Goal: Task Accomplishment & Management: Manage account settings

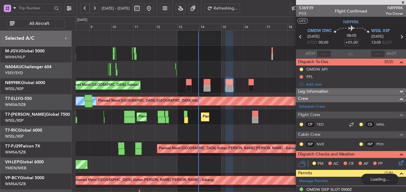
scroll to position [131, 0]
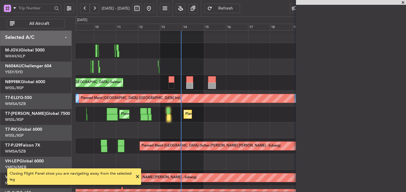
click at [209, 130] on div at bounding box center [241, 130] width 330 height 16
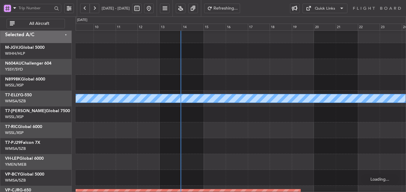
click at [189, 128] on div at bounding box center [241, 130] width 330 height 16
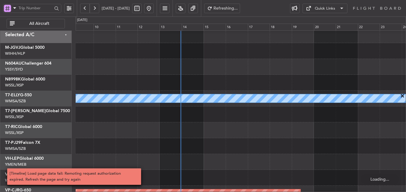
scroll to position [0, 0]
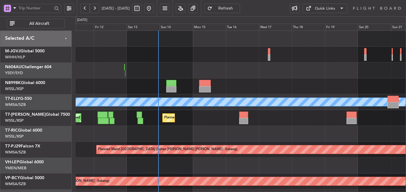
click at [190, 136] on div at bounding box center [241, 134] width 330 height 16
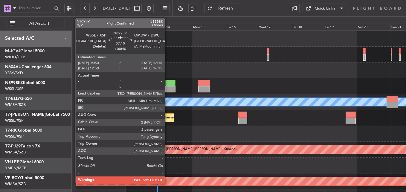
click at [167, 85] on div at bounding box center [170, 83] width 10 height 6
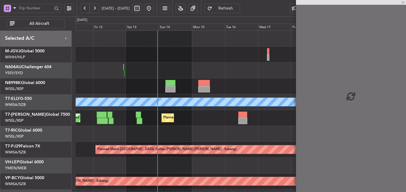
click at [207, 138] on div at bounding box center [241, 134] width 330 height 16
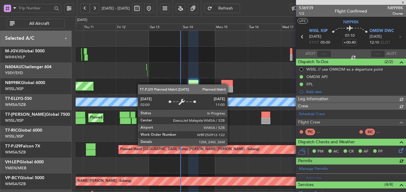
type input "[PERSON_NAME] (BTA)"
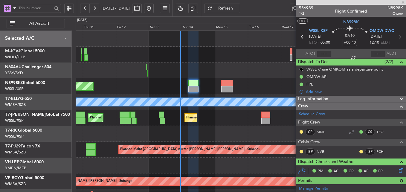
scroll to position [149, 0]
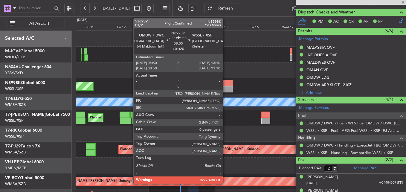
click at [225, 81] on div at bounding box center [227, 83] width 12 height 6
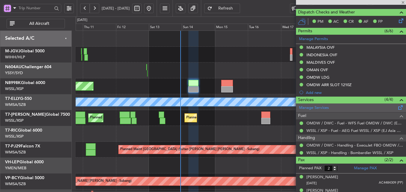
type input "+01:20"
type input "0"
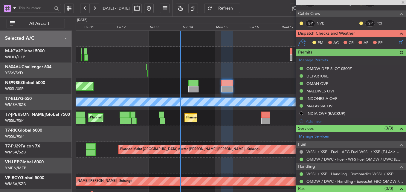
scroll to position [131, 0]
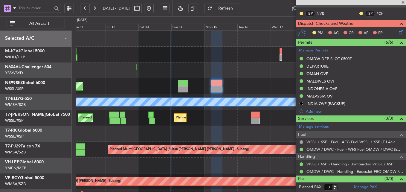
click at [201, 123] on div "Planned Maint Singapore (Seletar) Planned Maint Dubai (Al Maktoum Intl)" at bounding box center [241, 118] width 330 height 16
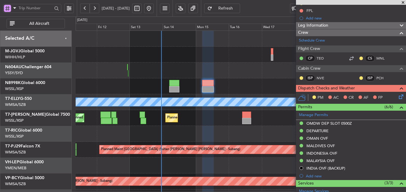
scroll to position [0, 0]
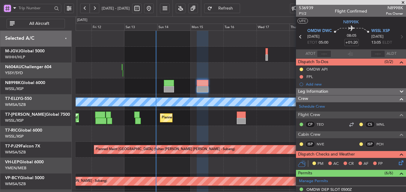
click at [222, 77] on div at bounding box center [241, 70] width 330 height 16
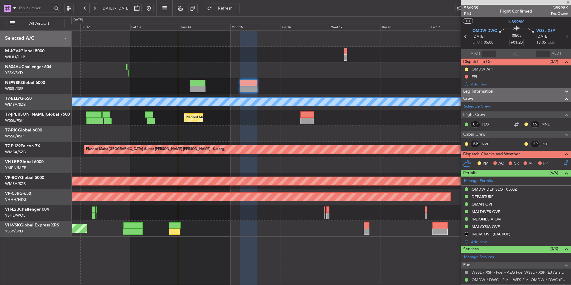
click at [270, 192] on div "Planned Maint Singapore (Seletar) Planned Maint Dubai (Dubai Intl) MEL Planned …" at bounding box center [321, 134] width 500 height 206
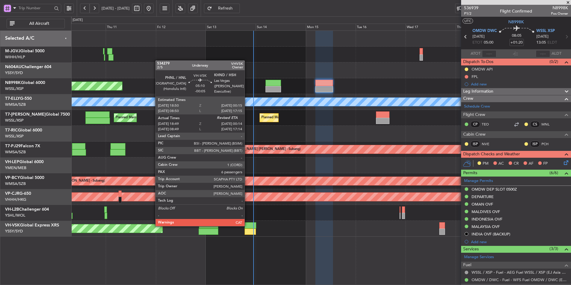
click at [247, 192] on div at bounding box center [250, 225] width 11 height 6
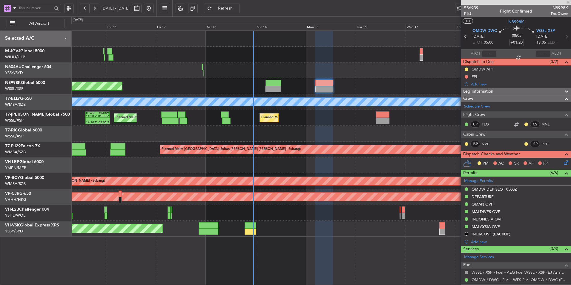
type input "-00:05"
type input "18:59"
type input "6"
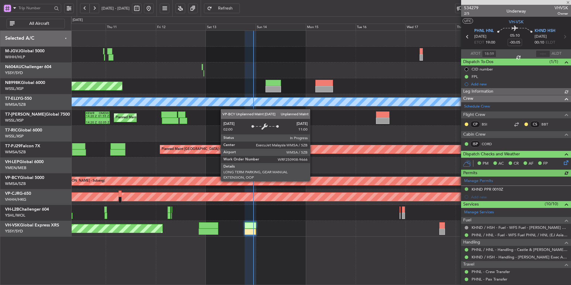
type input "Brien Tan (BTA)"
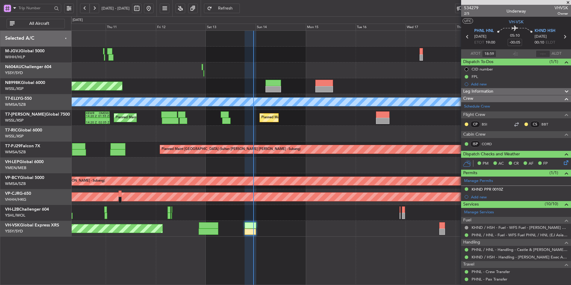
click at [320, 166] on div "Unplanned Maint Wichita (Wichita Mid-continent)" at bounding box center [321, 165] width 500 height 16
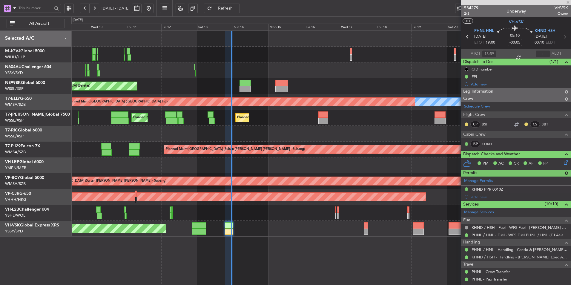
type input "Brien Tan (BTA)"
click at [299, 132] on div at bounding box center [321, 134] width 500 height 16
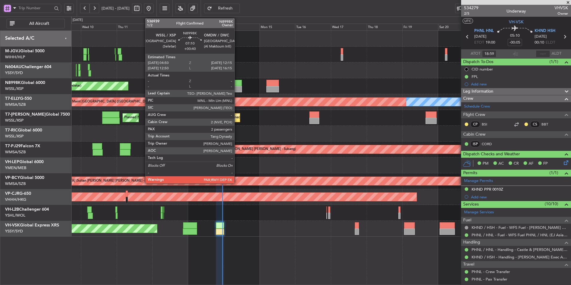
click at [237, 81] on div at bounding box center [236, 83] width 11 height 6
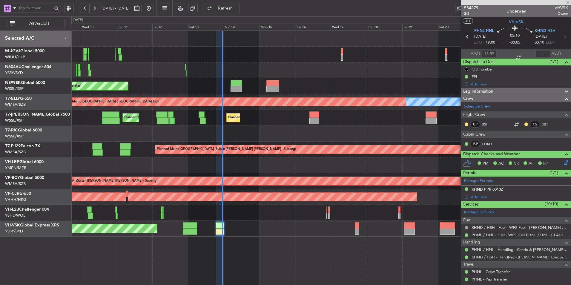
type input "+00:40"
type input "2"
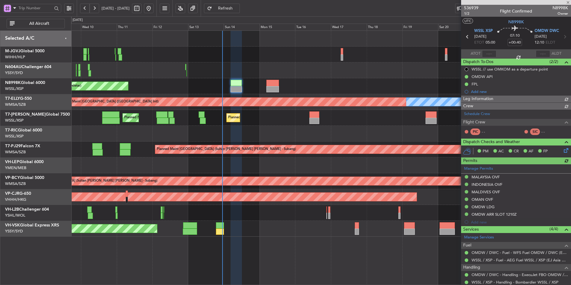
type input "Brien Tan (BTA)"
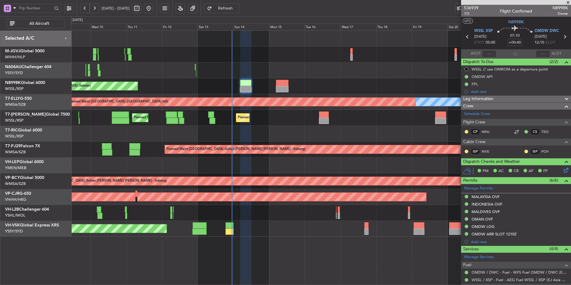
click at [280, 125] on div "Planned Maint Singapore (Seletar) Planned Maint Dubai (Al Maktoum Intl) Planned…" at bounding box center [321, 118] width 500 height 16
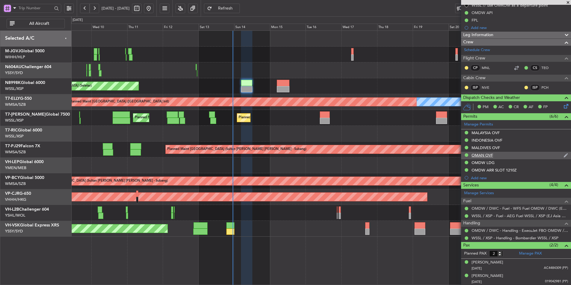
scroll to position [64, 0]
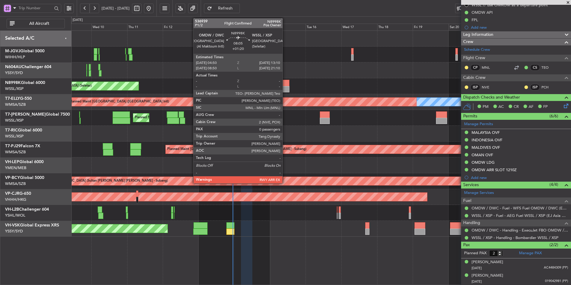
click at [285, 84] on div at bounding box center [283, 83] width 13 height 6
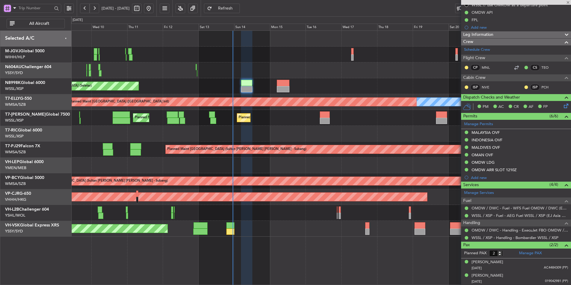
type input "+01:20"
type input "0"
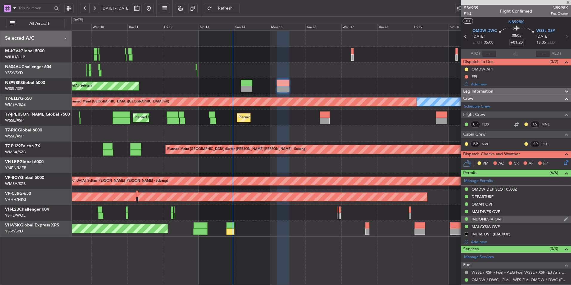
scroll to position [37, 0]
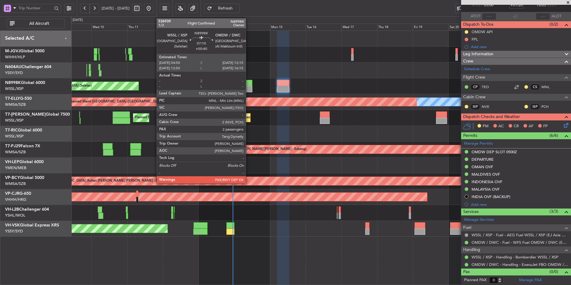
click at [250, 85] on div at bounding box center [246, 83] width 11 height 6
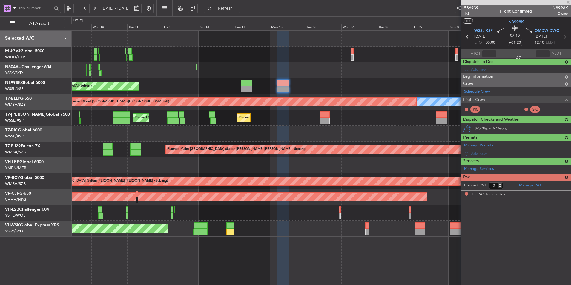
type input "+00:40"
type input "2"
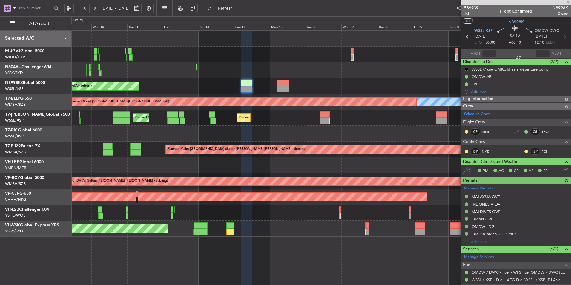
type input "Brien Tan (BTA)"
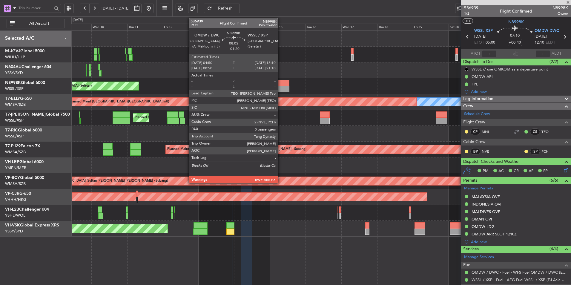
click at [281, 83] on div at bounding box center [283, 83] width 13 height 6
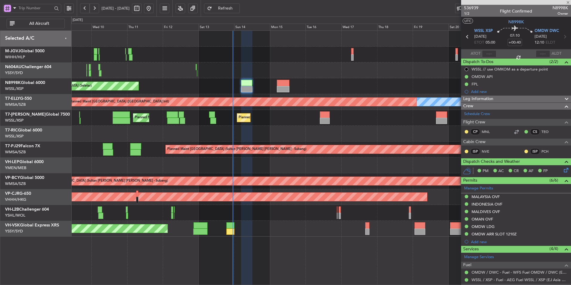
type input "+01:20"
type input "0"
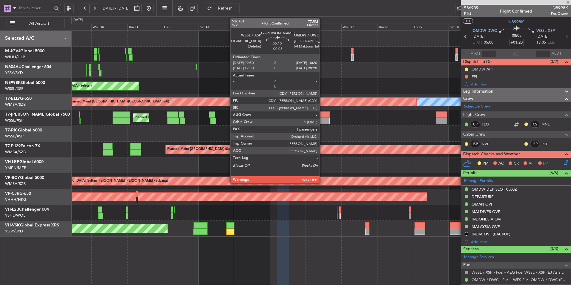
click at [322, 117] on div at bounding box center [325, 114] width 10 height 6
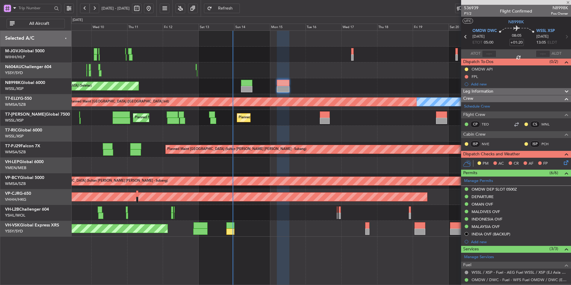
type input "-00:05"
type input "1"
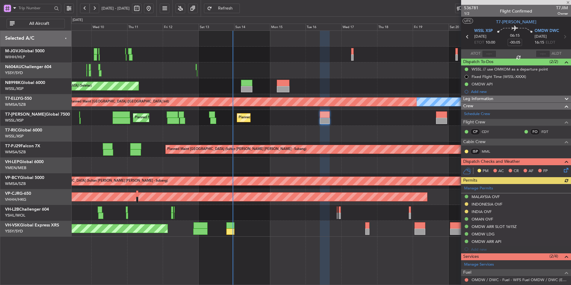
click at [344, 136] on div at bounding box center [321, 134] width 500 height 16
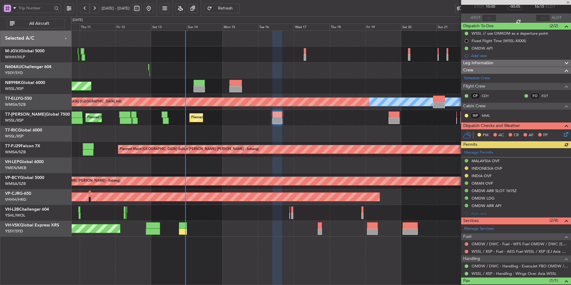
scroll to position [58, 0]
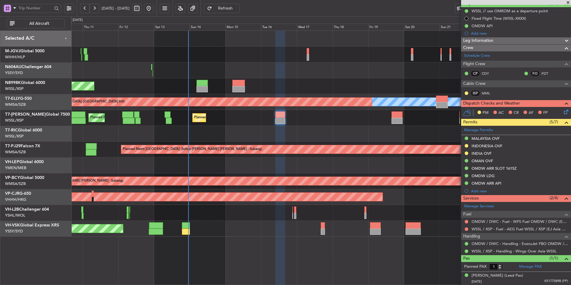
click at [371, 130] on div at bounding box center [321, 134] width 500 height 16
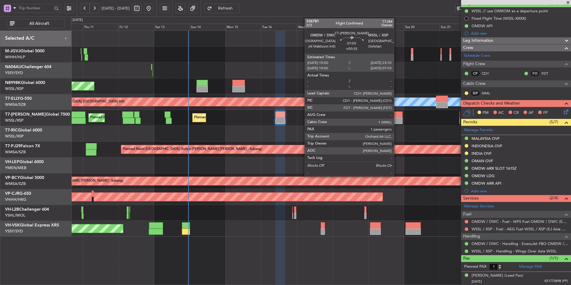
click at [397, 122] on div at bounding box center [397, 121] width 11 height 6
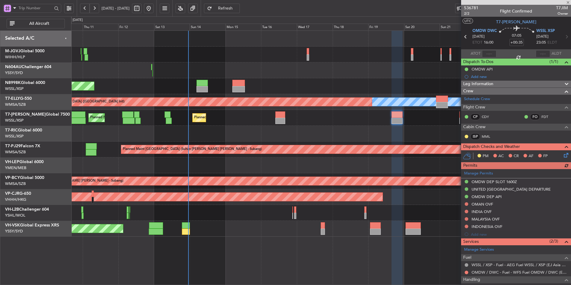
scroll to position [43, 0]
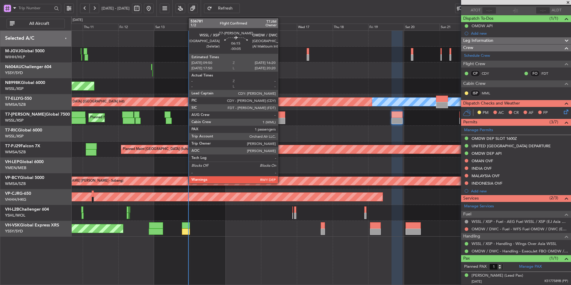
click at [281, 116] on div at bounding box center [281, 114] width 10 height 6
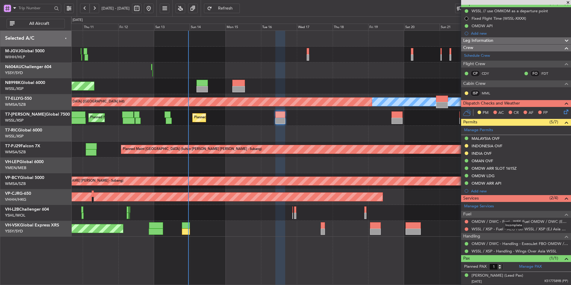
scroll to position [0, 0]
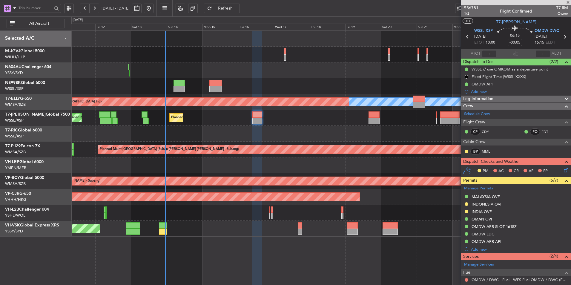
click at [320, 131] on div at bounding box center [321, 134] width 500 height 16
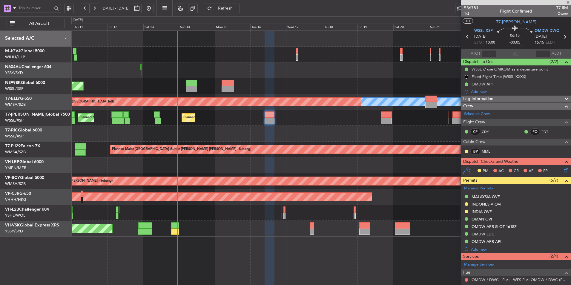
click at [360, 132] on div at bounding box center [321, 134] width 500 height 16
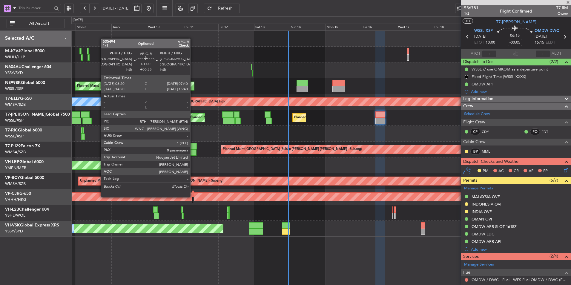
click at [193, 192] on div at bounding box center [193, 194] width 2 height 6
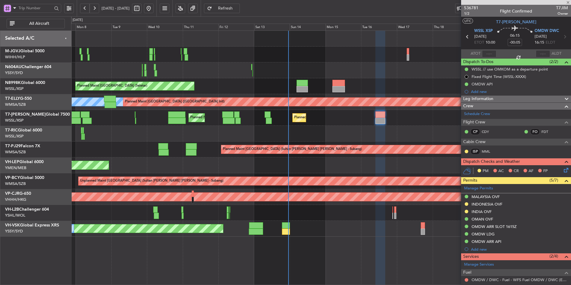
type input "+00:55"
type input "0"
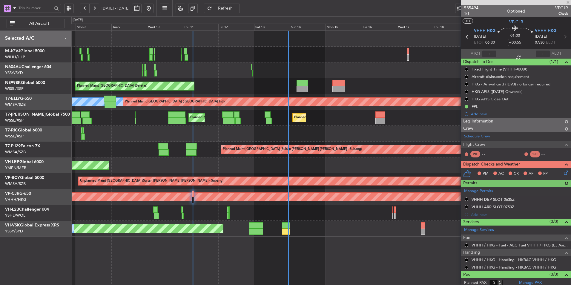
type input "[PERSON_NAME] (KYA)"
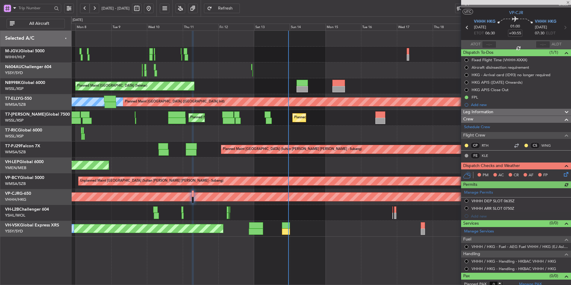
scroll to position [13, 0]
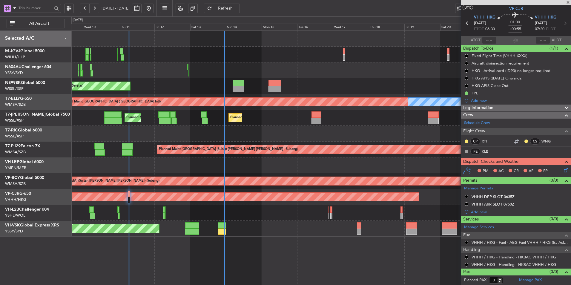
click at [309, 192] on div "Planned Maint Singapore (Seletar) MEL Planned Maint Dubai (Dubai Intl) Planned …" at bounding box center [321, 157] width 500 height 255
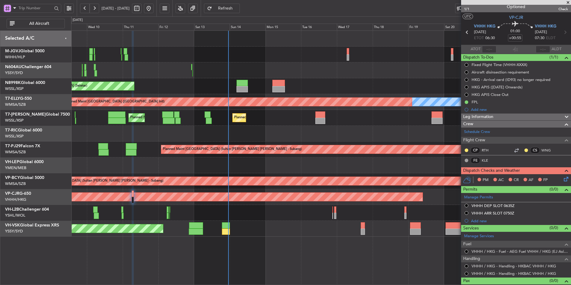
scroll to position [0, 0]
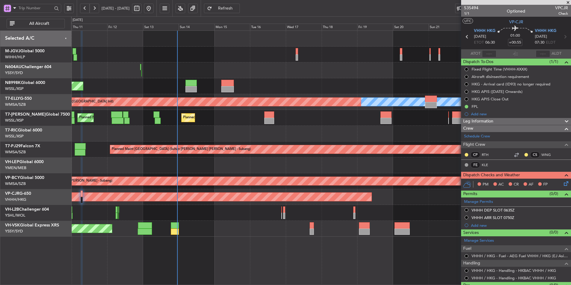
click at [282, 192] on div "Unplanned Maint Sydney (Kingsford Smith Intl) No Crew" at bounding box center [321, 229] width 500 height 16
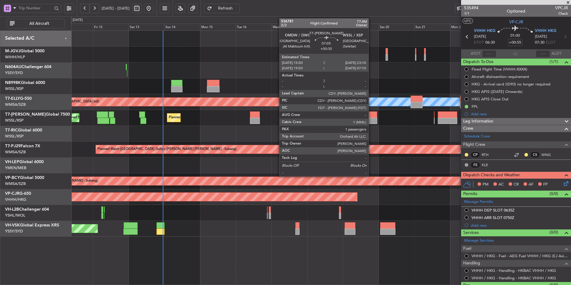
click at [371, 122] on div at bounding box center [371, 121] width 11 height 6
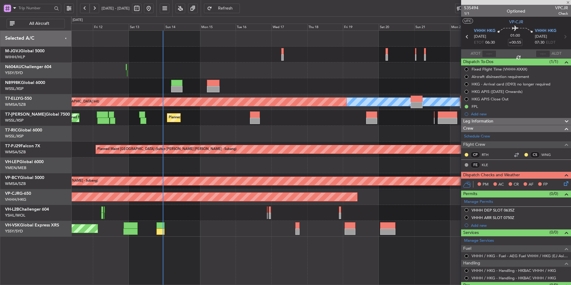
type input "+00:35"
type input "1"
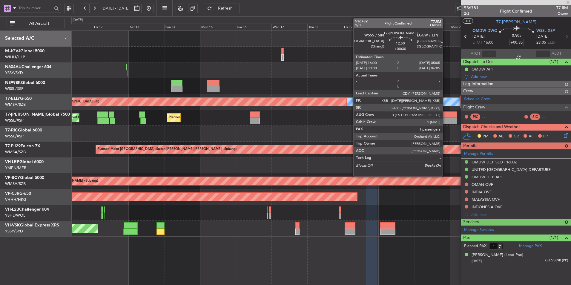
click at [406, 120] on div at bounding box center [448, 121] width 20 height 6
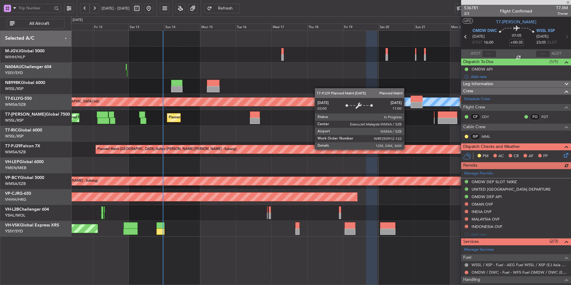
type input "+00:30"
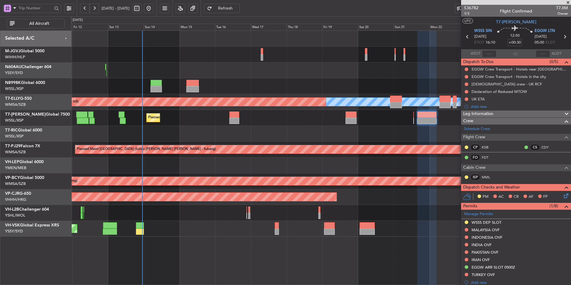
click at [284, 124] on div "Planned Maint Singapore (Seletar) MEL Planned Maint Dubai (Dubai Intl) Planned …" at bounding box center [321, 134] width 500 height 206
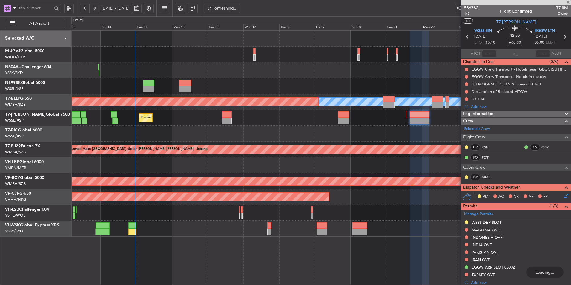
click at [285, 137] on div at bounding box center [321, 134] width 500 height 16
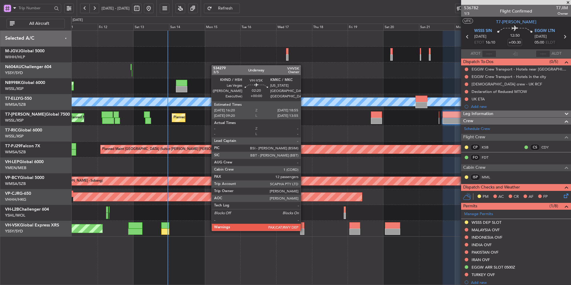
click at [304, 192] on div at bounding box center [302, 232] width 4 height 6
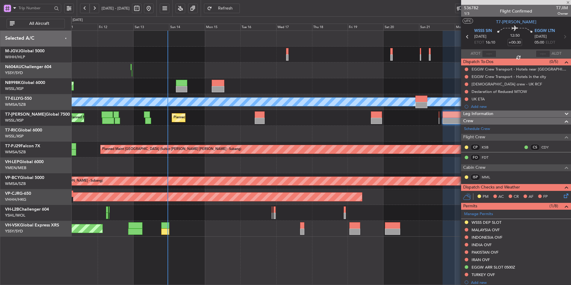
type input "12"
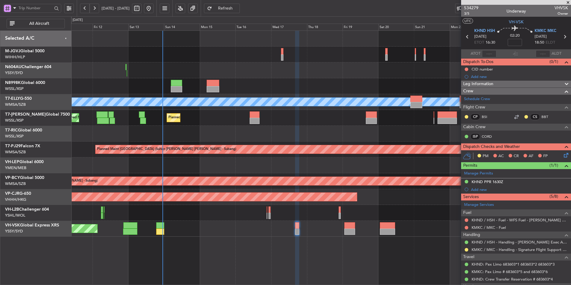
click at [267, 192] on div "Planned Maint Singapore (Seletar) Planned Maint Dubai (Dubai Intl) MEL Planned …" at bounding box center [321, 157] width 500 height 255
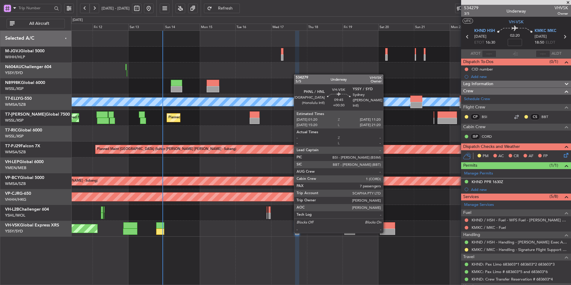
click at [386, 192] on div at bounding box center [387, 232] width 15 height 6
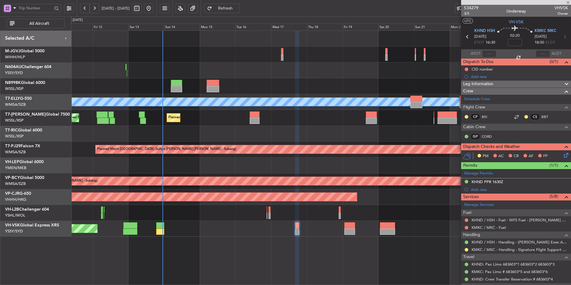
type input "+00:30"
type input "7"
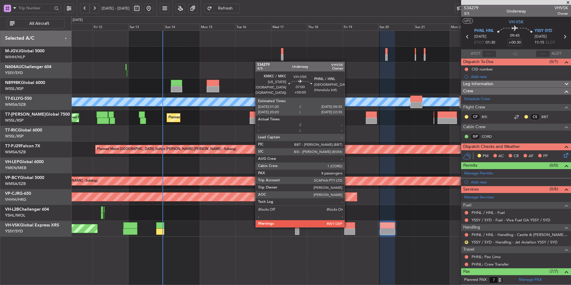
click at [348, 192] on div at bounding box center [350, 225] width 11 height 6
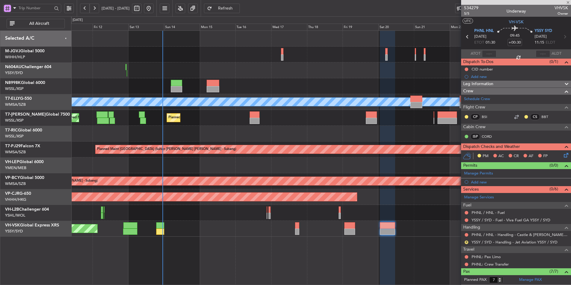
type input "8"
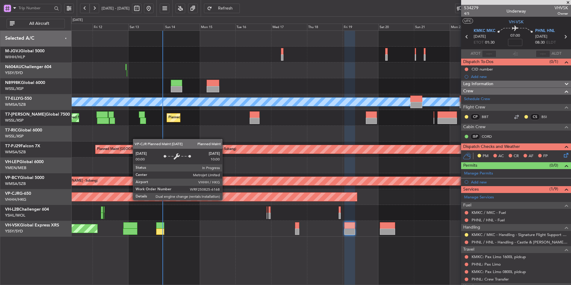
click at [251, 192] on div "Planned Maint Singapore (Seletar) Planned Maint Dubai (Dubai Intl) MEL Planned …" at bounding box center [321, 134] width 500 height 206
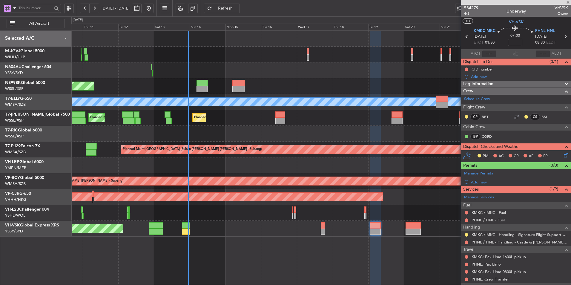
click at [354, 81] on div "Planned Maint Singapore (Seletar) Planned Maint Dubai (Dubai Intl) MEL Planned …" at bounding box center [321, 134] width 500 height 206
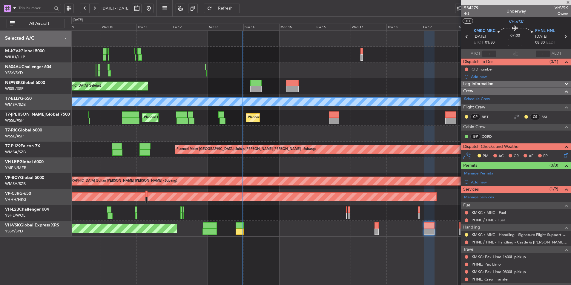
click at [308, 130] on div at bounding box center [321, 134] width 500 height 16
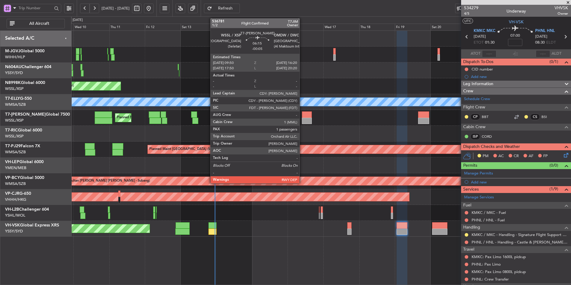
click at [302, 120] on div at bounding box center [307, 121] width 10 height 6
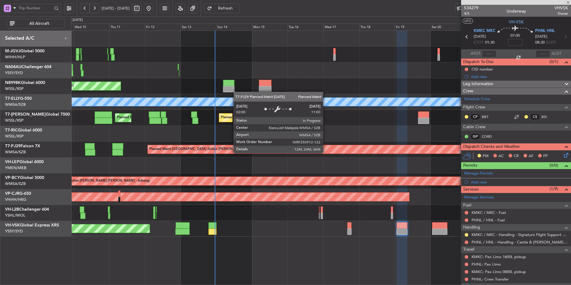
type input "-00:05"
type input "1"
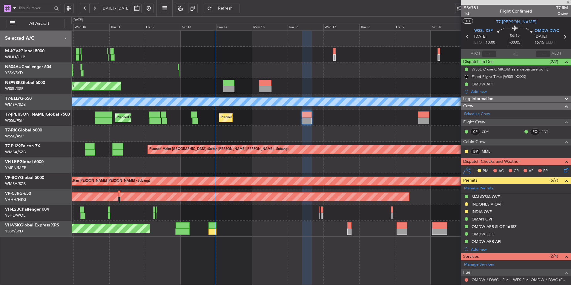
click at [215, 126] on div at bounding box center [321, 134] width 500 height 16
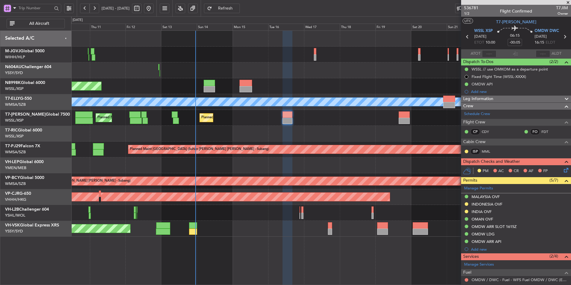
click at [207, 90] on div at bounding box center [209, 89] width 11 height 6
click at [238, 124] on div "Planned Maint Singapore (Seletar) Planned Maint Dubai (Al Maktoum Intl) Planned…" at bounding box center [321, 118] width 500 height 16
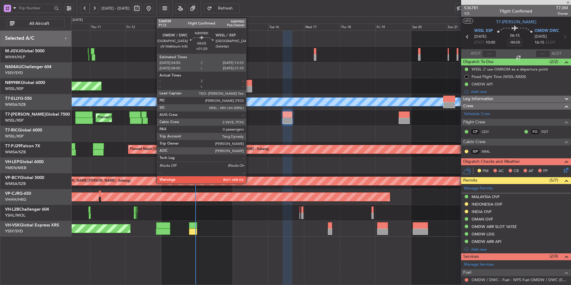
type input "+00:40"
type input "2"
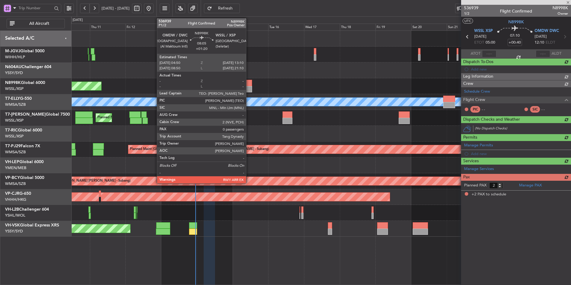
click at [249, 85] on div at bounding box center [246, 83] width 13 height 6
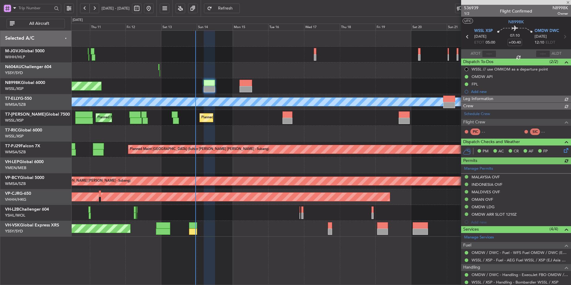
type input "[PERSON_NAME] (BTA)"
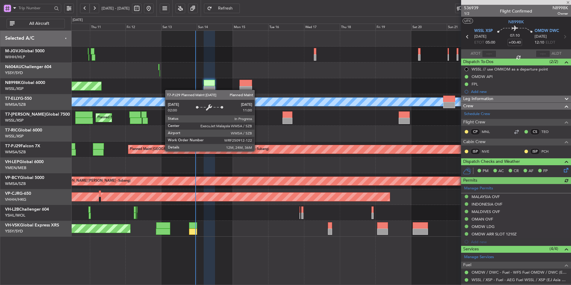
type input "+01:20"
type input "0"
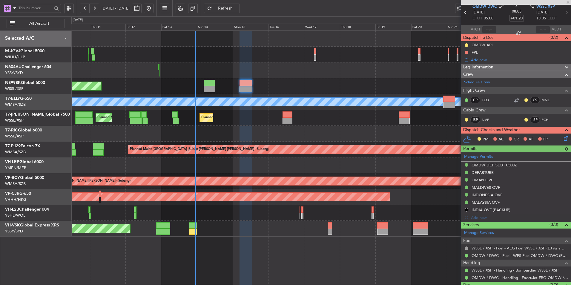
scroll to position [37, 0]
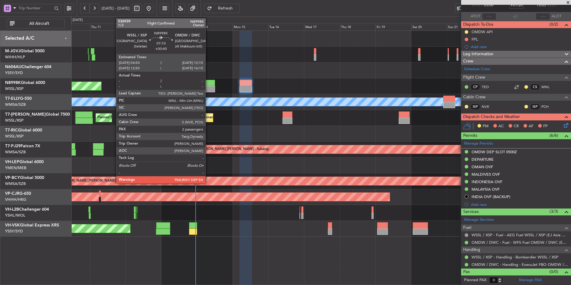
click at [208, 86] on div at bounding box center [209, 83] width 11 height 6
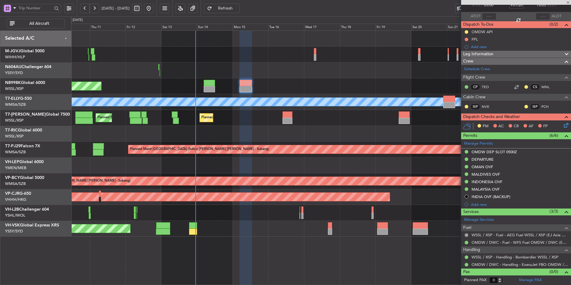
type input "+00:40"
type input "2"
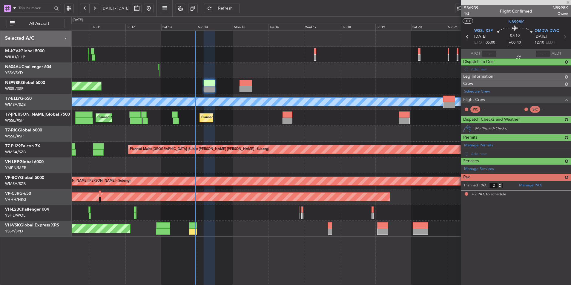
scroll to position [0, 0]
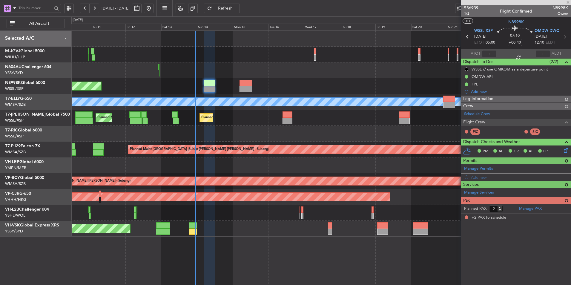
type input "[PERSON_NAME] (BTA)"
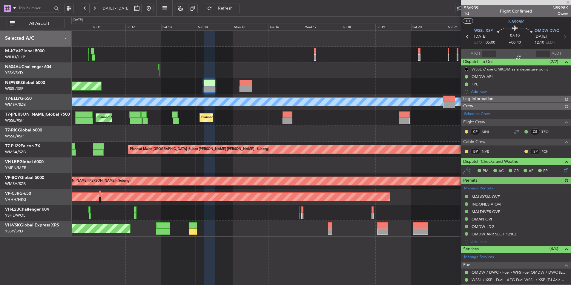
type input "[PERSON_NAME] (BTA)"
click at [239, 160] on div "Unplanned Maint Wichita (Wichita Mid-continent)" at bounding box center [321, 165] width 500 height 16
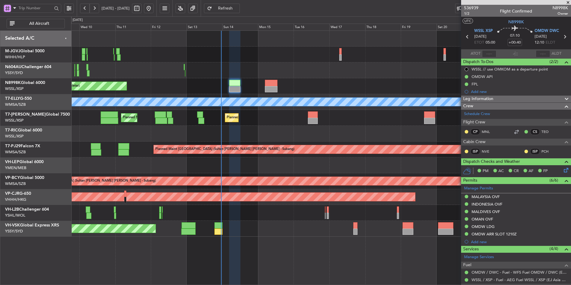
click at [268, 130] on div at bounding box center [321, 134] width 500 height 16
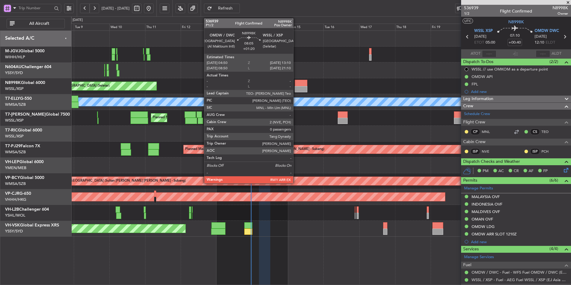
click at [296, 82] on div at bounding box center [301, 83] width 13 height 6
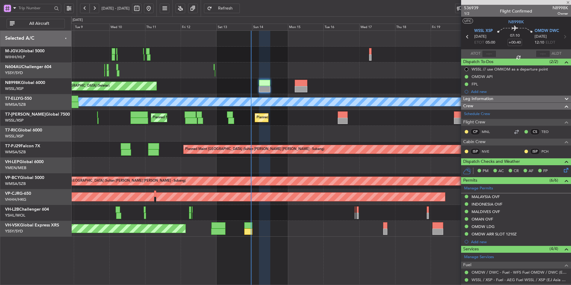
type input "+01:20"
type input "0"
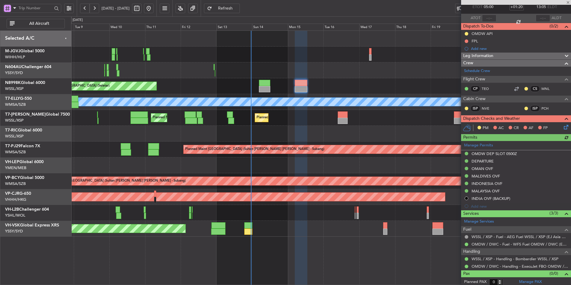
scroll to position [37, 0]
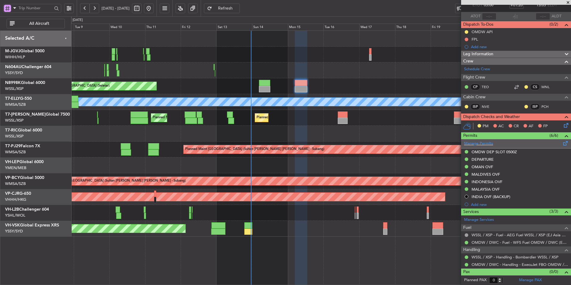
click at [406, 147] on div "Manage Permits" at bounding box center [516, 143] width 110 height 9
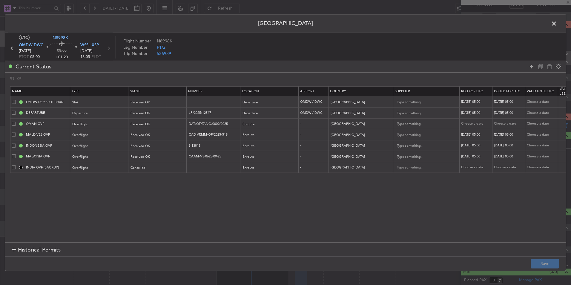
click at [14, 167] on span at bounding box center [14, 167] width 4 height 4
click at [16, 165] on input "checkbox" at bounding box center [16, 165] width 0 height 0
click at [406, 69] on div at bounding box center [545, 66] width 36 height 9
click at [406, 70] on icon at bounding box center [549, 66] width 7 height 7
drag, startPoint x: 554, startPoint y: 276, endPoint x: 562, endPoint y: 266, distance: 12.6
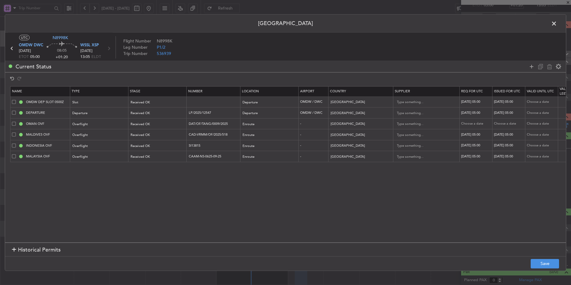
click at [406, 192] on div "Permit Center UTC N8998K OMDW DWC 15/09/2025 ETOT 05:00 08:05 +01:20 WSSL XSP 1…" at bounding box center [285, 142] width 571 height 285
click at [406, 192] on button "Save" at bounding box center [545, 264] width 28 height 10
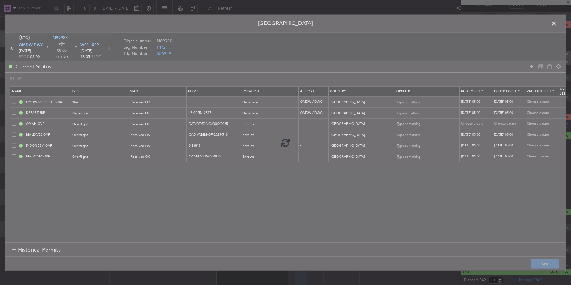
scroll to position [30, 0]
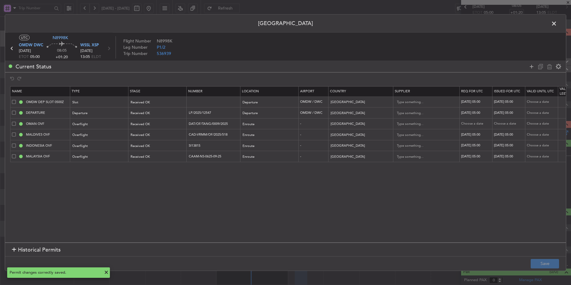
click at [406, 20] on span at bounding box center [557, 25] width 0 height 12
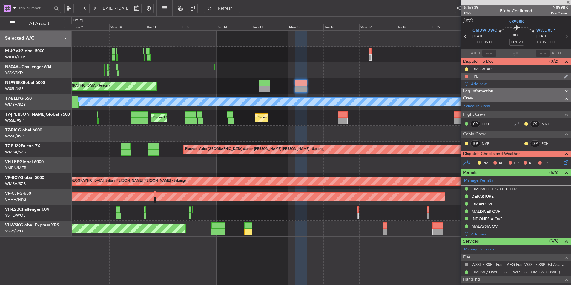
scroll to position [0, 0]
click at [406, 70] on div "OMDW API" at bounding box center [482, 69] width 21 height 5
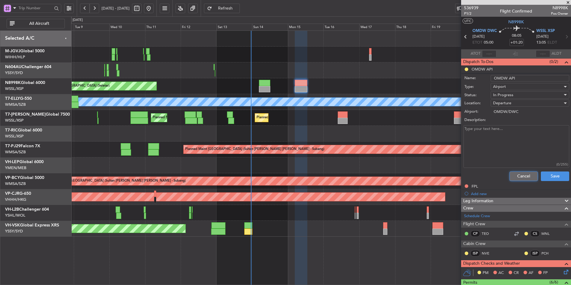
click at [406, 175] on button "Cancel" at bounding box center [524, 177] width 28 height 10
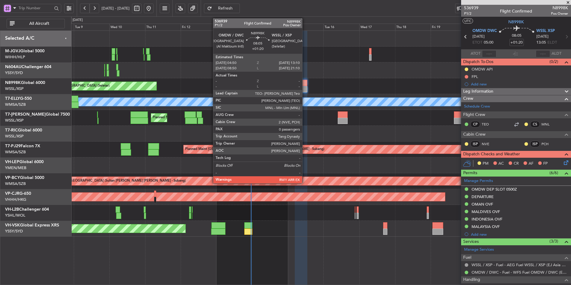
click at [306, 84] on div at bounding box center [301, 83] width 13 height 6
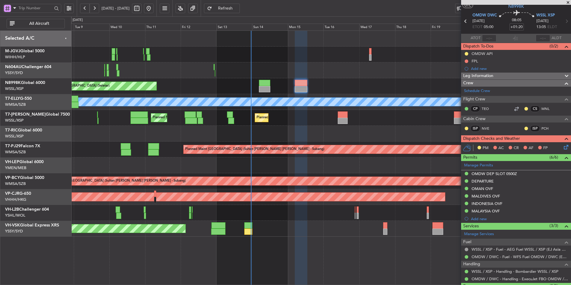
scroll to position [30, 0]
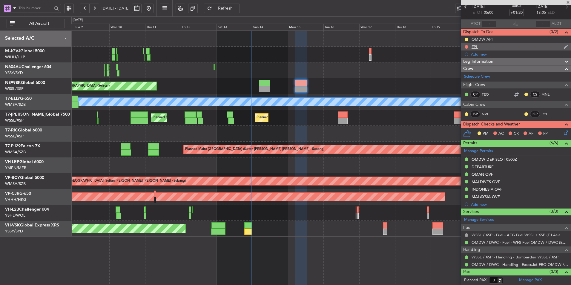
click at [406, 43] on div "FPL" at bounding box center [516, 46] width 110 height 7
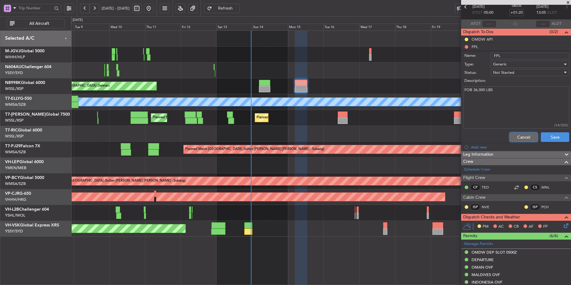
click at [406, 137] on button "Cancel" at bounding box center [524, 137] width 28 height 10
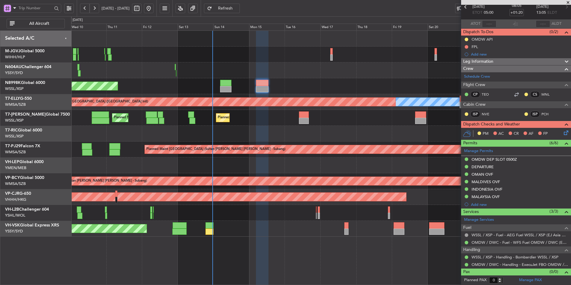
click at [269, 136] on div at bounding box center [321, 134] width 500 height 16
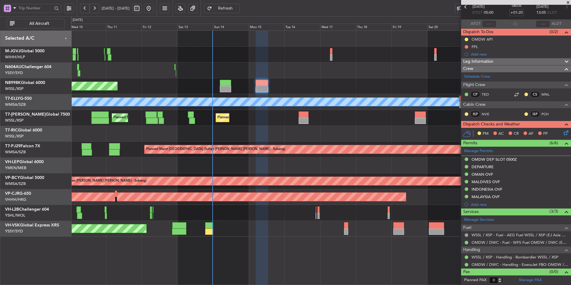
click at [223, 79] on div "Planned Maint [GEOGRAPHIC_DATA] (Seletar)" at bounding box center [321, 86] width 500 height 16
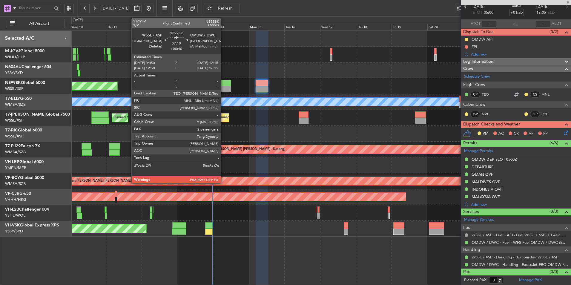
click at [224, 83] on div at bounding box center [225, 83] width 11 height 6
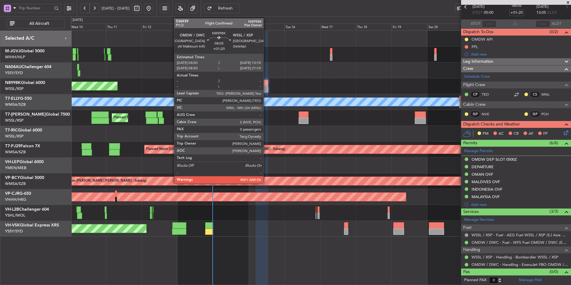
click at [263, 85] on div at bounding box center [262, 83] width 13 height 6
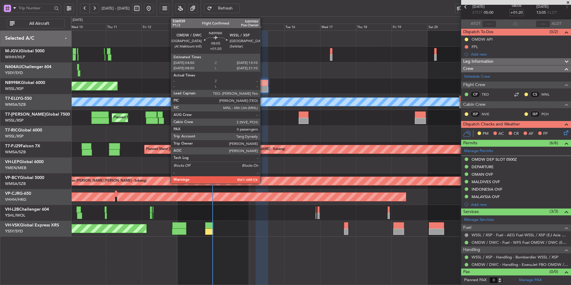
click at [263, 85] on div at bounding box center [262, 83] width 13 height 6
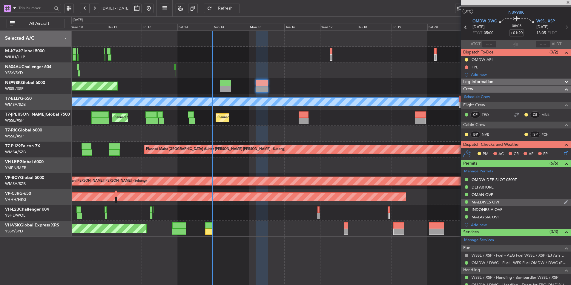
scroll to position [0, 0]
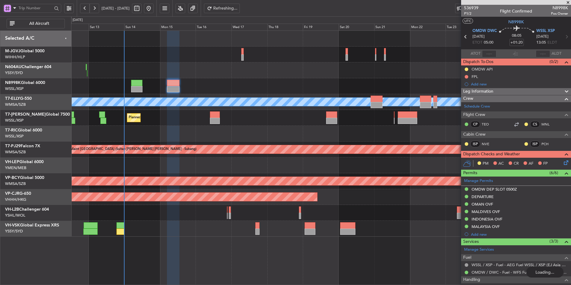
click at [246, 137] on div at bounding box center [321, 134] width 500 height 16
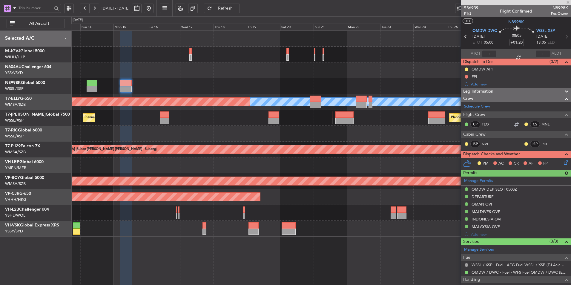
click at [306, 131] on div at bounding box center [321, 134] width 500 height 16
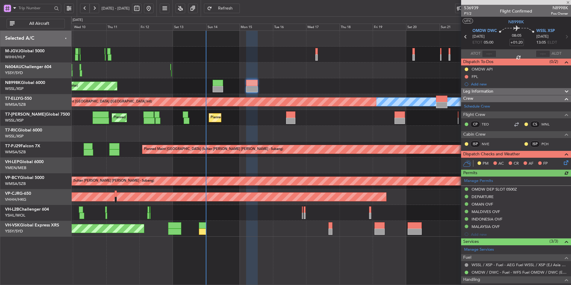
click at [266, 133] on div at bounding box center [321, 134] width 500 height 16
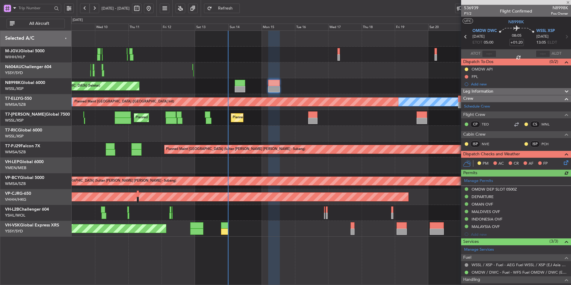
click at [295, 130] on div at bounding box center [321, 134] width 500 height 16
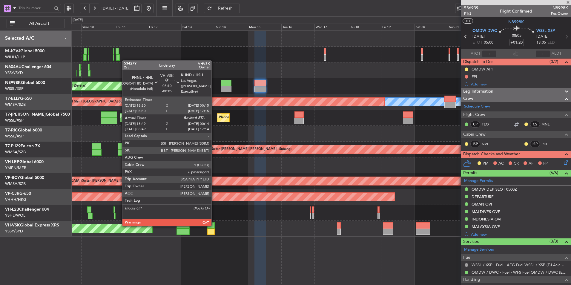
click at [214, 192] on div at bounding box center [211, 225] width 8 height 6
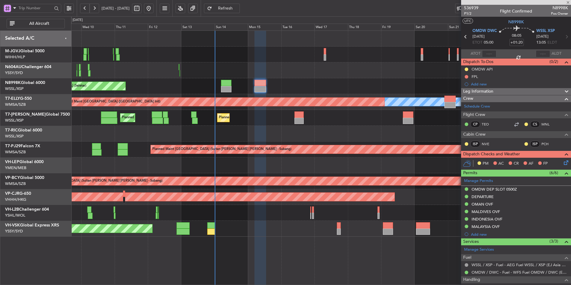
type input "-00:05"
type input "18:59"
type input "6"
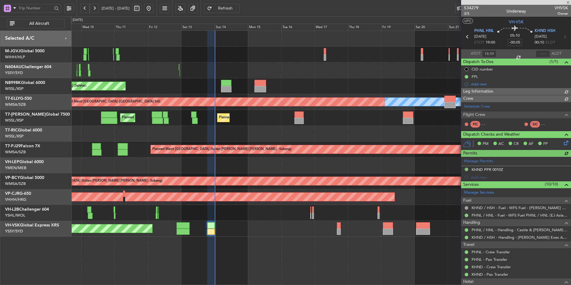
type input "Brien Tan (BTA)"
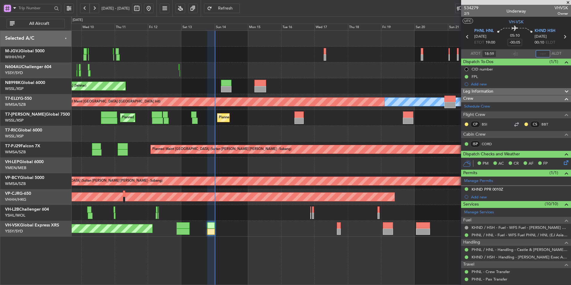
click at [406, 52] on input "text" at bounding box center [543, 53] width 14 height 7
type input "00:04"
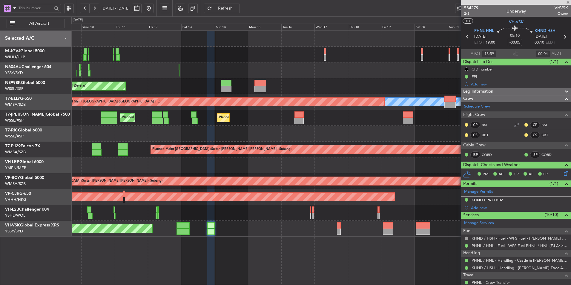
type input "Brien Tan (BTA)"
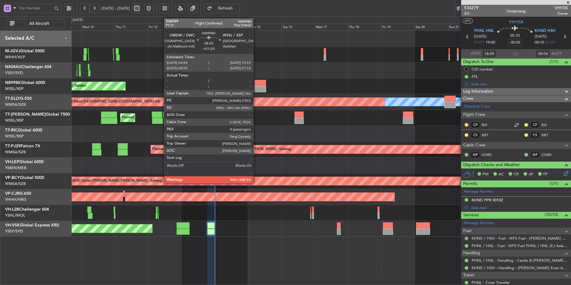
click at [257, 81] on div at bounding box center [261, 83] width 12 height 6
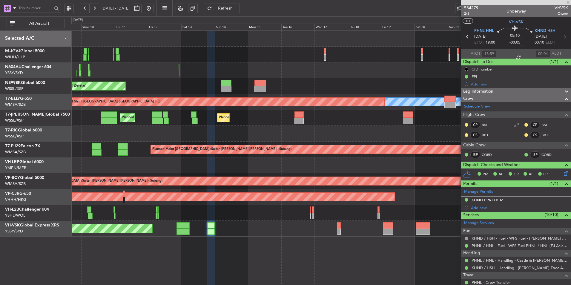
type input "+01:20"
type input "0"
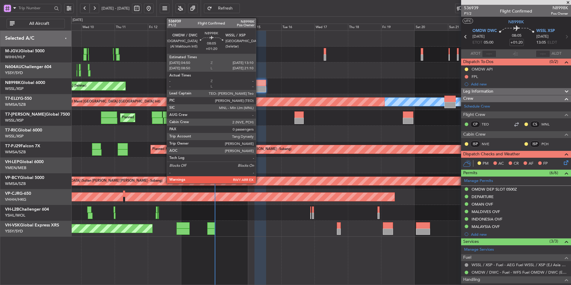
click at [259, 85] on div at bounding box center [261, 83] width 12 height 6
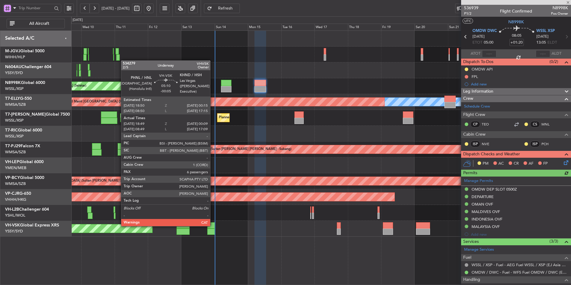
click at [213, 192] on div at bounding box center [211, 225] width 8 height 6
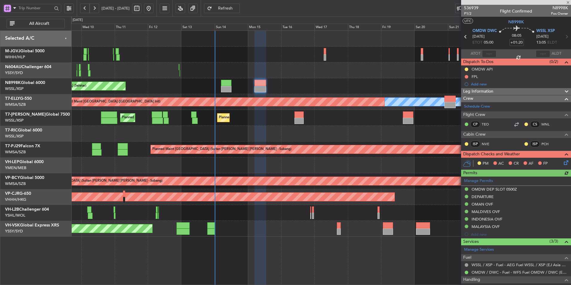
type input "-00:05"
type input "18:59"
type input "00:04"
type input "6"
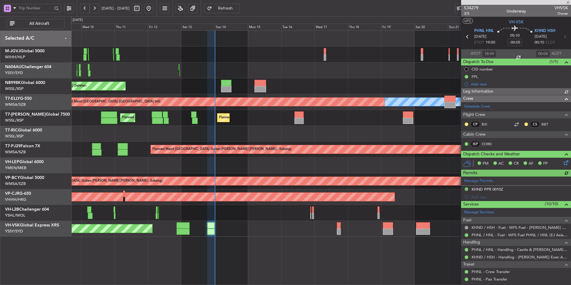
scroll to position [140, 0]
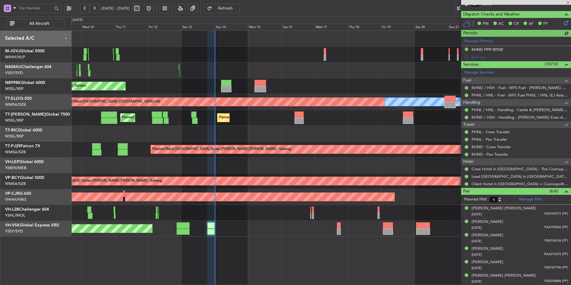
type input "Brien Tan (BTA)"
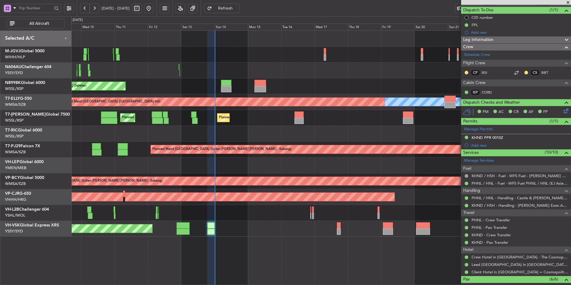
scroll to position [120, 0]
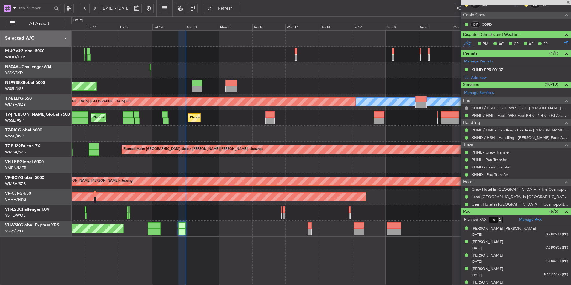
click at [252, 192] on div "Unplanned Maint Sydney (Kingsford Smith Intl) No Crew" at bounding box center [321, 229] width 500 height 16
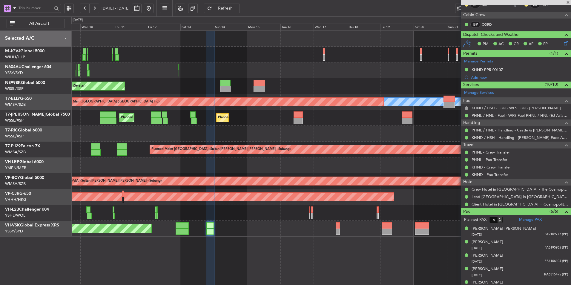
click at [347, 192] on div "Planned Maint [GEOGRAPHIC_DATA] (Seletar) MEL Planned Maint [GEOGRAPHIC_DATA] (…" at bounding box center [321, 157] width 500 height 255
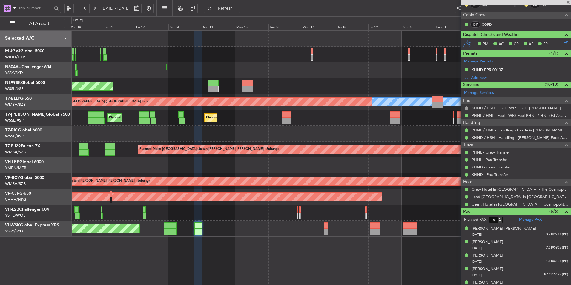
click at [406, 192] on div at bounding box center [321, 213] width 500 height 16
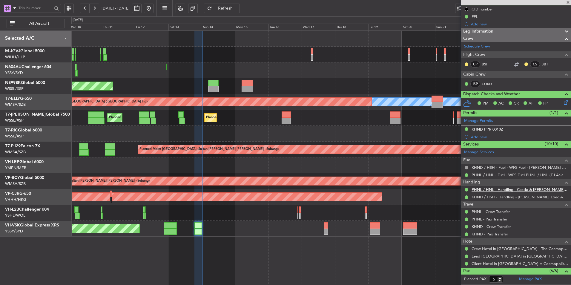
scroll to position [60, 0]
click at [406, 192] on link "KHND - Pax Transfer" at bounding box center [490, 234] width 37 height 5
click at [406, 192] on link "KHND - Crew Transfer" at bounding box center [491, 226] width 39 height 5
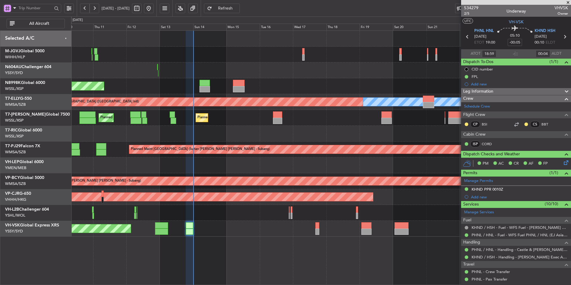
click at [267, 128] on div at bounding box center [321, 134] width 500 height 16
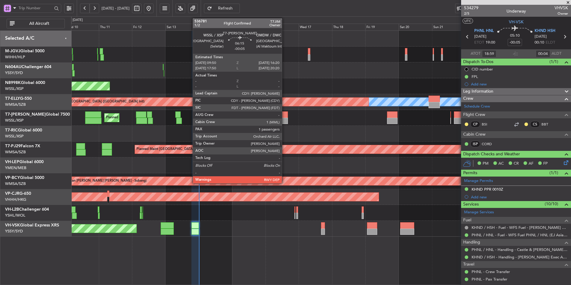
click at [285, 116] on div at bounding box center [283, 114] width 9 height 6
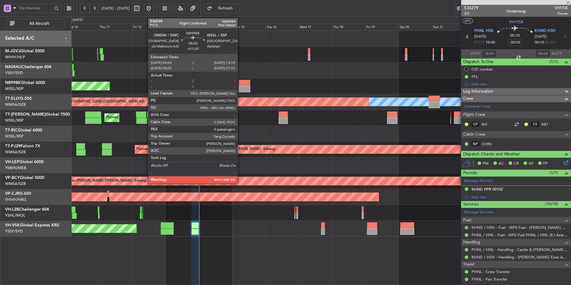
click at [240, 88] on div at bounding box center [245, 89] width 12 height 6
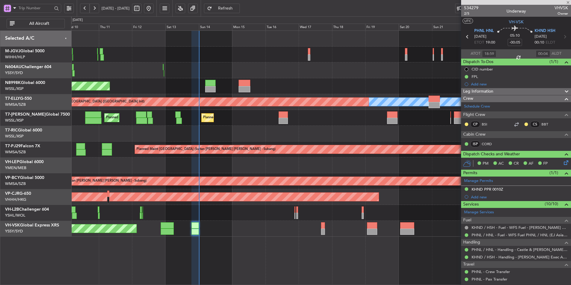
type input "+01:20"
type input "0"
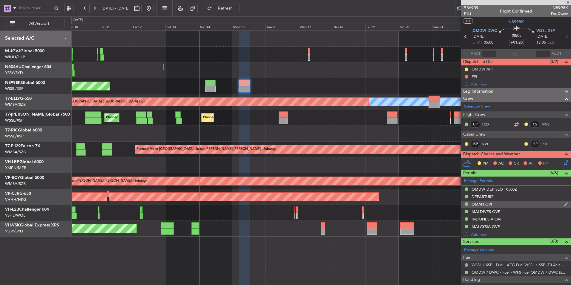
click at [406, 192] on div "OMAN OVF" at bounding box center [483, 204] width 22 height 5
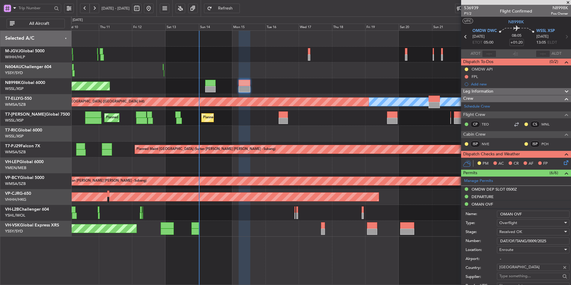
scroll to position [30, 0]
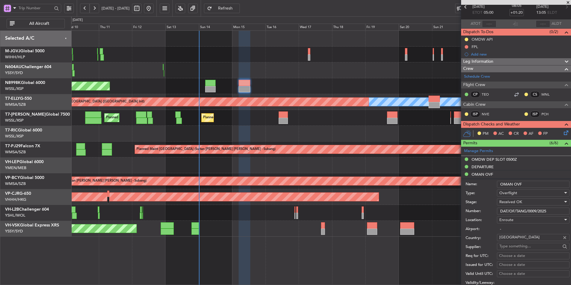
click at [406, 192] on div "Choose a date" at bounding box center [533, 256] width 68 height 6
select select "9"
select select "2025"
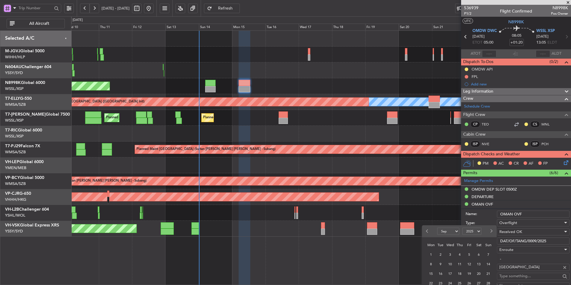
scroll to position [90, 0]
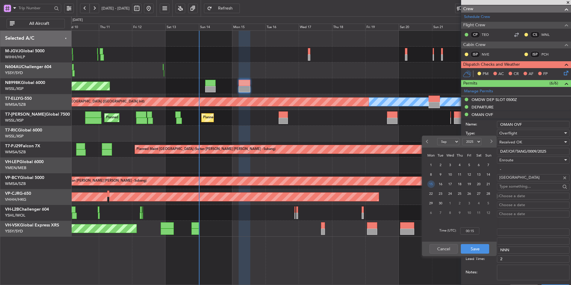
click at [406, 184] on span "15" at bounding box center [431, 183] width 7 height 7
click at [406, 192] on input "00:00" at bounding box center [470, 230] width 19 height 7
type input "05:00"
click at [406, 192] on button "Save" at bounding box center [475, 249] width 28 height 10
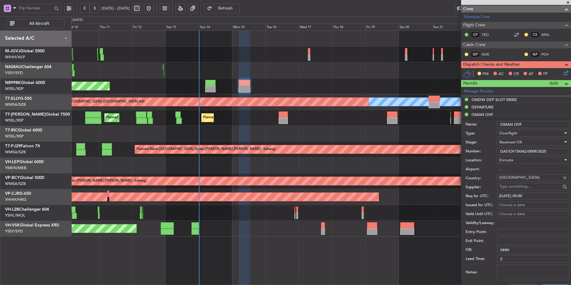
click at [406, 192] on div "Choose a date" at bounding box center [533, 205] width 68 height 6
select select "9"
select select "2025"
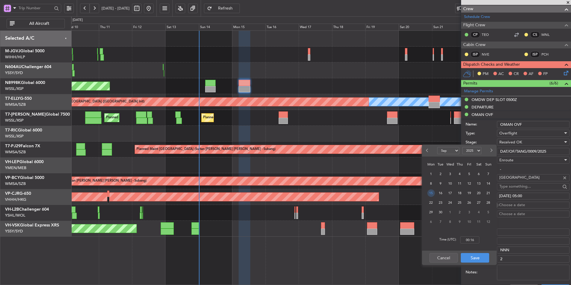
click at [406, 192] on span "15" at bounding box center [431, 192] width 7 height 7
click at [406, 192] on input "00:00" at bounding box center [470, 239] width 19 height 7
type input "05:00"
click at [406, 192] on button "Save" at bounding box center [475, 258] width 28 height 10
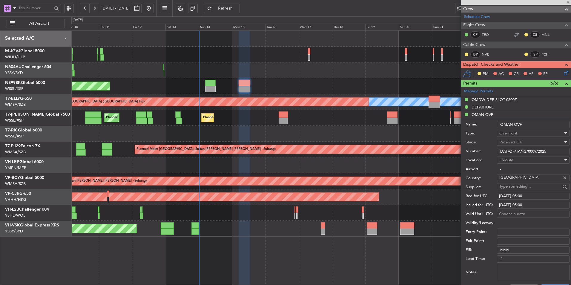
scroll to position [120, 0]
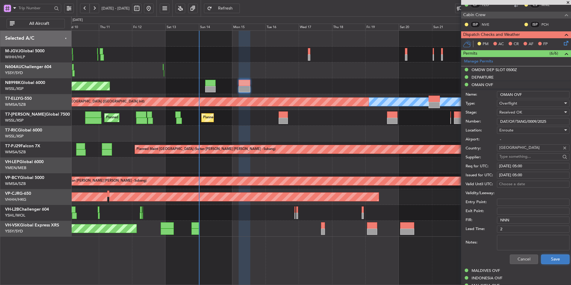
click at [406, 192] on button "Save" at bounding box center [555, 260] width 28 height 10
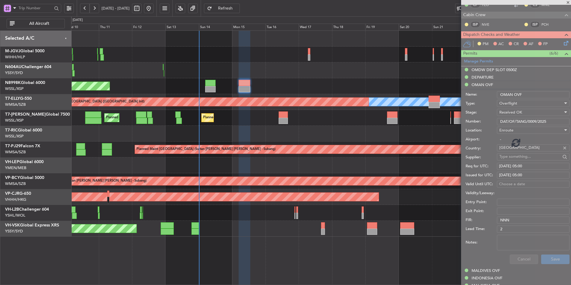
scroll to position [30, 0]
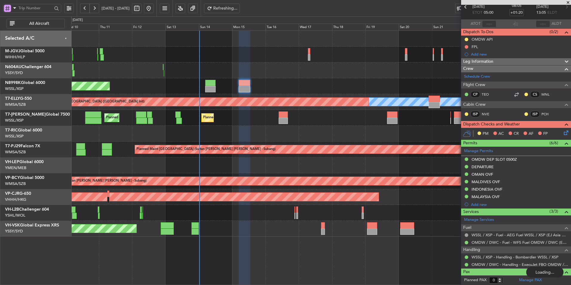
click at [269, 130] on div at bounding box center [321, 134] width 500 height 16
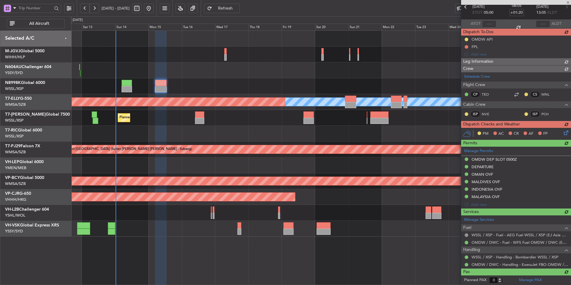
click at [176, 127] on div at bounding box center [321, 134] width 500 height 16
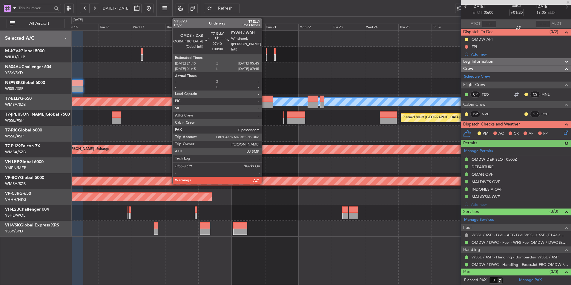
click at [264, 98] on div at bounding box center [267, 99] width 11 height 6
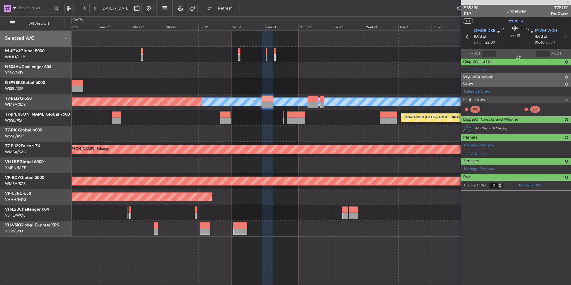
scroll to position [0, 0]
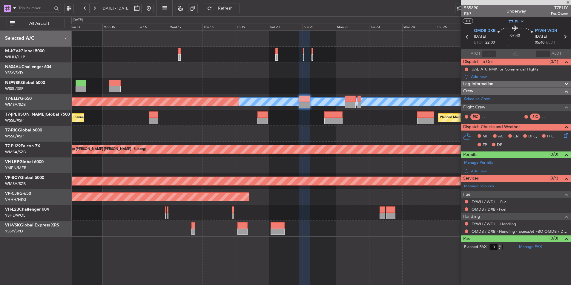
click at [275, 130] on div at bounding box center [321, 134] width 500 height 16
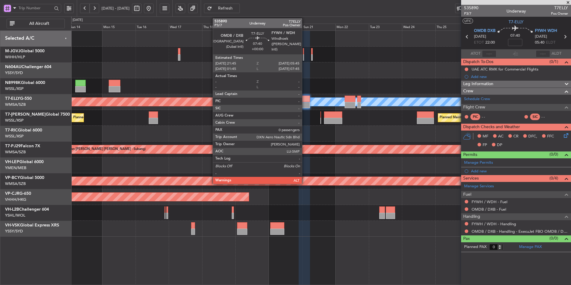
click at [305, 102] on div at bounding box center [304, 105] width 11 height 6
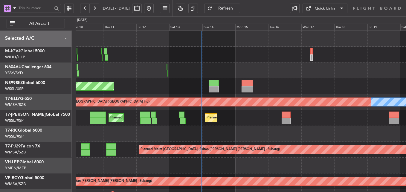
click at [183, 126] on div "Planned Maint Singapore (Seletar) MEL Planned Maint Dubai (Dubai Intl) Planned …" at bounding box center [241, 134] width 330 height 206
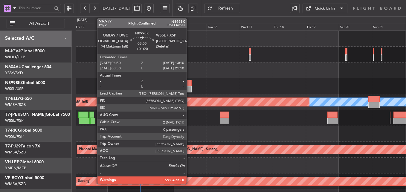
click at [189, 89] on div at bounding box center [186, 89] width 12 height 6
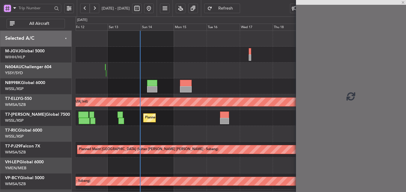
click at [237, 86] on div "Planned Maint [GEOGRAPHIC_DATA] (Seletar)" at bounding box center [241, 86] width 330 height 16
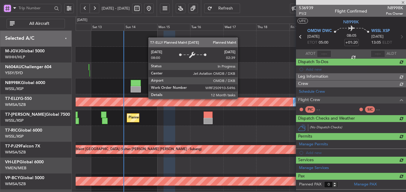
scroll to position [45, 0]
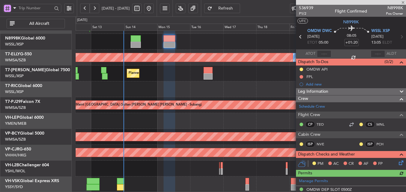
click at [197, 93] on div at bounding box center [241, 89] width 330 height 16
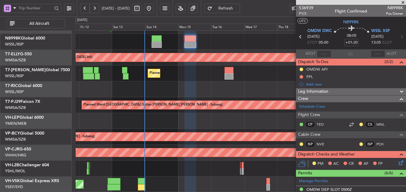
click at [310, 77] on div "FPL" at bounding box center [309, 76] width 7 height 5
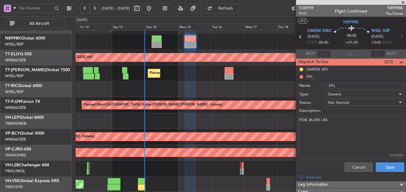
click at [345, 159] on div "FOB 36,000 LBS (14/255)" at bounding box center [351, 137] width 116 height 45
click at [348, 169] on button "Cancel" at bounding box center [358, 167] width 28 height 10
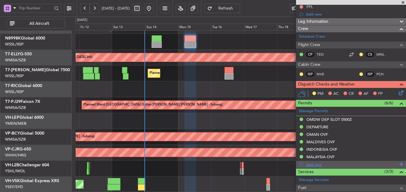
scroll to position [123, 0]
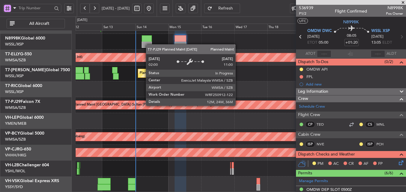
click at [204, 105] on div "Planned Maint [GEOGRAPHIC_DATA] (Sultan [PERSON_NAME] [PERSON_NAME] - Subang)" at bounding box center [403, 105] width 663 height 8
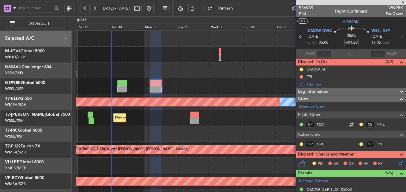
click at [402, 2] on span at bounding box center [403, 2] width 6 height 5
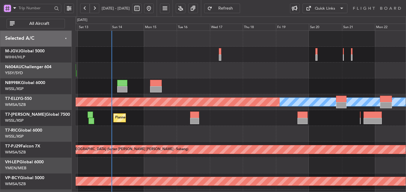
click at [246, 120] on div "Planned Maint [GEOGRAPHIC_DATA] (Seletar) Planned Maint [GEOGRAPHIC_DATA] (Al M…" at bounding box center [241, 118] width 330 height 16
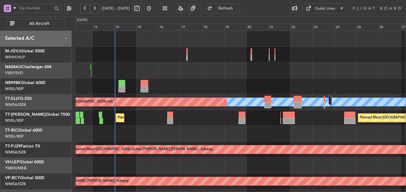
click at [204, 132] on div at bounding box center [241, 134] width 330 height 16
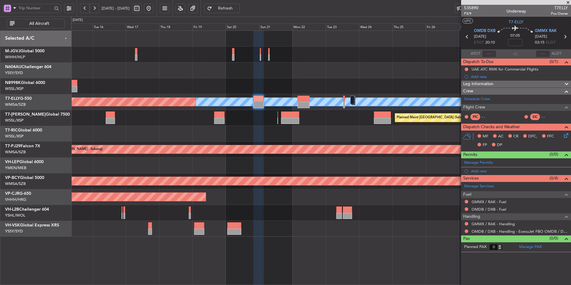
click at [357, 133] on div "[PERSON_NAME] Planned Maint [GEOGRAPHIC_DATA] ([GEOGRAPHIC_DATA]) Planned Maint…" at bounding box center [321, 134] width 500 height 206
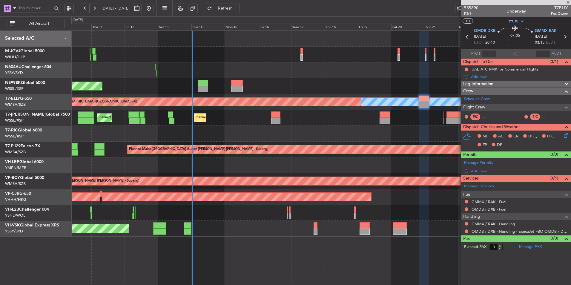
click at [253, 137] on div at bounding box center [321, 134] width 500 height 16
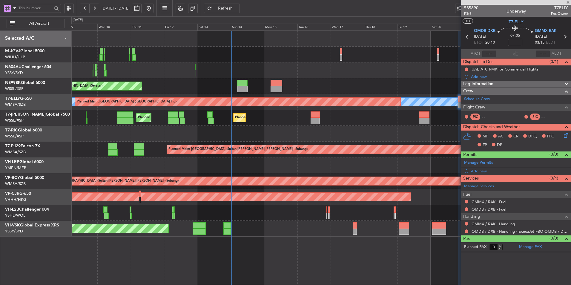
click at [246, 90] on div at bounding box center [242, 89] width 10 height 6
type input "+00:40"
type input "2"
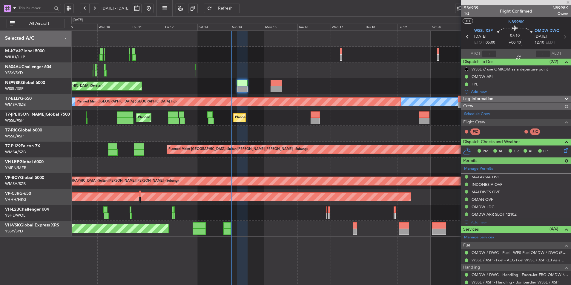
type input "Brien Tan (BTA)"
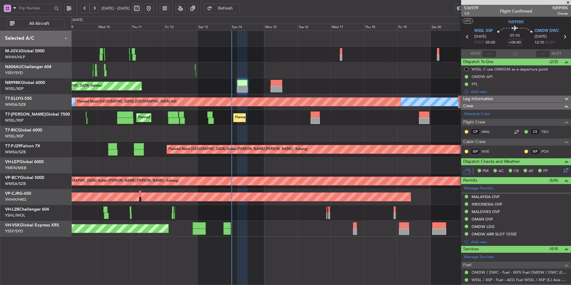
click at [238, 10] on span "Refresh" at bounding box center [225, 8] width 25 height 4
click at [276, 131] on div at bounding box center [321, 134] width 500 height 16
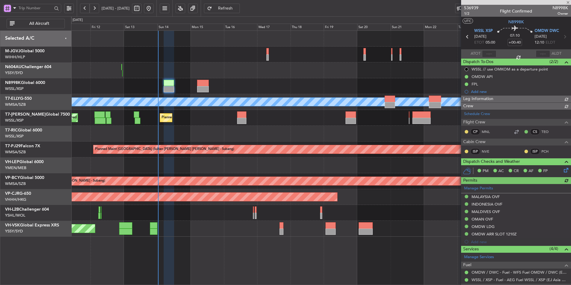
type input "Brien Tan (BTA)"
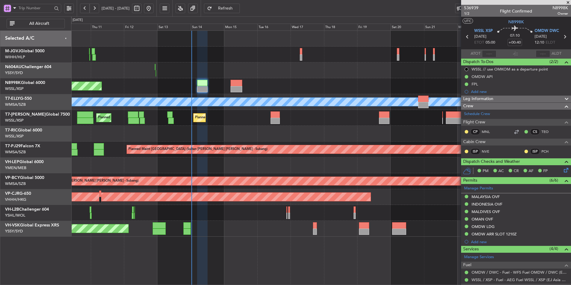
click at [246, 127] on div at bounding box center [321, 134] width 500 height 16
click at [284, 148] on div "Planned Maint [GEOGRAPHIC_DATA] (Sultan [PERSON_NAME] [PERSON_NAME] - Subang)" at bounding box center [321, 150] width 500 height 16
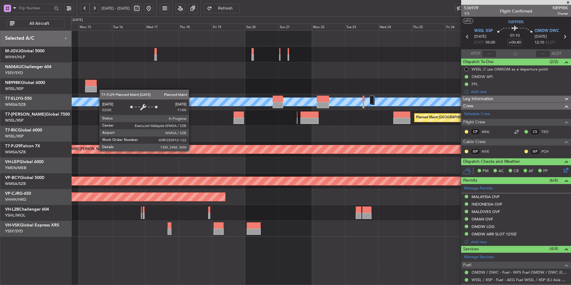
click at [263, 150] on div "Planned Maint [GEOGRAPHIC_DATA] (Sultan [PERSON_NAME] [PERSON_NAME] - Subang)" at bounding box center [420, 149] width 879 height 8
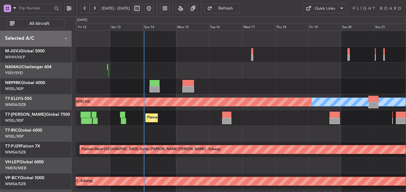
click at [202, 135] on div at bounding box center [241, 134] width 330 height 16
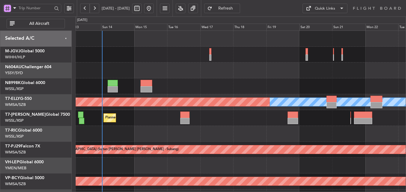
click at [181, 133] on div at bounding box center [241, 134] width 330 height 16
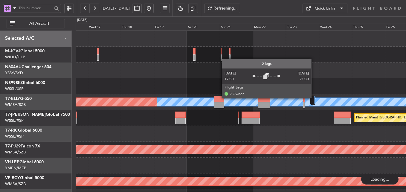
click at [313, 98] on div at bounding box center [312, 100] width 4 height 9
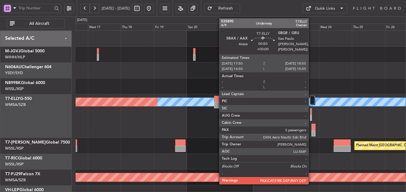
click at [311, 115] on div at bounding box center [310, 118] width 1 height 6
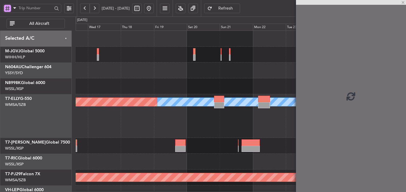
drag, startPoint x: 344, startPoint y: 117, endPoint x: 247, endPoint y: 121, distance: 97.5
click at [247, 121] on fb-app "[DATE] - [DATE] Refresh Quick Links All Aircraft [PERSON_NAME] Planned Maint [G…" at bounding box center [203, 99] width 406 height 185
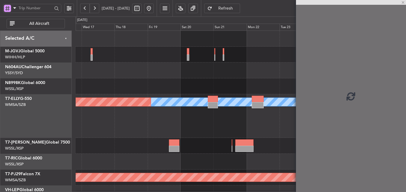
click at [158, 128] on div "[PERSON_NAME] Planned Maint [GEOGRAPHIC_DATA] ([GEOGRAPHIC_DATA])" at bounding box center [241, 116] width 330 height 44
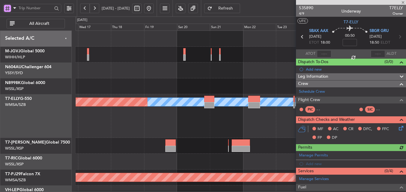
scroll to position [1, 0]
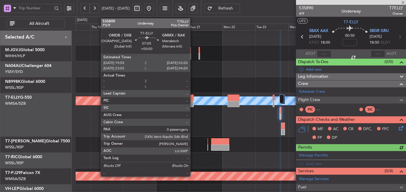
click at [191, 103] on div at bounding box center [188, 104] width 10 height 6
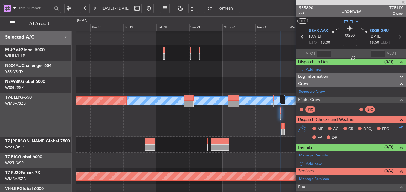
type input "0"
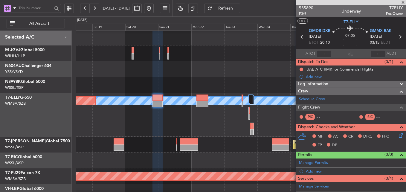
scroll to position [0, 0]
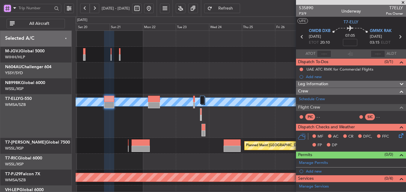
click at [124, 117] on div "[PERSON_NAME] Planned Maint [GEOGRAPHIC_DATA] ([GEOGRAPHIC_DATA])" at bounding box center [241, 116] width 330 height 44
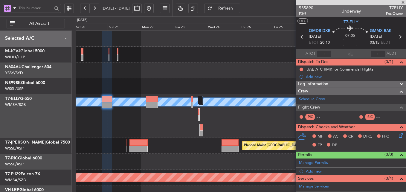
scroll to position [60, 0]
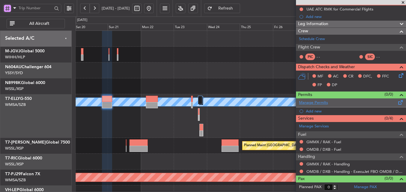
click at [318, 100] on link "Manage Permits" at bounding box center [313, 103] width 29 height 6
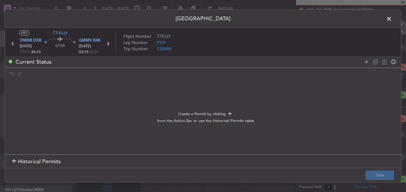
click at [52, 163] on span "Historical Permits" at bounding box center [39, 161] width 43 height 8
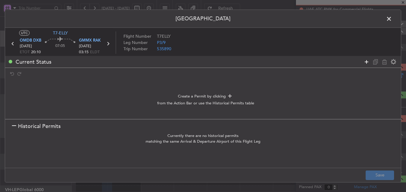
click at [365, 63] on icon at bounding box center [366, 61] width 7 height 7
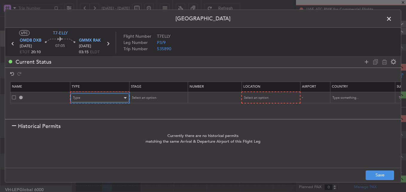
click at [91, 102] on div "Type" at bounding box center [98, 97] width 50 height 9
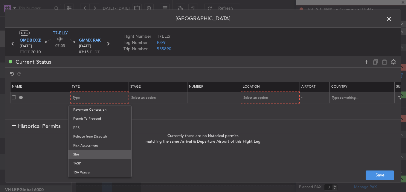
click at [88, 151] on span "Slot" at bounding box center [99, 154] width 53 height 9
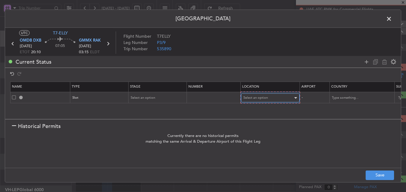
click at [255, 100] on span "Select an option" at bounding box center [255, 97] width 25 height 4
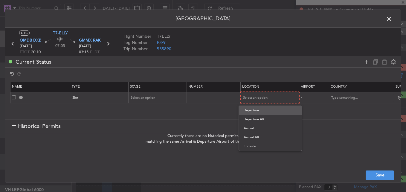
click at [256, 109] on span "Departure" at bounding box center [270, 110] width 53 height 9
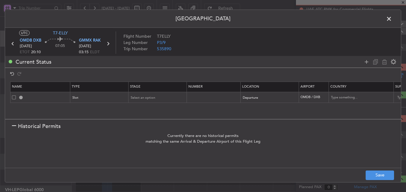
click at [365, 66] on div at bounding box center [380, 61] width 36 height 9
drag, startPoint x: 367, startPoint y: 61, endPoint x: 206, endPoint y: 91, distance: 163.0
click at [367, 61] on icon at bounding box center [366, 61] width 7 height 7
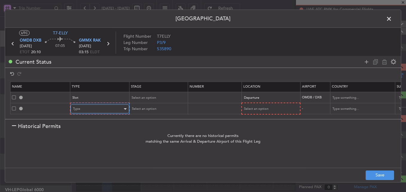
click at [76, 108] on span "Type" at bounding box center [76, 108] width 7 height 4
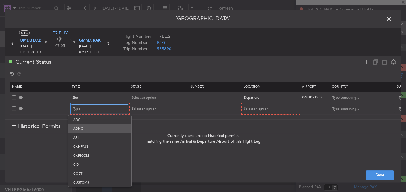
scroll to position [12, 0]
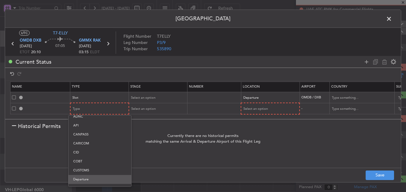
click at [89, 176] on span "Departure" at bounding box center [99, 179] width 53 height 9
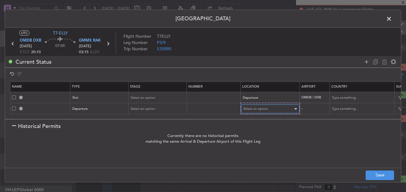
click at [261, 108] on span "Select an option" at bounding box center [255, 108] width 25 height 4
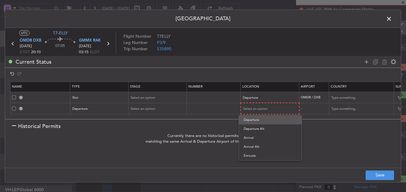
click at [261, 120] on span "Departure" at bounding box center [270, 119] width 53 height 9
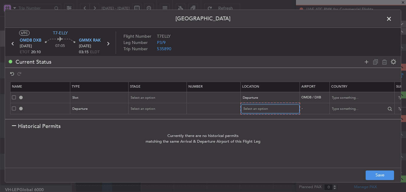
scroll to position [1, 0]
click at [366, 64] on icon at bounding box center [366, 61] width 7 height 7
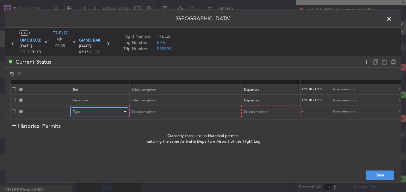
click at [101, 107] on div "Type" at bounding box center [98, 111] width 50 height 9
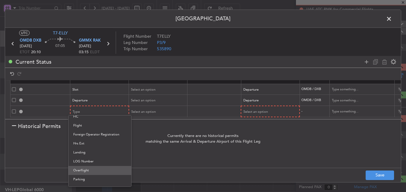
click at [89, 169] on span "Overflight" at bounding box center [99, 170] width 53 height 9
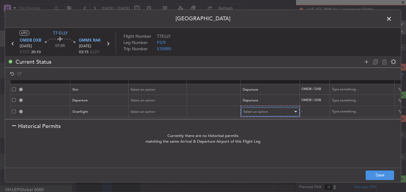
click at [273, 108] on div "Select an option" at bounding box center [268, 111] width 50 height 9
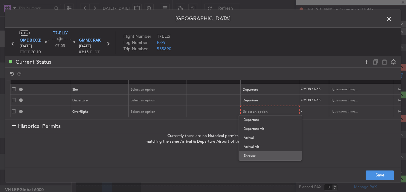
click at [256, 155] on span "Enroute" at bounding box center [270, 155] width 53 height 9
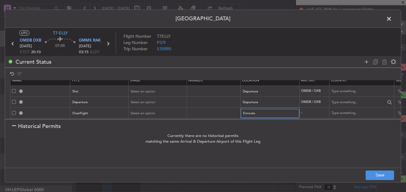
scroll to position [12, 0]
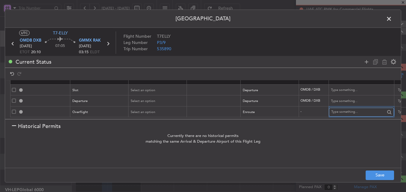
click at [343, 108] on input "text" at bounding box center [358, 112] width 54 height 9
click at [344, 118] on span "Qatar" at bounding box center [361, 117] width 56 height 9
type input "Qatar"
click at [364, 62] on icon at bounding box center [366, 61] width 7 height 7
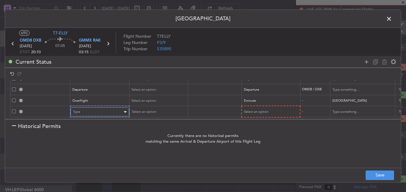
click at [90, 108] on div "Type" at bounding box center [98, 111] width 50 height 9
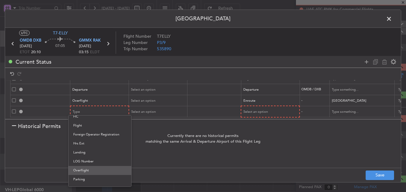
click at [84, 167] on span "Overflight" at bounding box center [99, 170] width 53 height 9
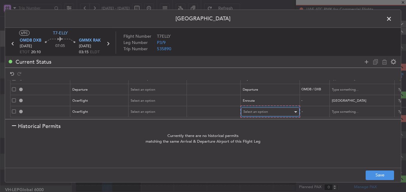
click at [258, 111] on div "Select an option" at bounding box center [268, 111] width 50 height 9
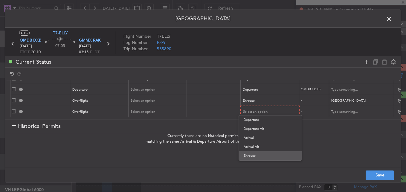
click at [259, 154] on span "Enroute" at bounding box center [270, 155] width 53 height 9
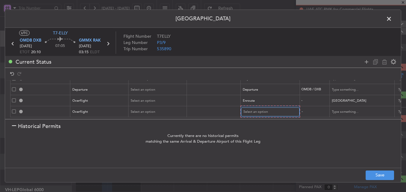
scroll to position [23, 0]
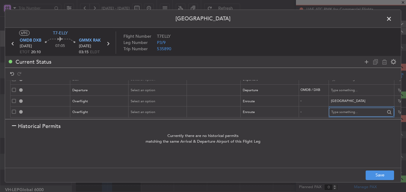
click at [342, 110] on input "text" at bounding box center [358, 112] width 54 height 9
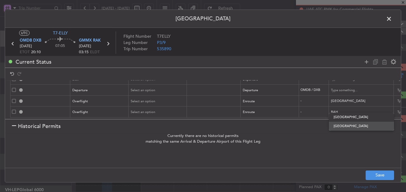
click at [345, 129] on span "Bahrain" at bounding box center [361, 126] width 56 height 9
type input "Bahrain"
click at [364, 63] on icon at bounding box center [366, 61] width 7 height 7
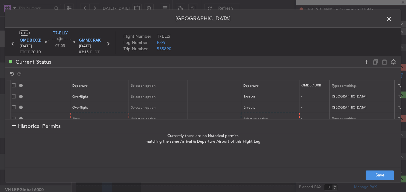
scroll to position [34, 0]
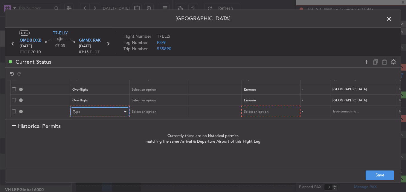
click at [106, 108] on div "Type" at bounding box center [98, 111] width 50 height 9
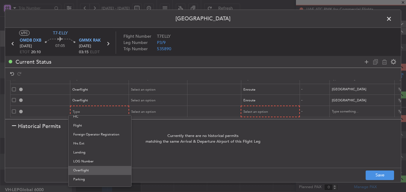
click at [96, 173] on span "Overflight" at bounding box center [99, 170] width 53 height 9
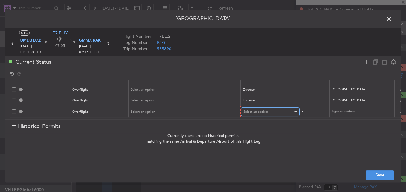
click at [251, 111] on div "Select an option" at bounding box center [268, 111] width 50 height 9
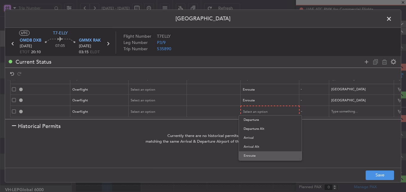
click at [256, 157] on span "Enroute" at bounding box center [270, 155] width 53 height 9
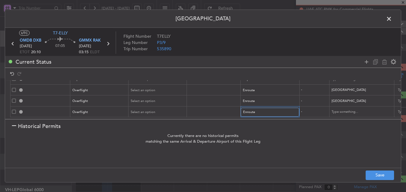
scroll to position [34, 0]
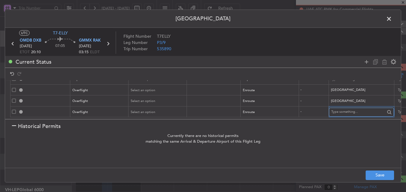
click at [352, 109] on input "text" at bounding box center [358, 112] width 54 height 9
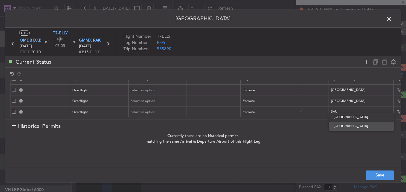
click at [345, 123] on span "Saudi Arabia" at bounding box center [361, 126] width 56 height 9
type input "Saudi Arabia"
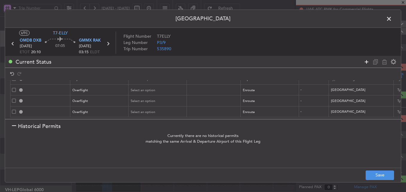
click at [364, 63] on icon at bounding box center [366, 61] width 7 height 7
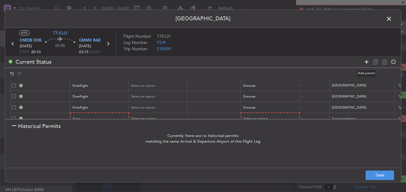
scroll to position [45, 0]
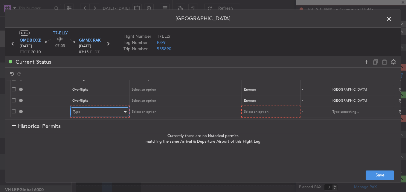
click at [111, 107] on div "Type" at bounding box center [98, 111] width 50 height 9
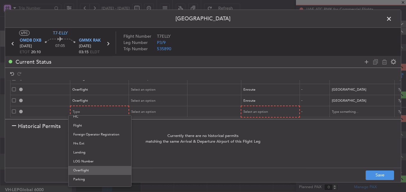
click at [93, 167] on span "Overflight" at bounding box center [99, 170] width 53 height 9
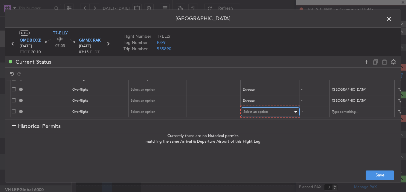
click at [255, 109] on span "Select an option" at bounding box center [255, 111] width 25 height 4
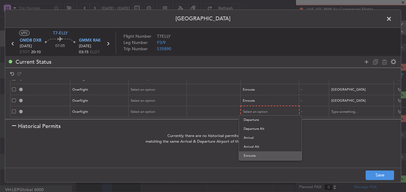
click at [251, 154] on span "Enroute" at bounding box center [270, 155] width 53 height 9
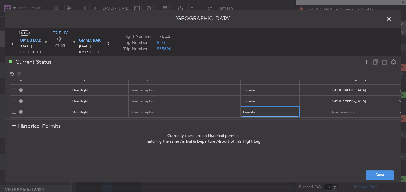
scroll to position [45, 0]
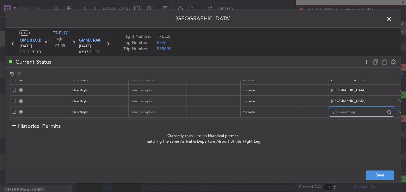
click at [349, 110] on input "text" at bounding box center [358, 112] width 54 height 9
click at [347, 118] on span "Egypt" at bounding box center [361, 117] width 56 height 9
type input "Egypt"
click at [351, 131] on section "Historical Permits" at bounding box center [203, 126] width 396 height 14
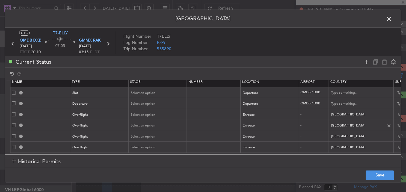
scroll to position [9, 0]
click at [366, 63] on icon at bounding box center [366, 61] width 7 height 7
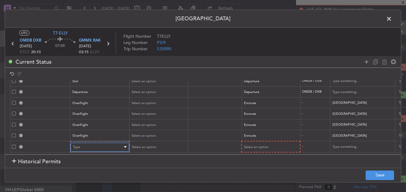
click at [92, 143] on div "Type" at bounding box center [98, 147] width 50 height 9
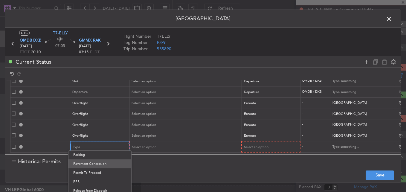
scroll to position [141, 0]
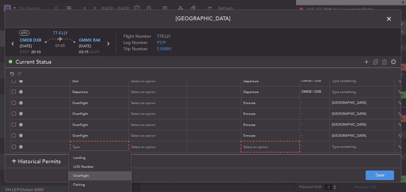
click at [91, 173] on span "Overflight" at bounding box center [99, 175] width 53 height 9
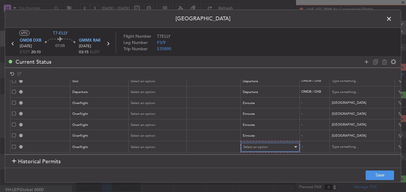
click at [257, 143] on div "Select an option" at bounding box center [268, 147] width 50 height 9
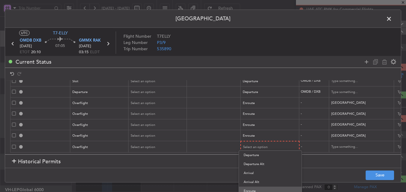
click at [258, 187] on span "Enroute" at bounding box center [270, 190] width 53 height 9
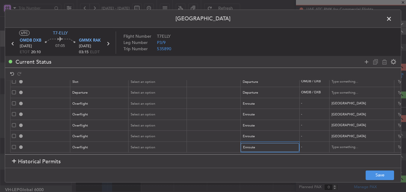
scroll to position [20, 0]
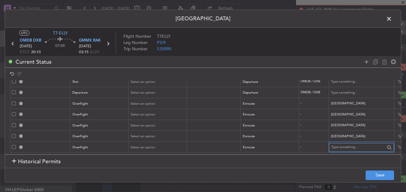
click at [338, 143] on input "text" at bounding box center [358, 147] width 54 height 9
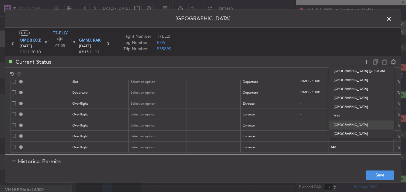
click at [347, 125] on span "Malta" at bounding box center [361, 124] width 56 height 9
type input "Malta"
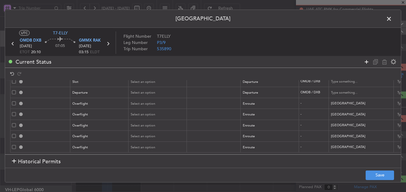
click at [365, 62] on icon at bounding box center [366, 61] width 7 height 7
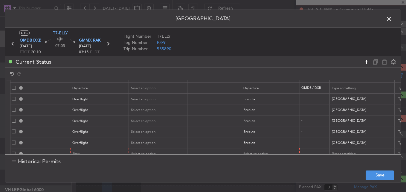
scroll to position [32, 0]
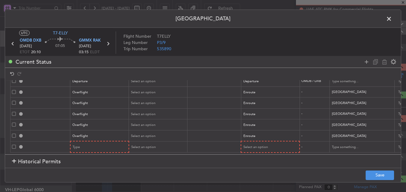
click at [81, 147] on mat-form-field "Type" at bounding box center [100, 146] width 58 height 11
click at [81, 145] on div "Type" at bounding box center [98, 147] width 50 height 9
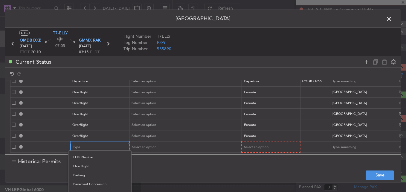
scroll to position [150, 0]
click at [85, 167] on span "Overflight" at bounding box center [99, 166] width 53 height 9
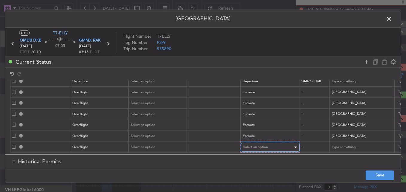
click at [250, 147] on div "Select an option" at bounding box center [268, 147] width 50 height 9
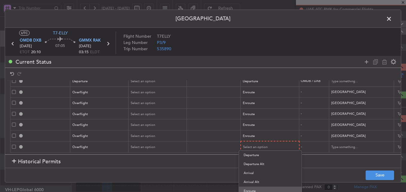
click at [261, 188] on span "Enroute" at bounding box center [270, 190] width 53 height 9
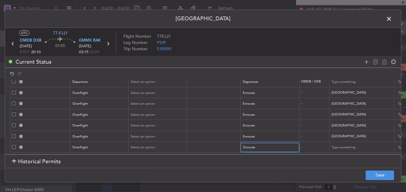
scroll to position [31, 0]
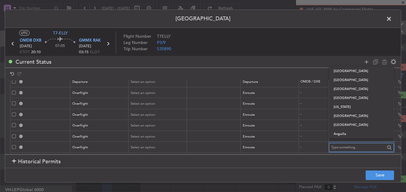
click at [342, 146] on input "text" at bounding box center [358, 147] width 54 height 9
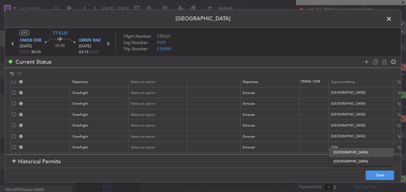
click at [349, 153] on span "Tunisia" at bounding box center [361, 152] width 56 height 9
type input "Tunisia"
click at [365, 62] on icon at bounding box center [366, 61] width 7 height 7
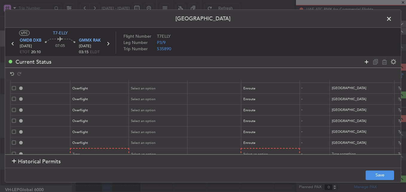
scroll to position [43, 0]
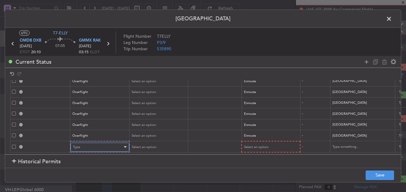
click at [113, 144] on div "Type" at bounding box center [98, 147] width 50 height 9
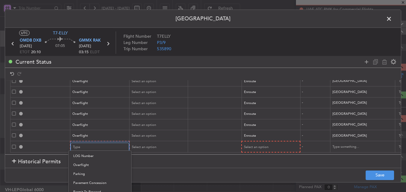
scroll to position [141, 0]
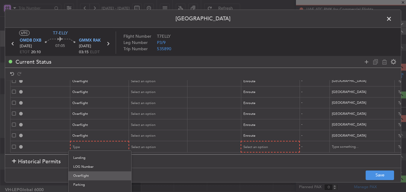
click at [88, 178] on span "Overflight" at bounding box center [99, 175] width 53 height 9
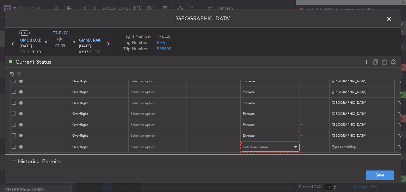
click at [262, 145] on span "Select an option" at bounding box center [255, 147] width 25 height 4
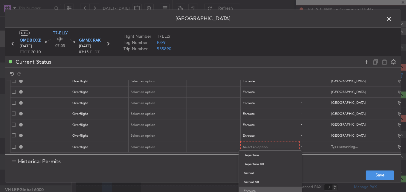
click at [261, 189] on span "Enroute" at bounding box center [270, 190] width 53 height 9
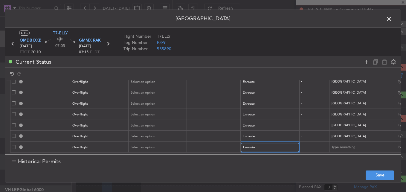
scroll to position [42, 0]
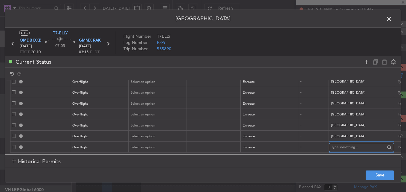
click at [354, 145] on input "text" at bounding box center [358, 147] width 54 height 9
click at [342, 153] on span "Algeria" at bounding box center [361, 152] width 56 height 9
type input "Algeria"
click at [376, 170] on button "Save" at bounding box center [379, 175] width 28 height 10
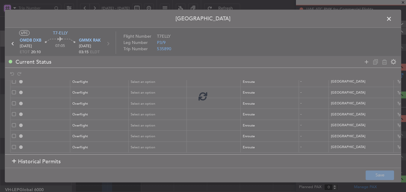
type input "OMDB DEP SLOT"
type input "United Arab Emirates"
type input "NNN"
type input "1"
type input "DEPARTURE"
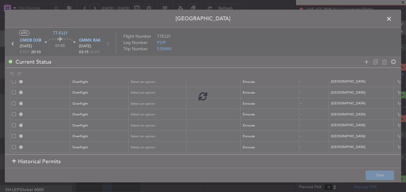
type input "United Arab Emirates"
type input "NNN"
type input "1"
type input "QATAR OVF"
type input "NNN"
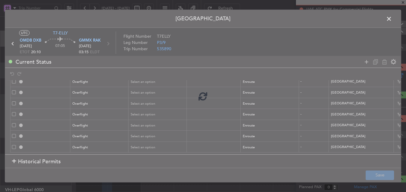
type input "2"
type input "BAHRAIN OVF"
type input "NNN"
type input "SAUDI ARABIA OVF"
type input "NNN"
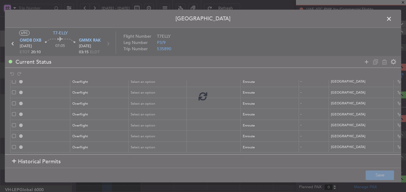
type input "EGYPT OVF"
type input "NNN"
type input "MALTA OVF"
type input "NNN"
type input "TUNISIA OVF"
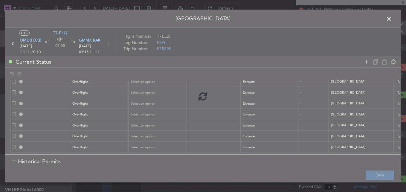
type input "NNN"
type input "ALGERIA OVF"
type input "NNN"
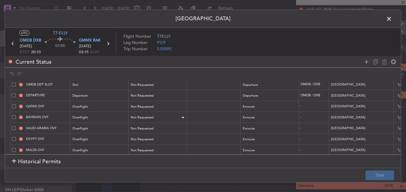
scroll to position [12, 0]
click at [392, 21] on span at bounding box center [392, 20] width 0 height 12
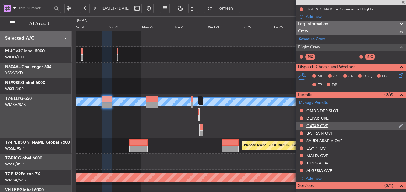
click at [325, 124] on div "QATAR OVF" at bounding box center [317, 125] width 22 height 5
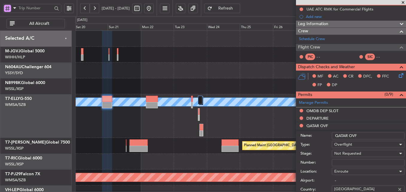
click at [362, 134] on input "QATAR OVF" at bounding box center [368, 135] width 73 height 7
type input "QATAR OVF - NOTIFICATION"
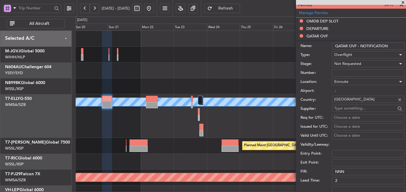
scroll to position [269, 0]
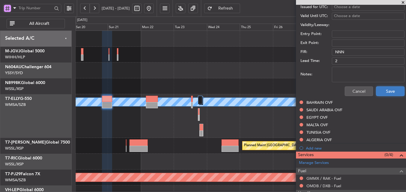
click at [392, 90] on button "Save" at bounding box center [390, 91] width 28 height 10
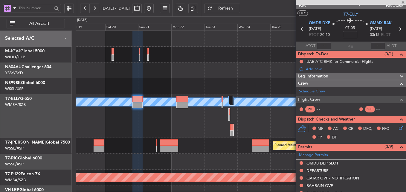
scroll to position [0, 0]
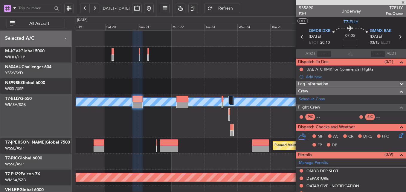
click at [346, 45] on input at bounding box center [350, 42] width 14 height 7
type input "+00:55"
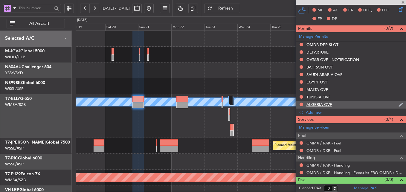
scroll to position [127, 0]
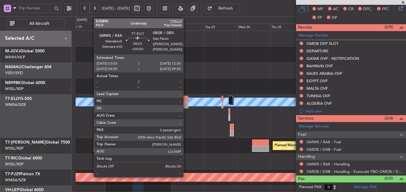
click at [186, 104] on div at bounding box center [182, 105] width 12 height 6
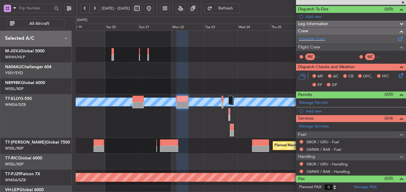
scroll to position [0, 0]
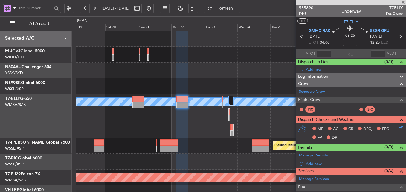
click at [348, 44] on input at bounding box center [350, 42] width 14 height 7
type input "+00:30"
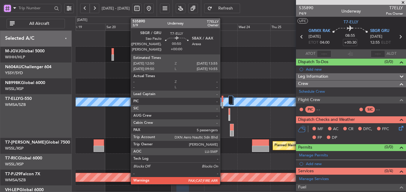
click at [223, 100] on div at bounding box center [221, 99] width 1 height 6
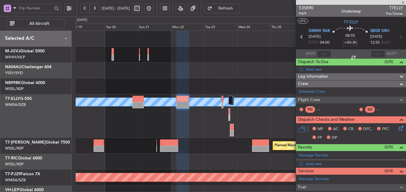
type input "5"
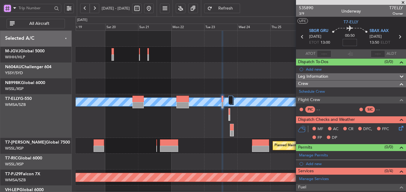
click at [349, 42] on input at bounding box center [349, 42] width 14 height 7
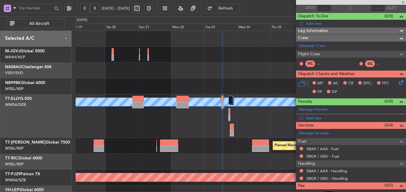
scroll to position [60, 0]
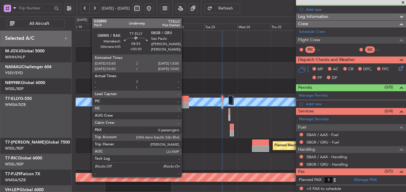
click at [184, 107] on div at bounding box center [182, 105] width 13 height 6
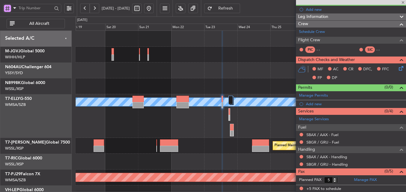
type input "+00:30"
type input "0"
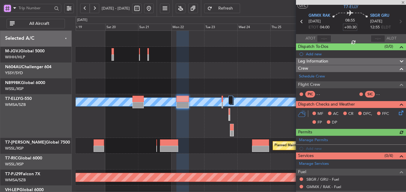
scroll to position [53, 0]
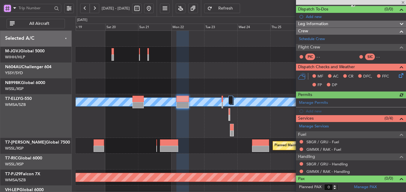
type input "+00:30"
click at [320, 102] on link "Manage Permits" at bounding box center [313, 103] width 29 height 6
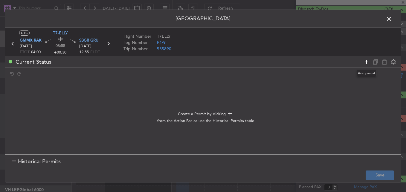
click at [366, 62] on icon at bounding box center [366, 61] width 7 height 7
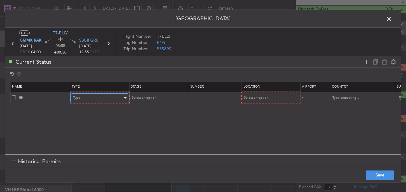
click at [109, 102] on div "Type" at bounding box center [98, 97] width 50 height 9
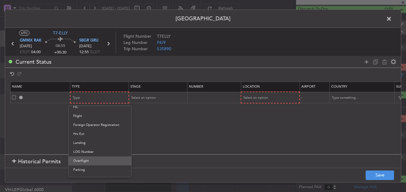
click at [88, 160] on span "Overflight" at bounding box center [99, 160] width 53 height 9
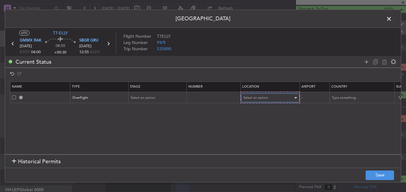
click at [269, 98] on div "Select an option" at bounding box center [268, 97] width 50 height 9
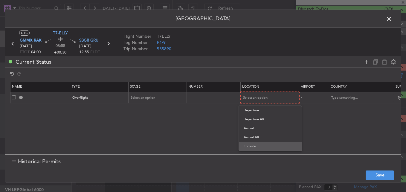
click at [253, 146] on span "Enroute" at bounding box center [270, 146] width 53 height 9
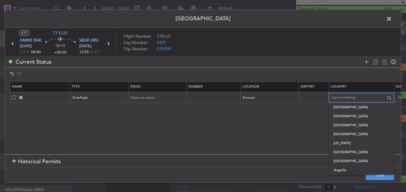
click at [355, 99] on input "text" at bounding box center [358, 97] width 54 height 9
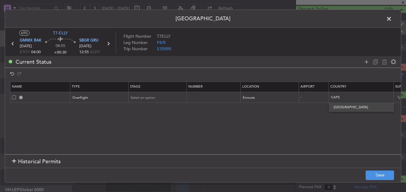
click at [351, 107] on span "Cape Verde" at bounding box center [361, 107] width 56 height 9
type input "Cape Verde"
click at [345, 116] on section "Name Type Stage Number Location Airport Country Supplier Req For Utc Issued For…" at bounding box center [203, 117] width 396 height 74
click at [366, 63] on icon at bounding box center [366, 61] width 7 height 7
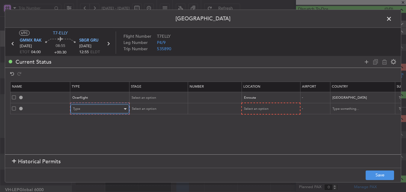
click at [88, 110] on div "Type" at bounding box center [98, 108] width 50 height 9
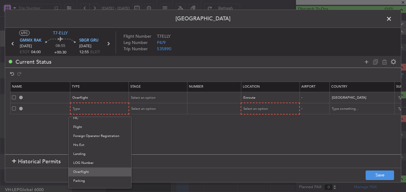
click at [88, 174] on span "Overflight" at bounding box center [99, 171] width 53 height 9
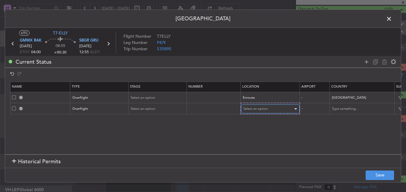
click at [262, 110] on span "Select an option" at bounding box center [255, 108] width 25 height 4
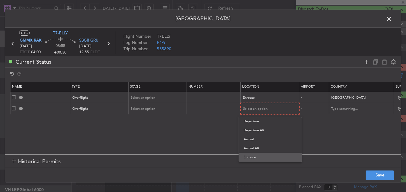
click at [258, 157] on span "Enroute" at bounding box center [270, 157] width 53 height 9
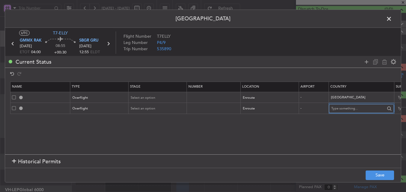
click at [364, 111] on input "text" at bounding box center [358, 108] width 54 height 9
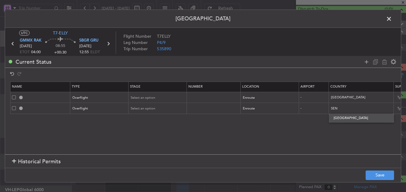
click at [353, 118] on span "Senegal" at bounding box center [361, 118] width 56 height 9
type input "Senegal"
click at [367, 60] on icon at bounding box center [366, 61] width 7 height 7
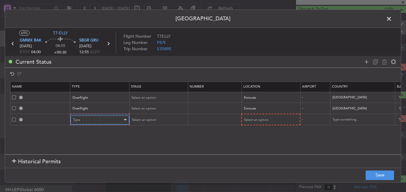
click at [109, 122] on div "Type" at bounding box center [98, 119] width 50 height 9
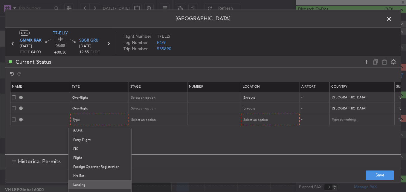
click at [87, 181] on span "Landing" at bounding box center [99, 184] width 53 height 9
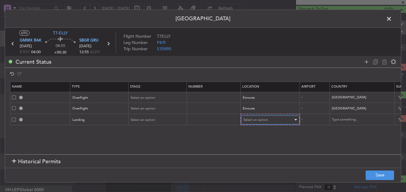
click at [255, 120] on span "Select an option" at bounding box center [255, 119] width 25 height 4
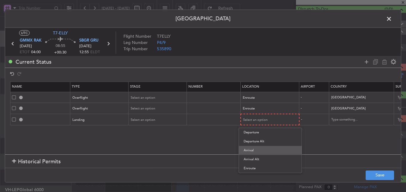
click at [256, 153] on span "Arrival" at bounding box center [270, 150] width 53 height 9
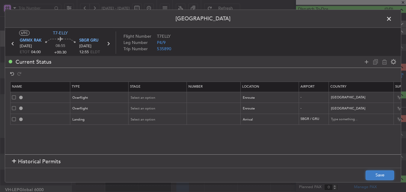
click at [372, 176] on button "Save" at bounding box center [379, 175] width 28 height 10
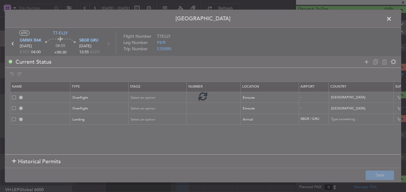
type input "CAPE VERDE OVF"
type input "NNN"
type input "SENEGAL OVF"
type input "NNN"
type input "SBGR LDG"
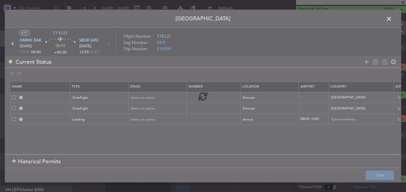
type input "Brazil"
type input "NNN"
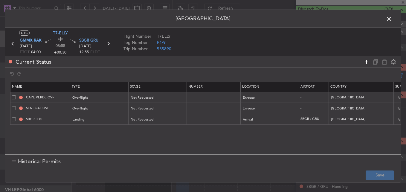
click at [364, 61] on icon at bounding box center [366, 61] width 7 height 7
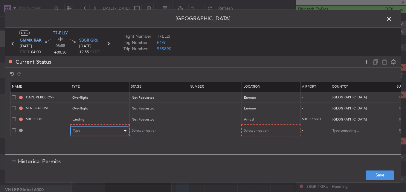
click at [105, 133] on div "Type" at bounding box center [98, 130] width 50 height 9
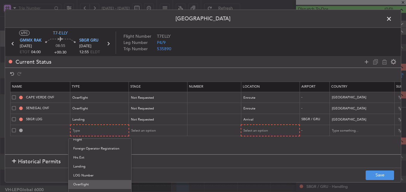
click at [92, 184] on span "Overflight" at bounding box center [99, 184] width 53 height 9
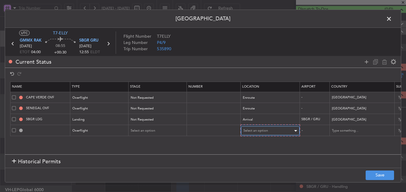
click at [259, 134] on div "Select an option" at bounding box center [268, 130] width 50 height 9
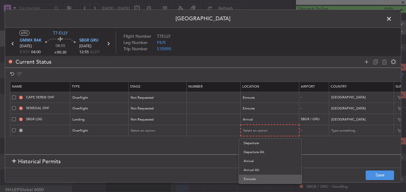
click at [251, 177] on span "Enroute" at bounding box center [270, 179] width 53 height 9
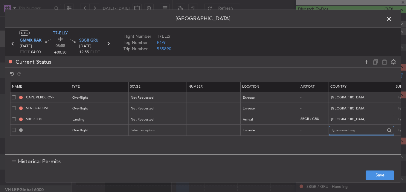
click at [349, 131] on input "text" at bounding box center [358, 130] width 54 height 9
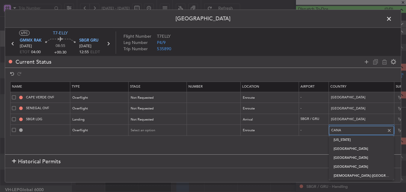
type input "CANAR"
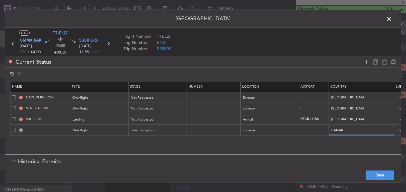
drag, startPoint x: 355, startPoint y: 132, endPoint x: 319, endPoint y: 132, distance: 35.6
click at [320, 132] on tr "Overflight Select an option Enroute - CANAR Choose a date Choose a date Choose …" at bounding box center [391, 130] width 763 height 11
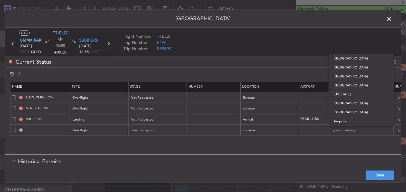
click at [16, 133] on td at bounding box center [40, 130] width 60 height 11
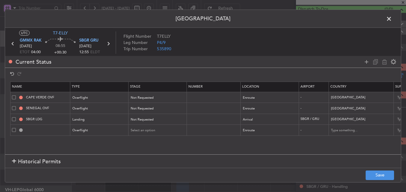
click at [15, 132] on span at bounding box center [14, 130] width 4 height 4
click at [16, 128] on input "checkbox" at bounding box center [16, 128] width 0 height 0
click at [383, 61] on icon at bounding box center [384, 61] width 7 height 7
click at [392, 22] on span at bounding box center [392, 20] width 0 height 12
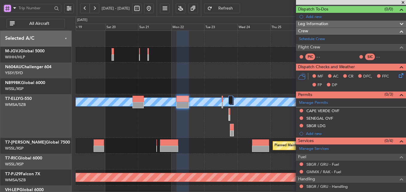
click at [232, 7] on span "Refresh" at bounding box center [225, 8] width 25 height 4
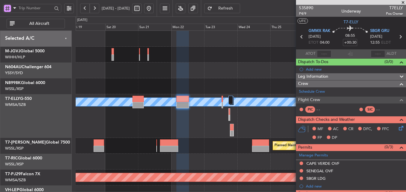
scroll to position [75, 0]
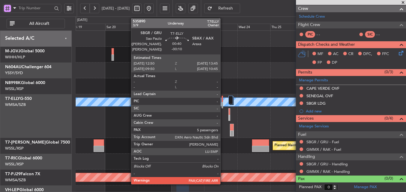
click at [223, 100] on div at bounding box center [221, 99] width 1 height 6
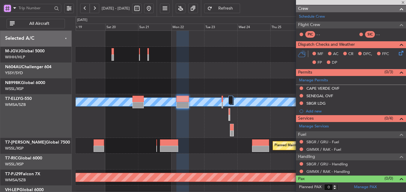
type input "-00:10"
type input "5"
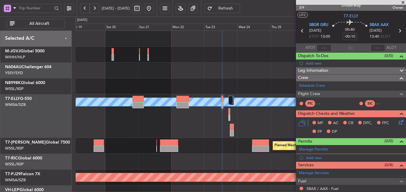
scroll to position [60, 0]
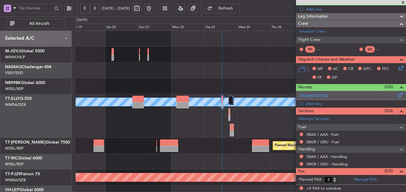
click at [324, 97] on link "Manage Permits" at bounding box center [313, 95] width 29 height 6
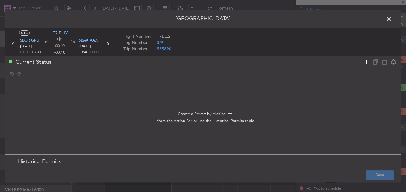
click at [368, 62] on icon at bounding box center [366, 61] width 7 height 7
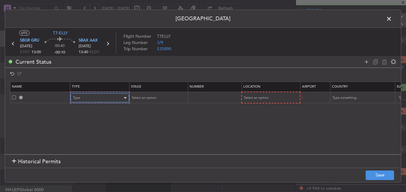
click at [97, 97] on div "Type" at bounding box center [98, 97] width 50 height 9
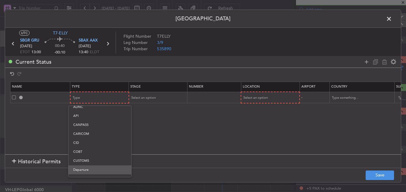
click at [88, 174] on span "Departure" at bounding box center [99, 169] width 53 height 9
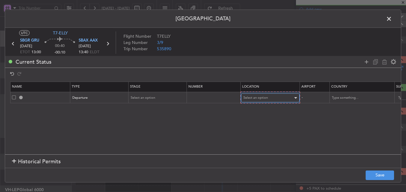
click at [260, 101] on div "Select an option" at bounding box center [268, 97] width 50 height 9
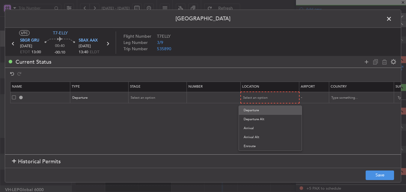
click at [260, 108] on span "Departure" at bounding box center [270, 110] width 53 height 9
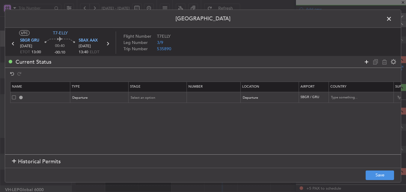
click at [368, 60] on icon at bounding box center [366, 61] width 7 height 7
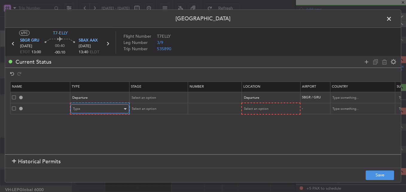
click at [101, 108] on div "Type" at bounding box center [98, 108] width 50 height 9
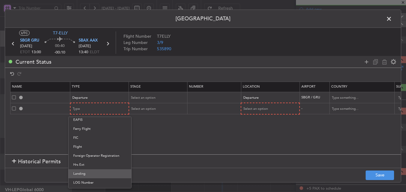
click at [88, 172] on span "Landing" at bounding box center [99, 173] width 53 height 9
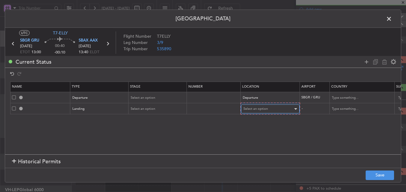
click at [257, 112] on div "Select an option" at bounding box center [268, 108] width 50 height 9
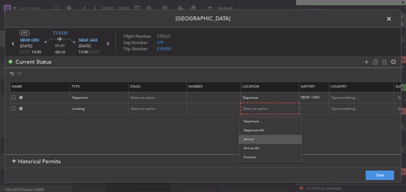
click at [260, 137] on span "Arrival" at bounding box center [270, 139] width 53 height 9
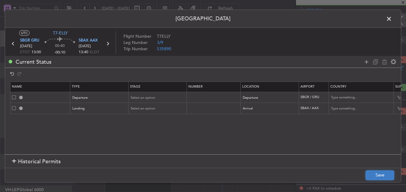
click at [375, 177] on button "Save" at bounding box center [379, 175] width 28 height 10
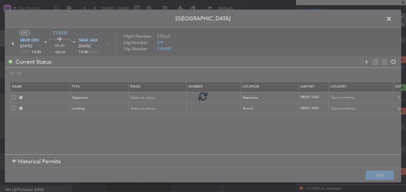
type input "DEPARTURE"
type input "Brazil"
type input "NNN"
type input "SBAX LDG"
type input "Brazil"
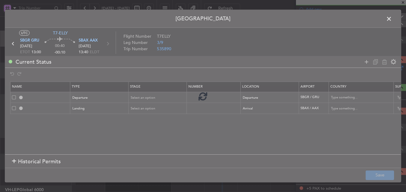
type input "NNN"
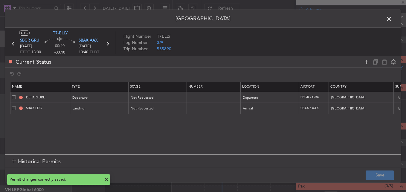
click at [392, 19] on span at bounding box center [392, 20] width 0 height 12
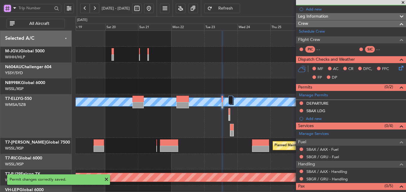
click at [238, 7] on span "Refresh" at bounding box center [225, 8] width 25 height 4
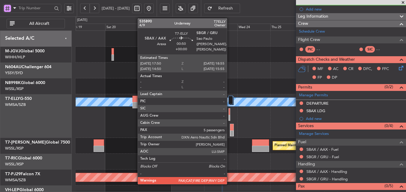
click at [230, 110] on div at bounding box center [229, 111] width 1 height 6
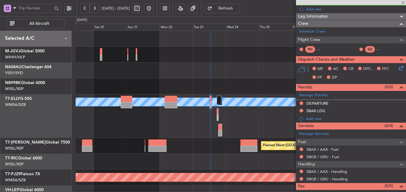
click at [212, 65] on div at bounding box center [241, 70] width 330 height 16
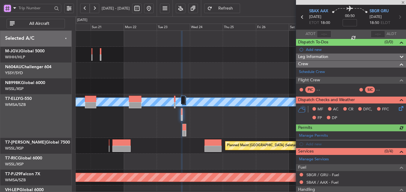
scroll to position [0, 0]
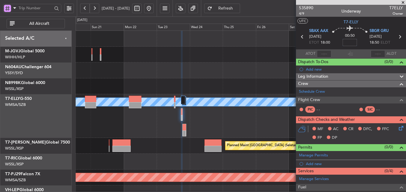
click at [346, 43] on input at bounding box center [349, 42] width 14 height 7
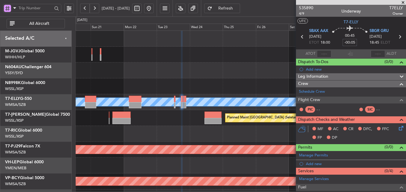
type input "-00:05"
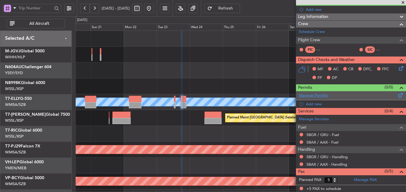
scroll to position [60, 0]
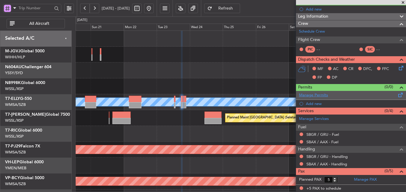
click at [327, 93] on link "Manage Permits" at bounding box center [313, 95] width 29 height 6
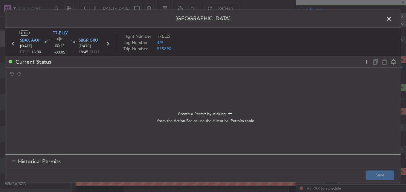
click at [369, 58] on div at bounding box center [380, 61] width 36 height 9
click at [363, 63] on icon at bounding box center [366, 61] width 7 height 7
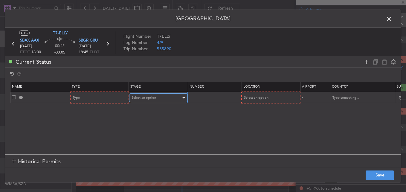
click at [134, 97] on span "Select an option" at bounding box center [143, 97] width 25 height 4
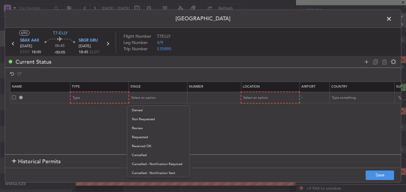
click at [116, 99] on div at bounding box center [203, 96] width 406 height 192
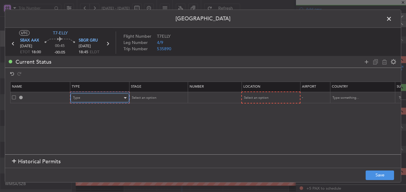
click at [98, 100] on div "Type" at bounding box center [98, 97] width 50 height 9
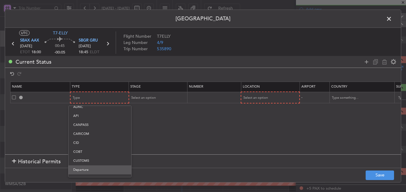
click at [97, 168] on span "Departure" at bounding box center [99, 169] width 53 height 9
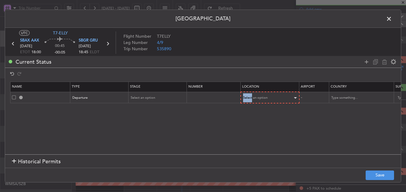
click at [253, 93] on mat-form-field "Select an option" at bounding box center [270, 97] width 58 height 11
drag, startPoint x: 253, startPoint y: 94, endPoint x: 256, endPoint y: 98, distance: 5.8
click at [256, 98] on span "Select an option" at bounding box center [255, 97] width 25 height 4
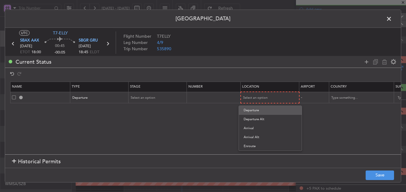
click at [256, 109] on span "Departure" at bounding box center [270, 110] width 53 height 9
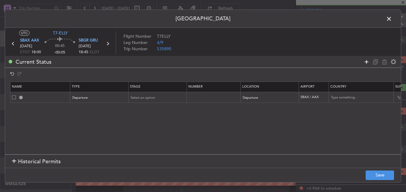
click at [366, 63] on icon at bounding box center [366, 61] width 7 height 7
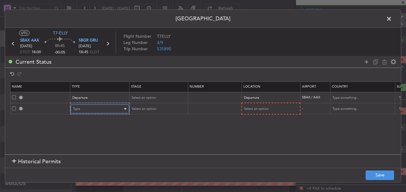
click at [98, 109] on div "Type" at bounding box center [98, 108] width 50 height 9
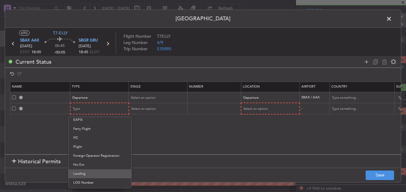
click at [87, 170] on span "Landing" at bounding box center [99, 173] width 53 height 9
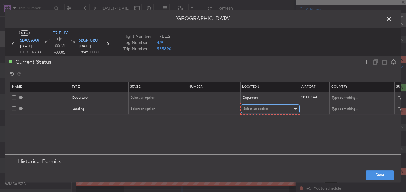
click at [276, 112] on div "Select an option" at bounding box center [268, 108] width 50 height 9
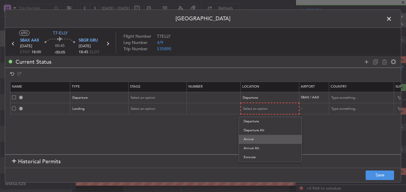
click at [262, 141] on span "Arrival" at bounding box center [270, 139] width 53 height 9
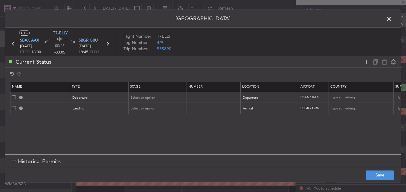
click at [363, 171] on footer "Save" at bounding box center [203, 175] width 396 height 14
click at [370, 173] on button "Save" at bounding box center [379, 175] width 28 height 10
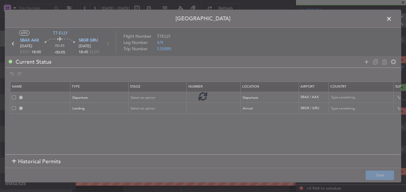
type input "DEPARTURE"
type input "Brazil"
type input "NNN"
type input "SBGR LDG"
type input "Brazil"
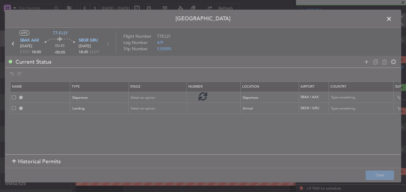
type input "NNN"
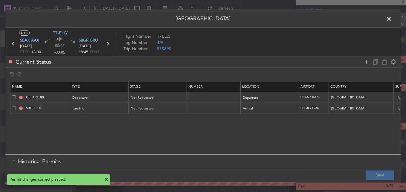
click at [392, 22] on span at bounding box center [392, 20] width 0 height 12
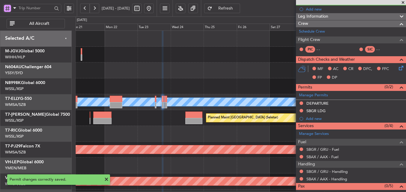
click at [166, 144] on div "Planned Maint [GEOGRAPHIC_DATA] (Sultan [PERSON_NAME])" at bounding box center [241, 150] width 330 height 16
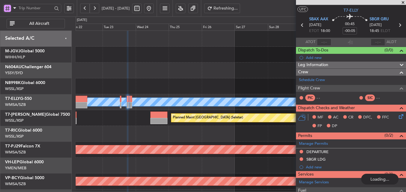
scroll to position [0, 0]
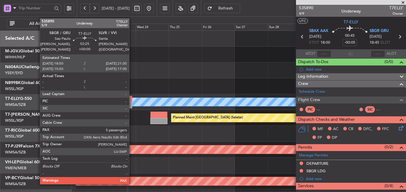
click at [132, 100] on div at bounding box center [130, 99] width 4 height 6
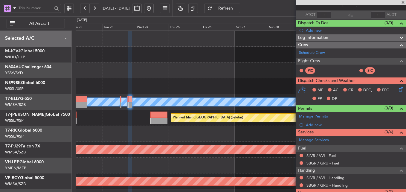
scroll to position [60, 0]
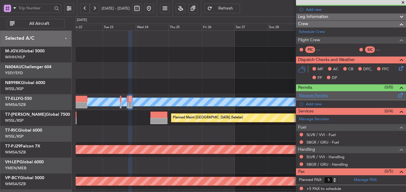
click at [313, 95] on link "Manage Permits" at bounding box center [313, 96] width 29 height 6
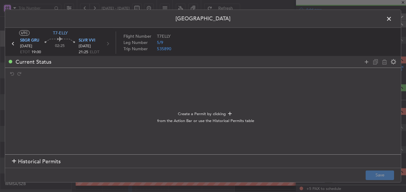
click at [25, 160] on span "Historical Permits" at bounding box center [39, 161] width 43 height 8
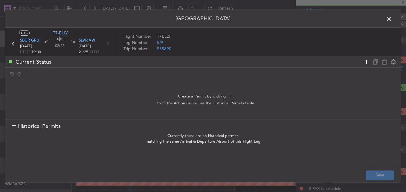
click at [368, 60] on icon at bounding box center [366, 61] width 7 height 7
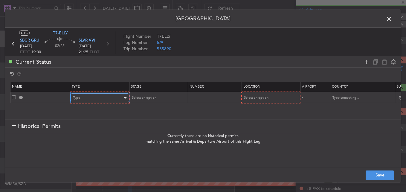
click at [109, 99] on div "Type" at bounding box center [98, 97] width 50 height 9
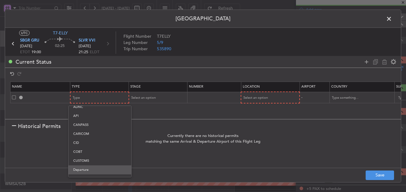
click at [97, 167] on span "Departure" at bounding box center [99, 169] width 53 height 9
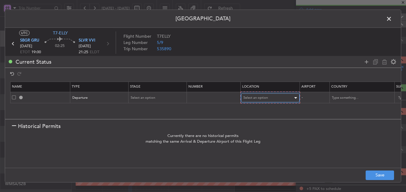
click at [265, 98] on span "Select an option" at bounding box center [255, 97] width 25 height 4
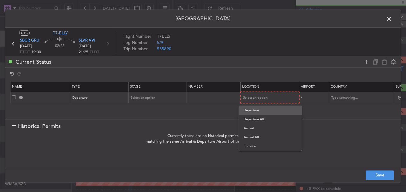
click at [262, 108] on span "Departure" at bounding box center [270, 110] width 53 height 9
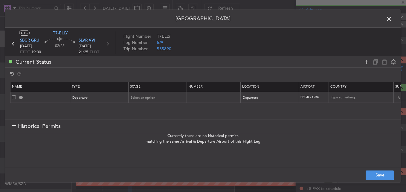
click at [371, 59] on div at bounding box center [380, 61] width 36 height 9
click at [368, 60] on icon at bounding box center [366, 61] width 7 height 7
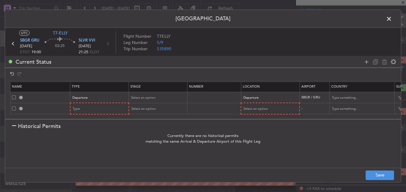
scroll to position [1, 0]
click at [94, 109] on div "Type" at bounding box center [98, 108] width 50 height 9
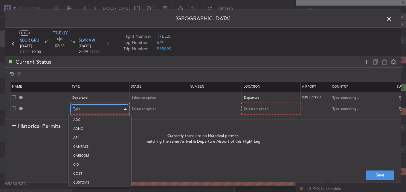
scroll to position [91, 0]
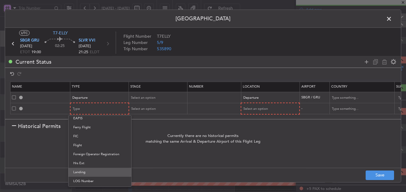
click at [89, 172] on span "Landing" at bounding box center [99, 172] width 53 height 9
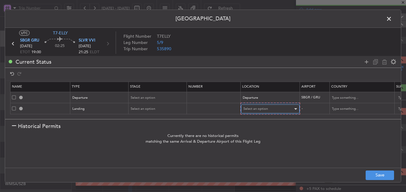
click at [286, 108] on div "Select an option" at bounding box center [268, 108] width 50 height 9
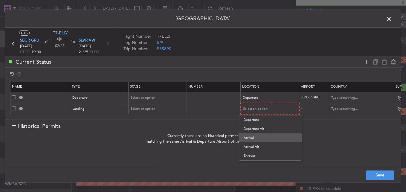
click at [266, 136] on span "Arrival" at bounding box center [270, 137] width 53 height 9
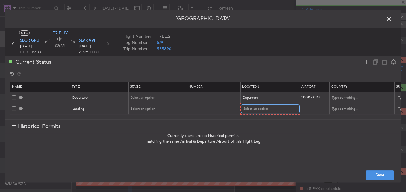
scroll to position [1, 0]
click at [370, 175] on button "Save" at bounding box center [379, 175] width 28 height 10
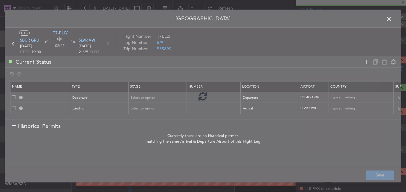
type input "DEPARTURE"
type input "Brazil"
type input "NNN"
type input "SLVR LDG"
type input "Bolivia"
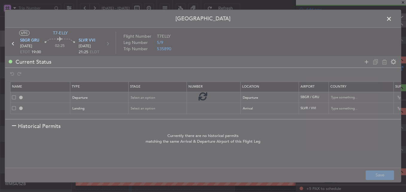
type input "NNN"
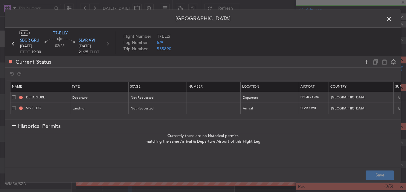
click at [392, 22] on span at bounding box center [392, 20] width 0 height 12
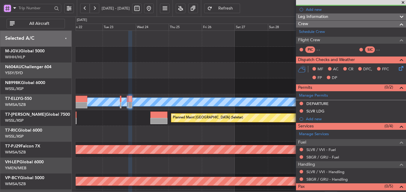
scroll to position [1, 0]
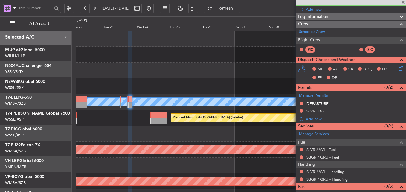
click at [196, 131] on div at bounding box center [241, 134] width 330 height 16
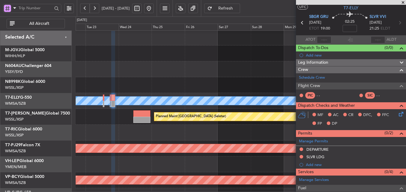
scroll to position [0, 0]
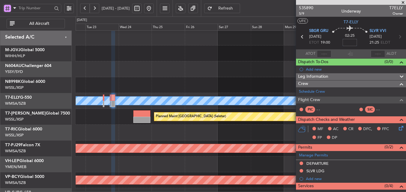
click at [348, 42] on input at bounding box center [349, 42] width 14 height 7
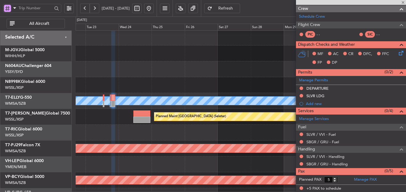
click at [143, 132] on div at bounding box center [241, 133] width 330 height 16
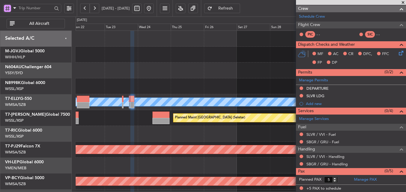
scroll to position [0, 0]
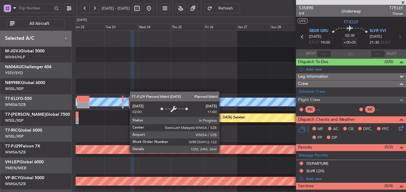
click at [222, 152] on div "Planned Maint [GEOGRAPHIC_DATA] (Sultan [PERSON_NAME])" at bounding box center [180, 149] width 868 height 8
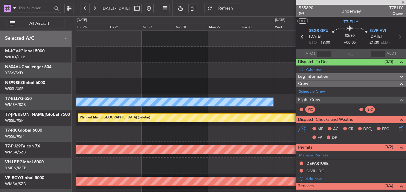
click at [256, 143] on div "MEL Planned Maint Singapore (Seletar) Planned Maint Kuala Lumpur (Sultan Abdul …" at bounding box center [241, 134] width 330 height 206
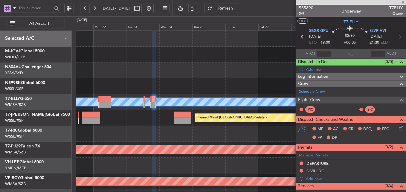
click at [218, 142] on div "Planned Maint [GEOGRAPHIC_DATA] (Sultan [PERSON_NAME])" at bounding box center [241, 150] width 330 height 16
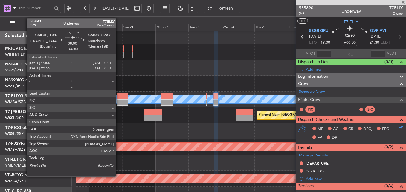
click at [119, 97] on div at bounding box center [123, 96] width 12 height 6
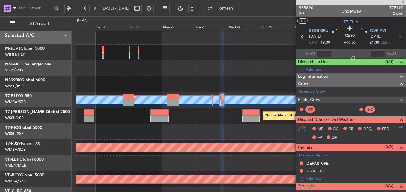
click at [140, 123] on div "Planned Maint [GEOGRAPHIC_DATA] (Seletar)" at bounding box center [241, 116] width 330 height 16
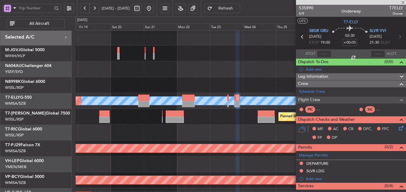
type input "+00:55"
type input "0"
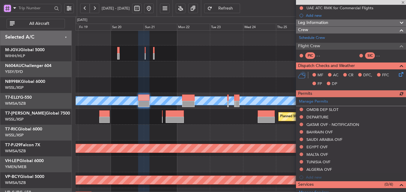
scroll to position [90, 0]
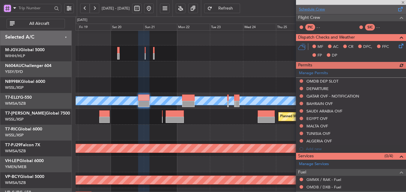
type input "+00:55"
click at [314, 10] on link "Schedule Crew" at bounding box center [312, 10] width 26 height 6
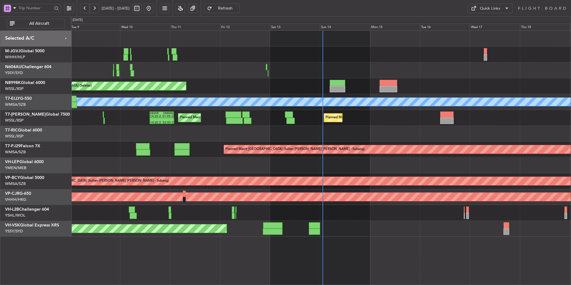
click at [253, 135] on div at bounding box center [321, 134] width 500 height 16
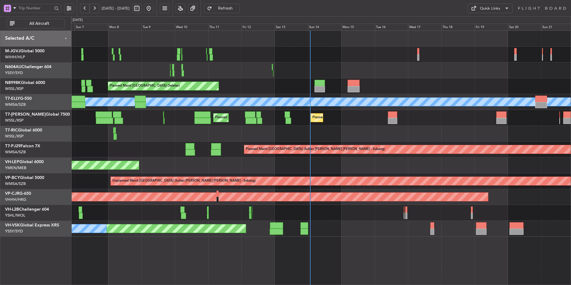
click at [306, 138] on div at bounding box center [321, 134] width 500 height 16
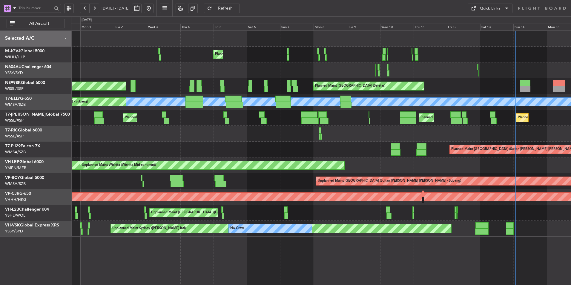
click at [361, 139] on div at bounding box center [321, 134] width 500 height 16
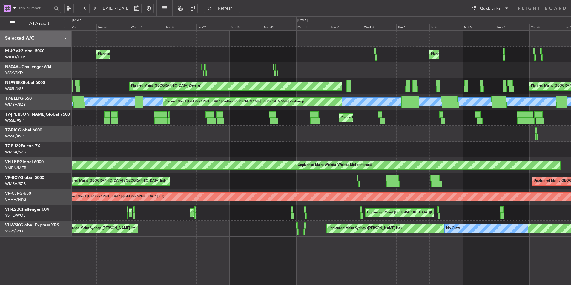
click at [319, 128] on div "Planned Maint [GEOGRAPHIC_DATA] (Seletar) Planned Maint [GEOGRAPHIC_DATA] (Hali…" at bounding box center [321, 134] width 500 height 206
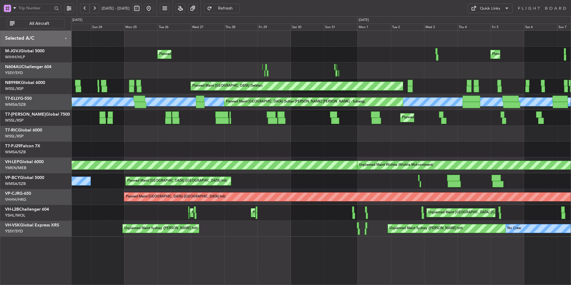
click at [377, 132] on div at bounding box center [321, 134] width 500 height 16
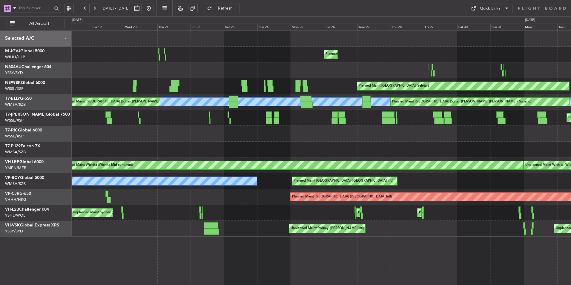
click at [342, 140] on div "Unplanned Maint [GEOGRAPHIC_DATA] (Seletar)" at bounding box center [321, 134] width 500 height 16
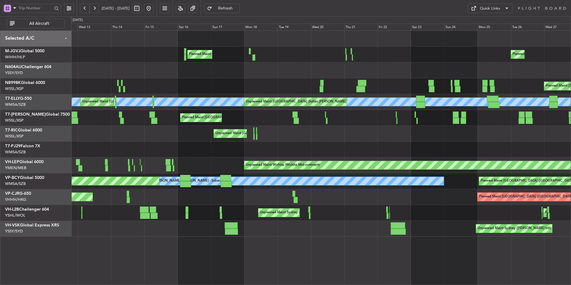
click at [376, 136] on div "Unplanned Maint [GEOGRAPHIC_DATA] (Seletar)" at bounding box center [321, 134] width 500 height 16
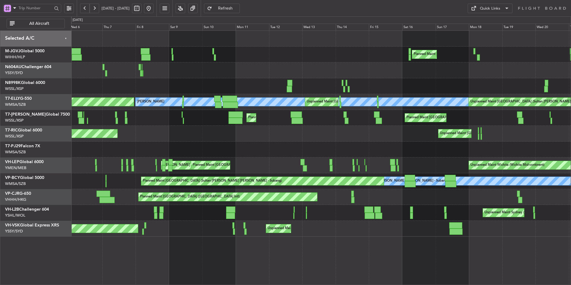
click at [330, 130] on div "Unplanned Maint [GEOGRAPHIC_DATA] (Seletar) Planned Maint [GEOGRAPHIC_DATA] (Se…" at bounding box center [321, 134] width 500 height 16
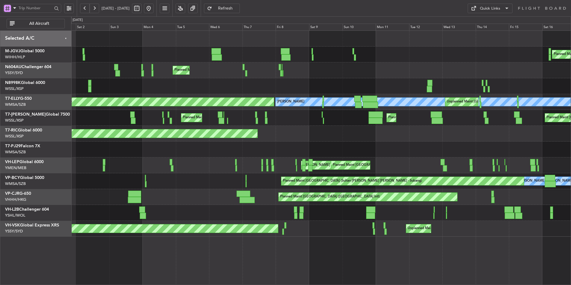
click at [400, 124] on div "Planned Maint [GEOGRAPHIC_DATA] (Seletar) Planned Maint [GEOGRAPHIC_DATA] ([GEO…" at bounding box center [321, 118] width 500 height 16
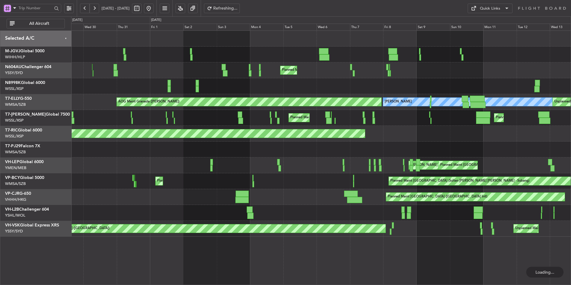
click at [302, 118] on div "Planned Maint [GEOGRAPHIC_DATA] ([GEOGRAPHIC_DATA]) Planned Maint [GEOGRAPHIC_D…" at bounding box center [321, 118] width 500 height 16
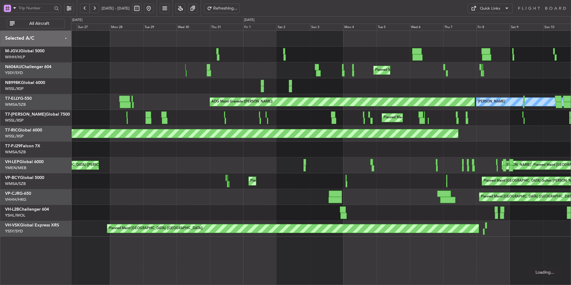
click at [329, 112] on div "Planned Maint Dubai (Al Maktoum Intl) Planned Maint [GEOGRAPHIC_DATA] ([GEOGRAP…" at bounding box center [321, 118] width 500 height 16
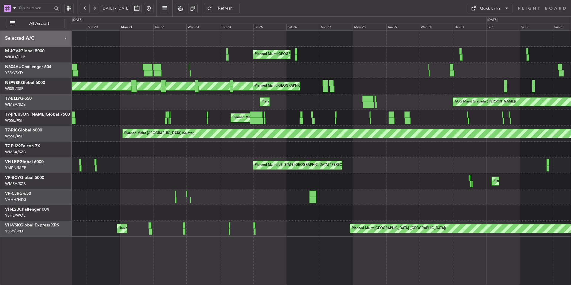
click at [339, 105] on div "AOG Maint Granada ([PERSON_NAME]) Planned Maint Sharjah (Sharjah Intl) Planned …" at bounding box center [321, 102] width 500 height 16
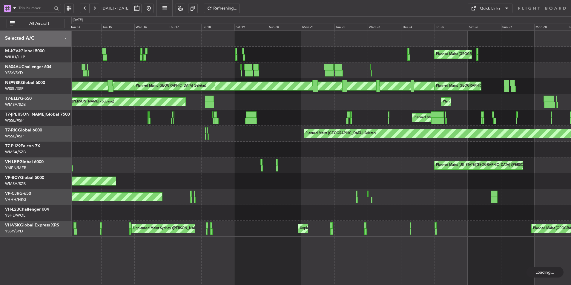
click at [274, 159] on div "Planned Maint [US_STATE][GEOGRAPHIC_DATA] ([PERSON_NAME] World)" at bounding box center [321, 165] width 500 height 16
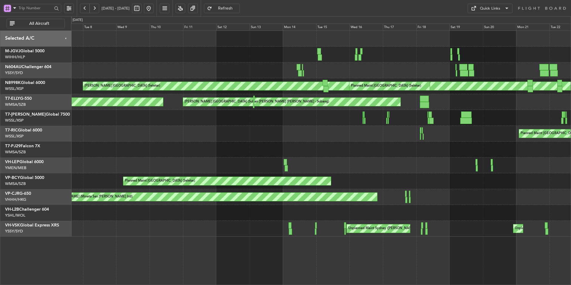
click at [345, 150] on div at bounding box center [321, 150] width 500 height 16
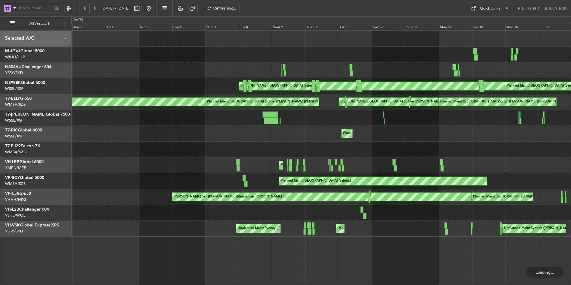
click at [325, 131] on div "[PERSON_NAME] [GEOGRAPHIC_DATA] (Seletar) Planned Maint [GEOGRAPHIC_DATA] (Sele…" at bounding box center [321, 134] width 500 height 206
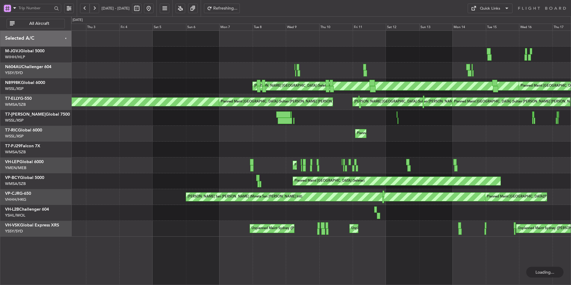
click at [236, 120] on div at bounding box center [321, 118] width 500 height 16
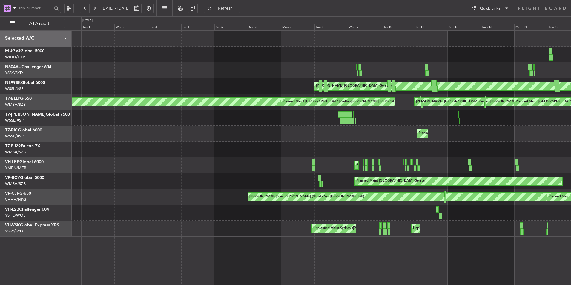
click at [239, 129] on div "Planned Maint [GEOGRAPHIC_DATA] (Seletar)" at bounding box center [321, 134] width 500 height 16
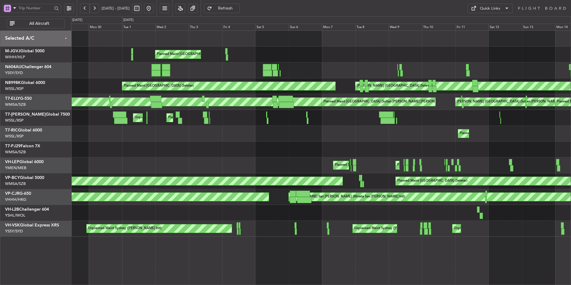
click at [317, 162] on div "Planned Maint [US_STATE][GEOGRAPHIC_DATA] ([PERSON_NAME] World) Planned Maint C…" at bounding box center [321, 165] width 500 height 16
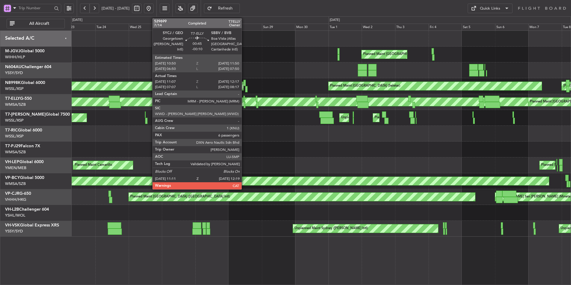
click at [244, 101] on div at bounding box center [244, 99] width 1 height 6
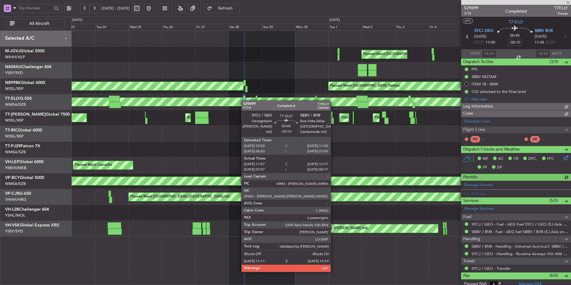
type input "[PERSON_NAME] (KYA)"
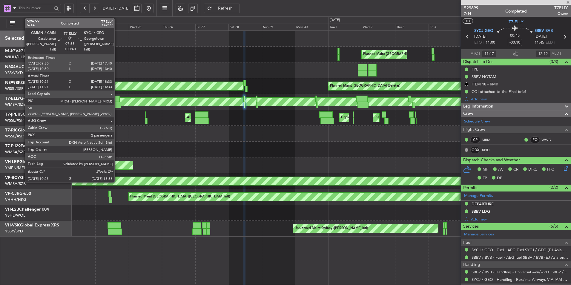
click at [117, 103] on div at bounding box center [115, 105] width 12 height 6
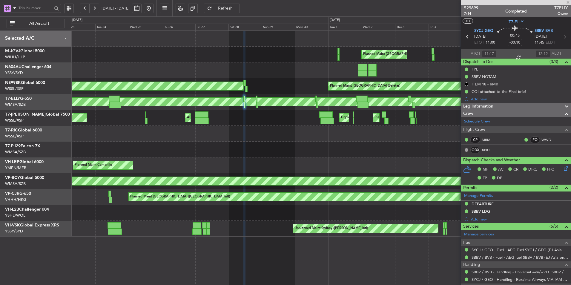
type input "+00:40"
type input "10:31"
type input "18:28"
type input "2"
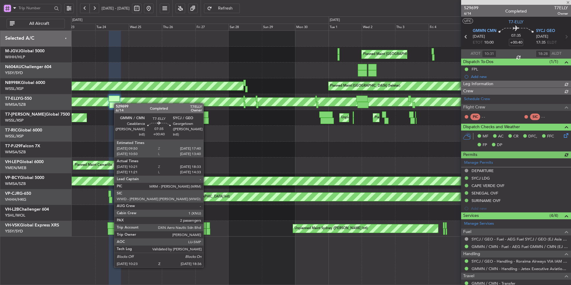
type input "[PERSON_NAME] (HHAFI)"
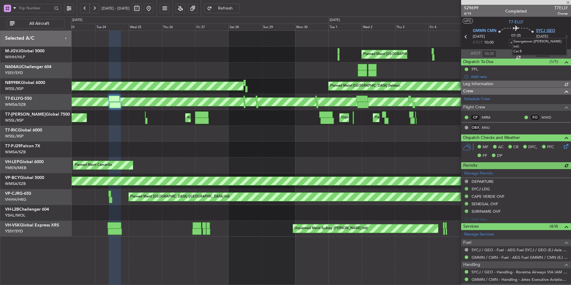
type input "[PERSON_NAME] (HHAFI)"
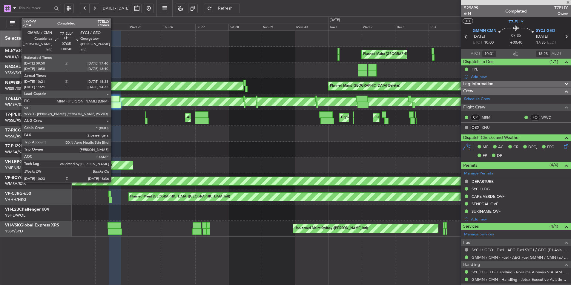
click at [114, 101] on div at bounding box center [114, 99] width 11 height 6
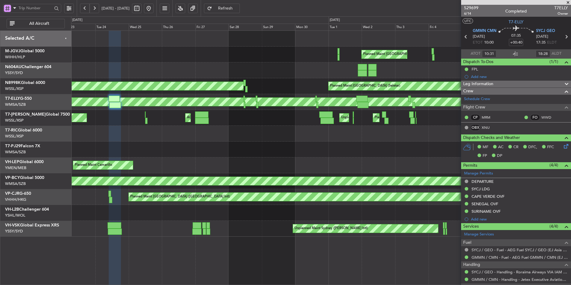
type input "[PERSON_NAME] (HHAFI)"
click at [154, 10] on button at bounding box center [149, 9] width 10 height 10
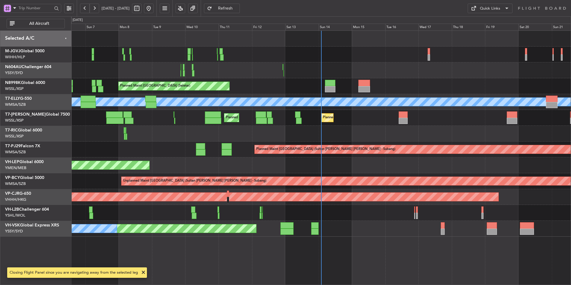
click at [252, 129] on div at bounding box center [321, 134] width 500 height 16
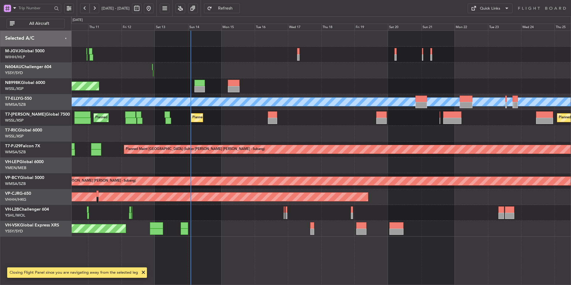
click at [238, 133] on div at bounding box center [321, 134] width 500 height 16
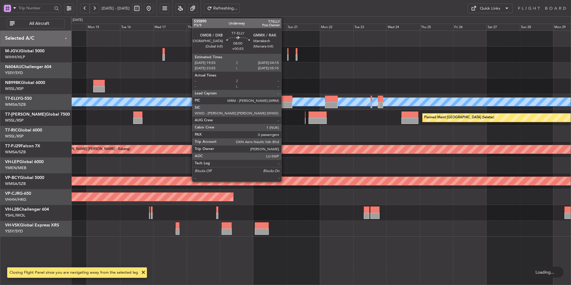
click at [284, 103] on div at bounding box center [287, 105] width 12 height 6
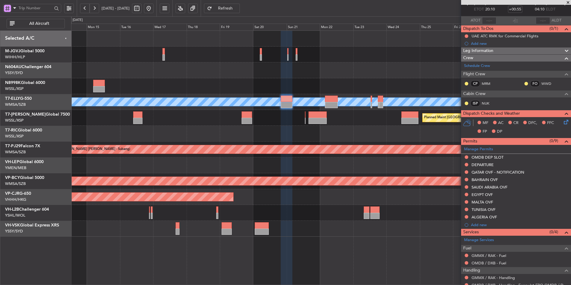
scroll to position [54, 0]
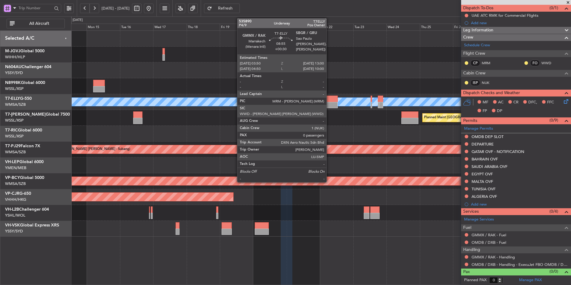
click at [329, 98] on div at bounding box center [331, 99] width 13 height 6
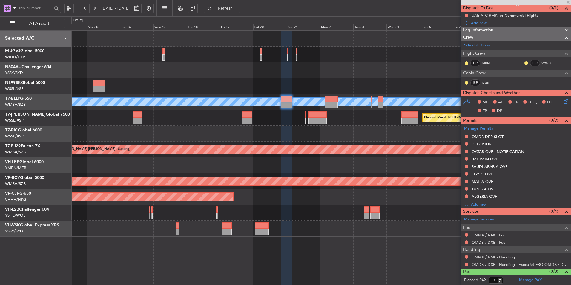
click at [325, 130] on div at bounding box center [321, 134] width 500 height 16
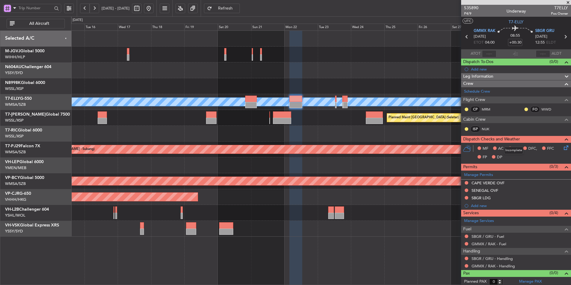
scroll to position [1, 0]
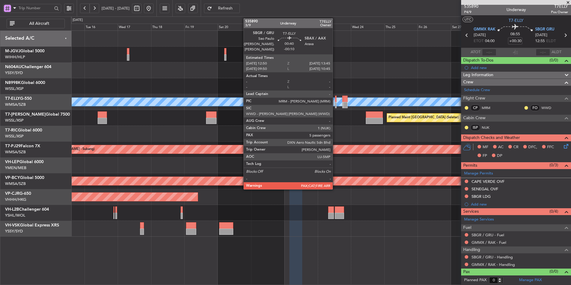
click at [336, 101] on div at bounding box center [335, 99] width 1 height 6
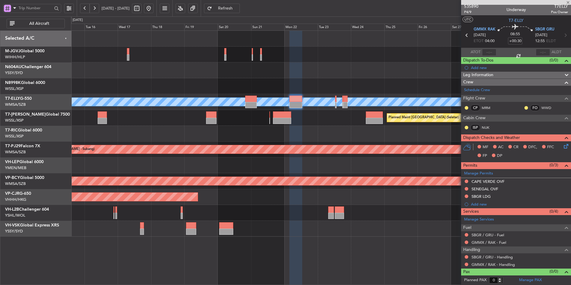
type input "-00:10"
type input "5"
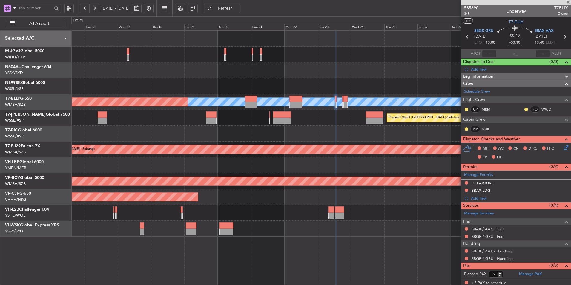
click at [289, 133] on div at bounding box center [321, 134] width 500 height 16
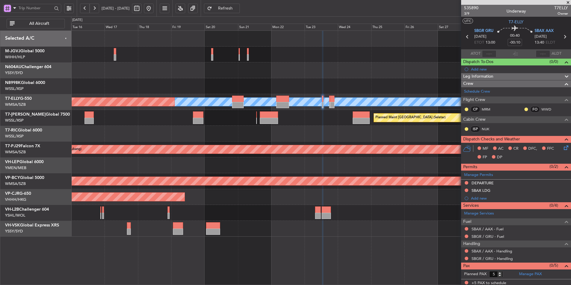
click at [223, 143] on div "[PERSON_NAME] Planned Maint [GEOGRAPHIC_DATA] ([GEOGRAPHIC_DATA]) Planned Maint…" at bounding box center [321, 134] width 500 height 206
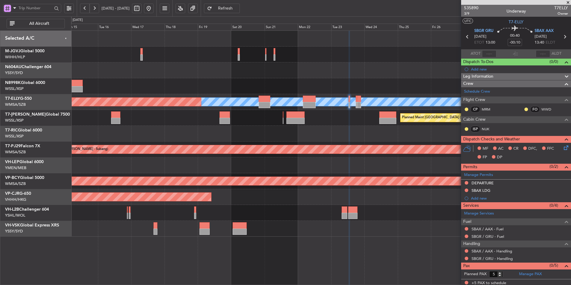
click at [188, 130] on div at bounding box center [321, 134] width 500 height 16
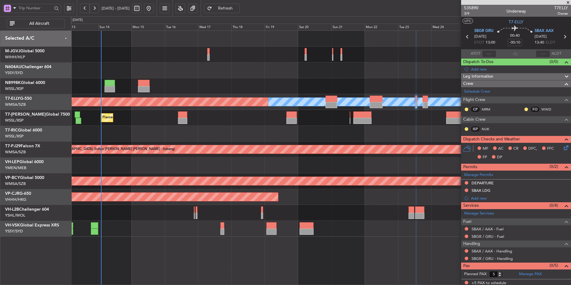
click at [195, 246] on div "Planned Maint [GEOGRAPHIC_DATA] (Seletar) [PERSON_NAME] Planned Maint [GEOGRAPH…" at bounding box center [321, 157] width 500 height 255
click at [254, 125] on div "Planned Maint [GEOGRAPHIC_DATA] (Seletar) Planned Maint [GEOGRAPHIC_DATA] (Sele…" at bounding box center [321, 118] width 500 height 16
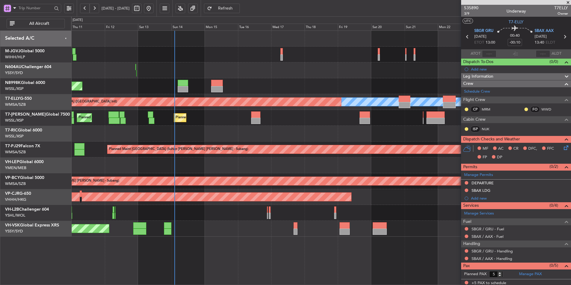
click at [190, 139] on div at bounding box center [321, 134] width 500 height 16
click at [182, 137] on div at bounding box center [321, 134] width 500 height 16
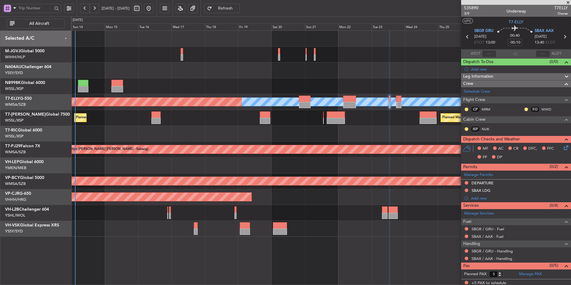
click at [247, 133] on div "Planned Maint [GEOGRAPHIC_DATA] (Seletar) [PERSON_NAME] Planned Maint [GEOGRAPH…" at bounding box center [321, 134] width 500 height 206
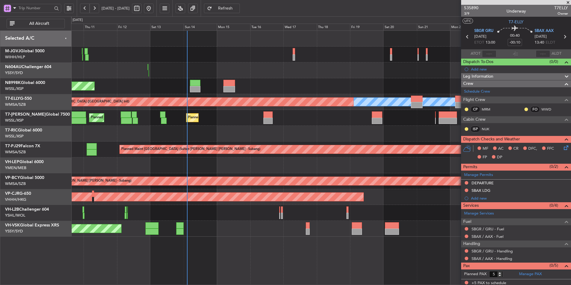
click at [246, 149] on div "Planned Maint [GEOGRAPHIC_DATA] (Seletar) [PERSON_NAME] Planned Maint [GEOGRAPH…" at bounding box center [321, 134] width 500 height 206
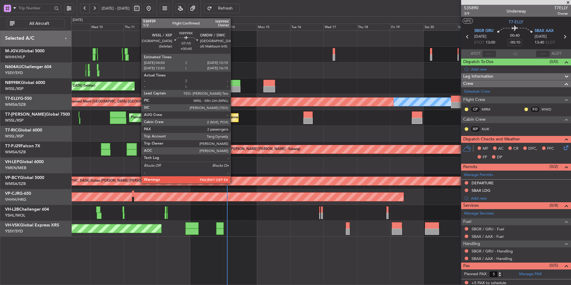
click at [234, 89] on div at bounding box center [235, 89] width 10 height 6
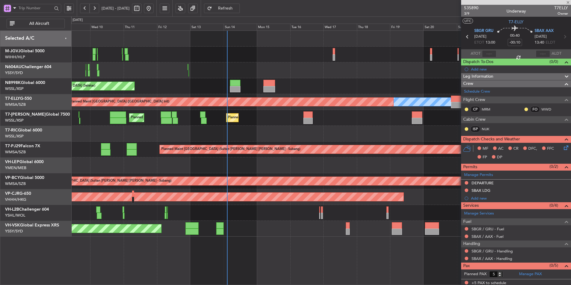
type input "+00:40"
type input "2"
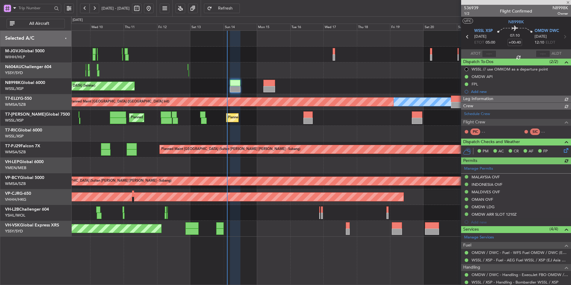
type input "[PERSON_NAME] (BTA)"
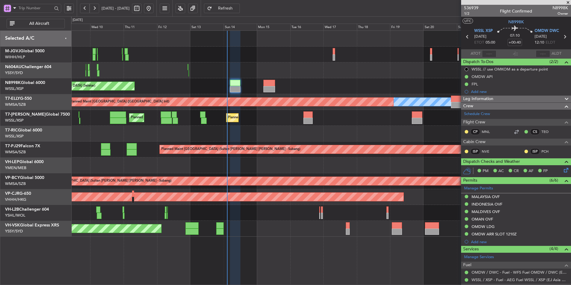
click at [221, 139] on div at bounding box center [321, 134] width 500 height 16
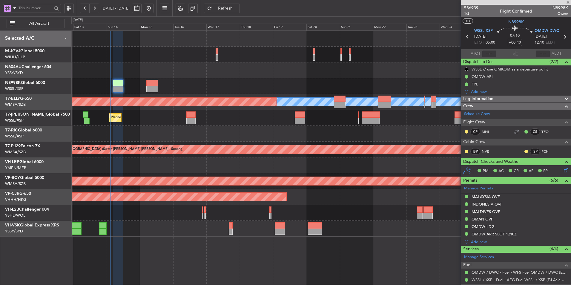
click at [201, 134] on div at bounding box center [321, 134] width 500 height 16
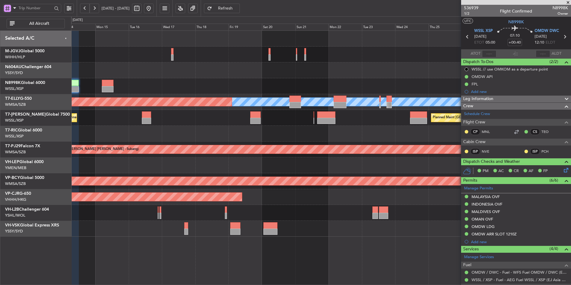
click at [221, 132] on div at bounding box center [321, 134] width 500 height 16
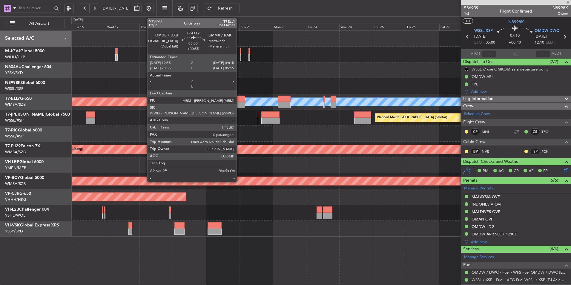
click at [240, 103] on div at bounding box center [240, 105] width 12 height 6
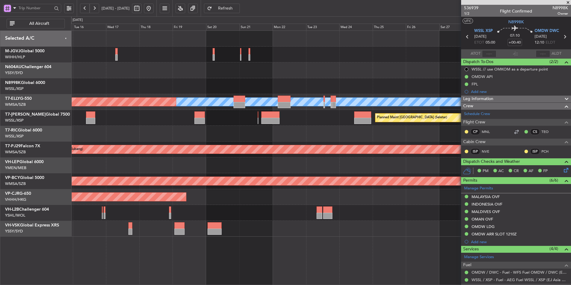
click at [282, 130] on div "[PERSON_NAME] Planned Maint [GEOGRAPHIC_DATA] ([GEOGRAPHIC_DATA]) Planned Maint…" at bounding box center [321, 134] width 500 height 206
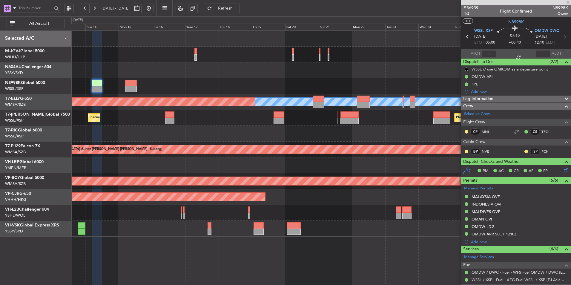
type input "+00:55"
type input "0"
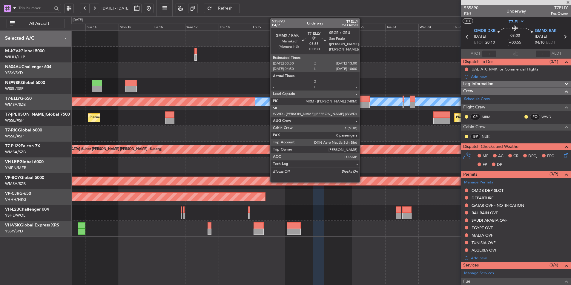
click at [362, 104] on div at bounding box center [363, 105] width 13 height 6
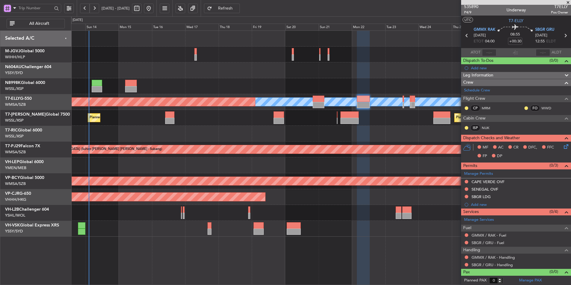
scroll to position [1, 0]
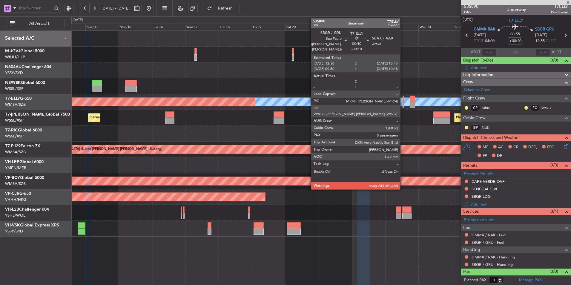
click at [403, 101] on div at bounding box center [403, 99] width 1 height 6
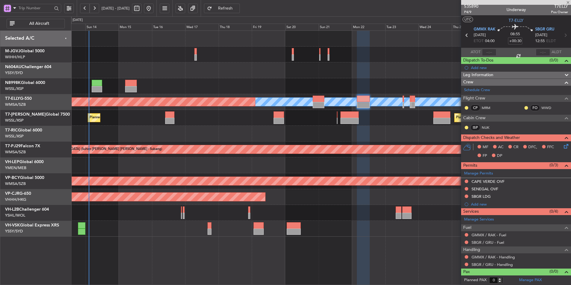
click at [373, 122] on div "Planned Maint [GEOGRAPHIC_DATA] (Seletar) Planned Maint [GEOGRAPHIC_DATA] (Sele…" at bounding box center [321, 118] width 500 height 16
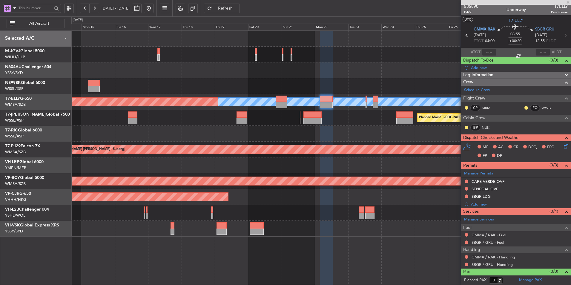
type input "-00:10"
type input "5"
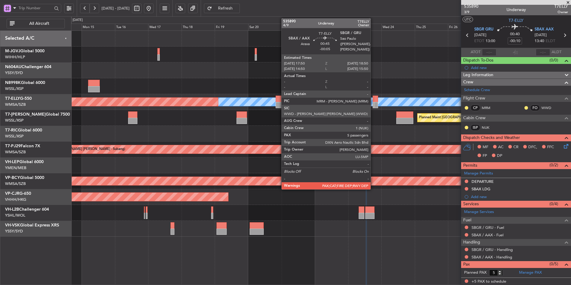
click at [374, 100] on div at bounding box center [373, 99] width 1 height 6
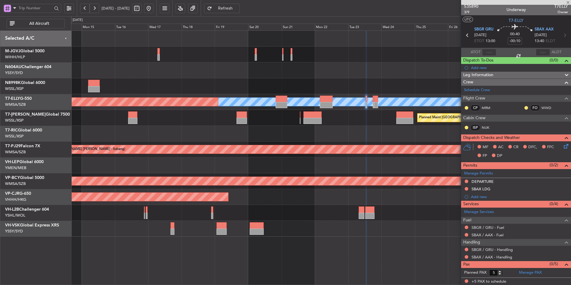
type input "-00:05"
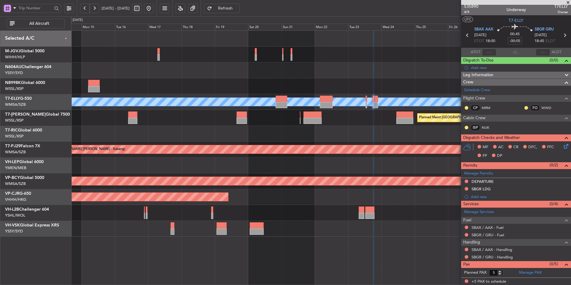
click at [245, 197] on div "Planned Maint [GEOGRAPHIC_DATA] ([GEOGRAPHIC_DATA] Intl)" at bounding box center [321, 197] width 500 height 16
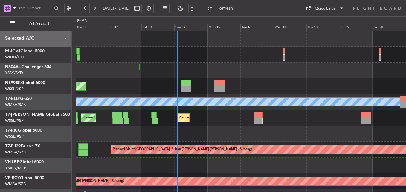
click at [230, 63] on div "Planned Maint [GEOGRAPHIC_DATA] (Seletar) Planned Maint [GEOGRAPHIC_DATA] ([GEO…" at bounding box center [241, 134] width 330 height 206
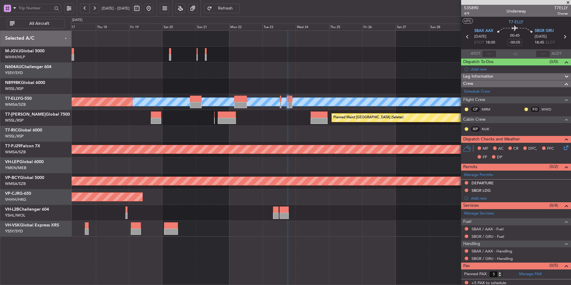
scroll to position [1, 0]
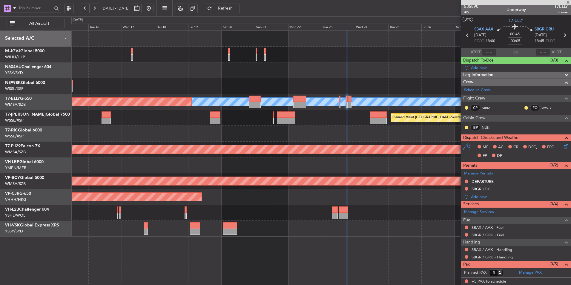
click at [284, 140] on div at bounding box center [321, 134] width 500 height 16
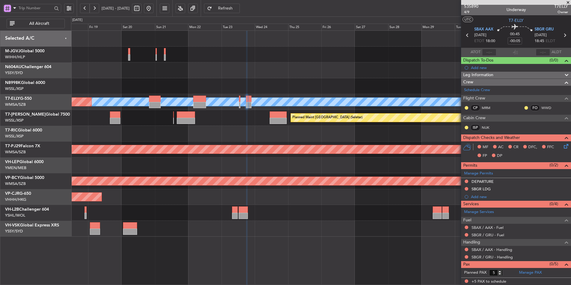
click at [260, 137] on div at bounding box center [321, 134] width 500 height 16
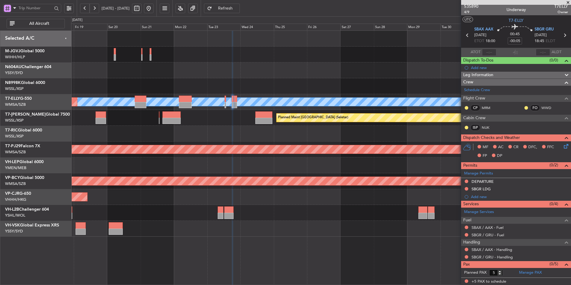
click at [250, 138] on div at bounding box center [321, 134] width 500 height 16
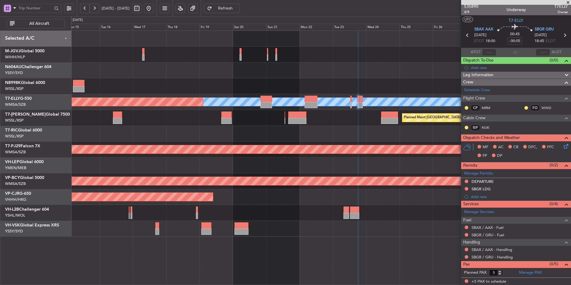
click at [258, 140] on div at bounding box center [321, 134] width 500 height 16
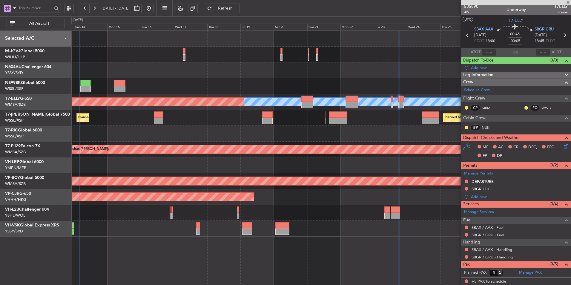
click at [271, 142] on div "Planned Maint [GEOGRAPHIC_DATA] (Seletar) MEL Planned Maint [GEOGRAPHIC_DATA] (…" at bounding box center [321, 134] width 500 height 206
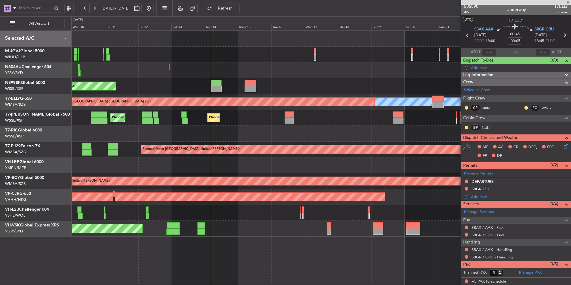
click at [263, 143] on div "Planned Maint [GEOGRAPHIC_DATA] (Sultan [PERSON_NAME])" at bounding box center [321, 150] width 500 height 16
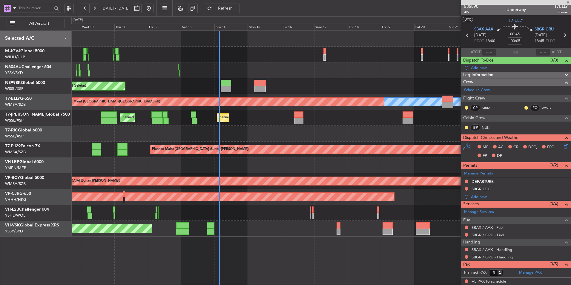
click at [218, 146] on div "Planned Maint [GEOGRAPHIC_DATA] (Seletar) MEL Planned Maint [GEOGRAPHIC_DATA] (…" at bounding box center [321, 134] width 500 height 206
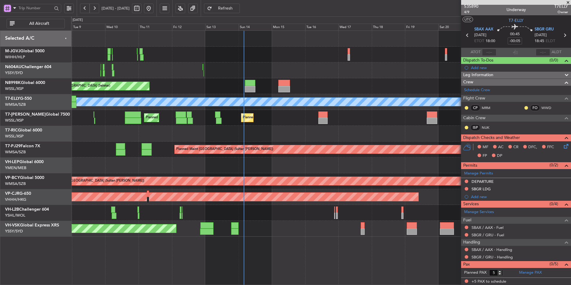
click at [276, 243] on div "Planned Maint [GEOGRAPHIC_DATA] (Seletar) Planned Maint [GEOGRAPHIC_DATA] (Sele…" at bounding box center [321, 157] width 500 height 255
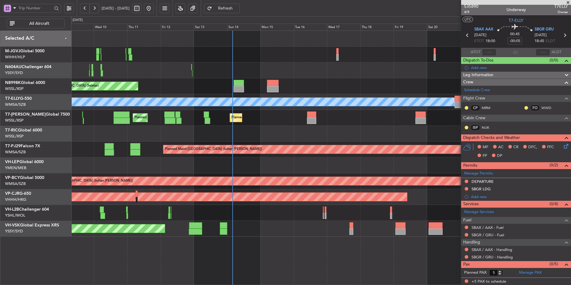
click at [273, 243] on div "Planned Maint [GEOGRAPHIC_DATA] (Seletar) Planned Maint [GEOGRAPHIC_DATA] ([GEO…" at bounding box center [321, 157] width 500 height 255
